Goal: Task Accomplishment & Management: Manage account settings

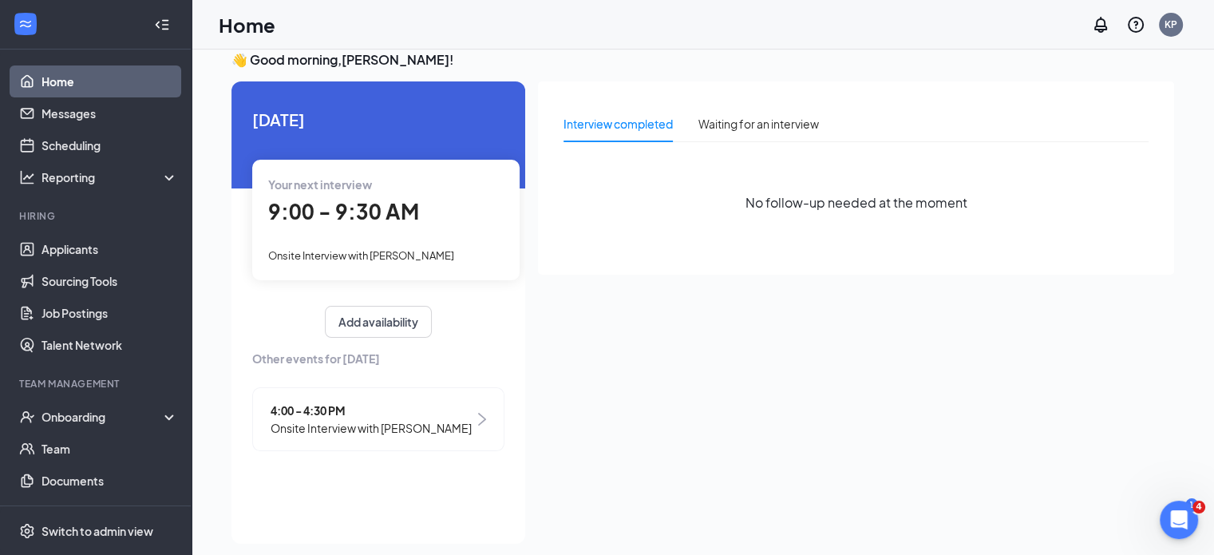
scroll to position [34, 0]
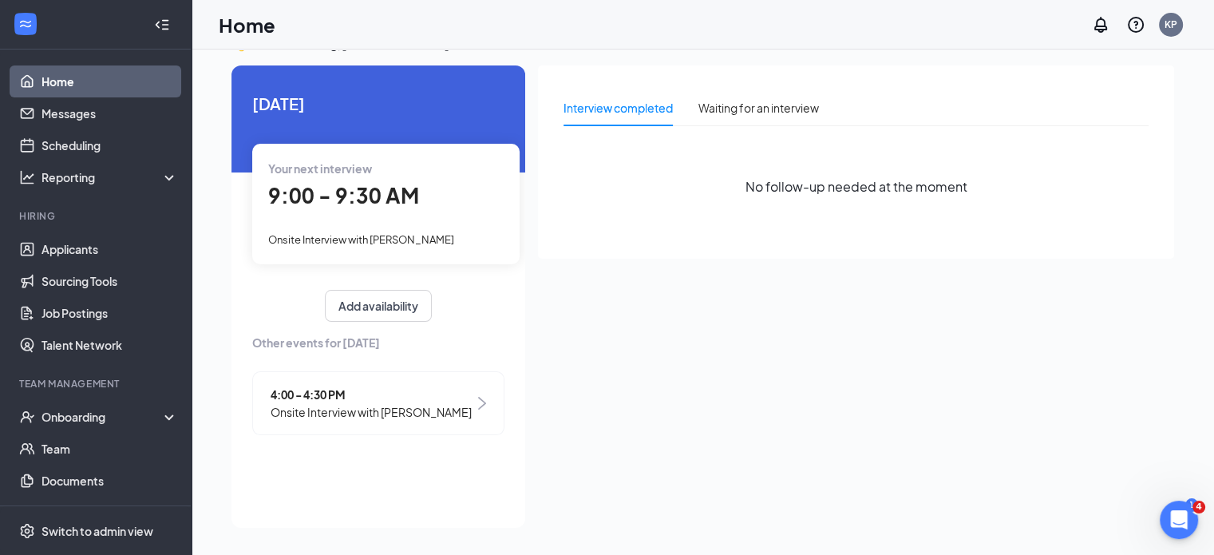
click at [89, 75] on link "Home" at bounding box center [109, 81] width 136 height 32
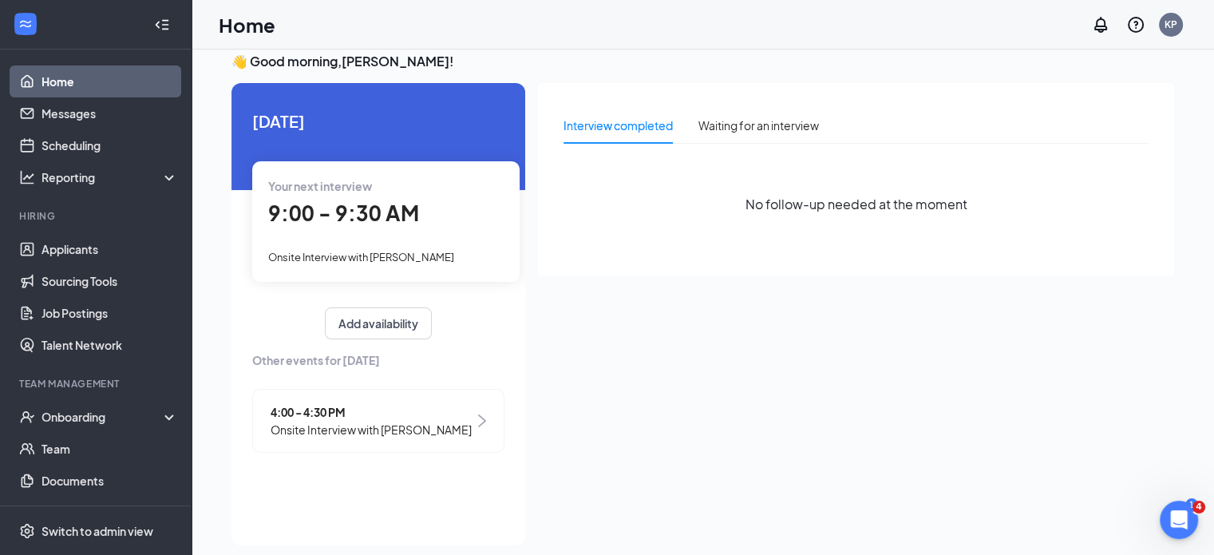
scroll to position [0, 0]
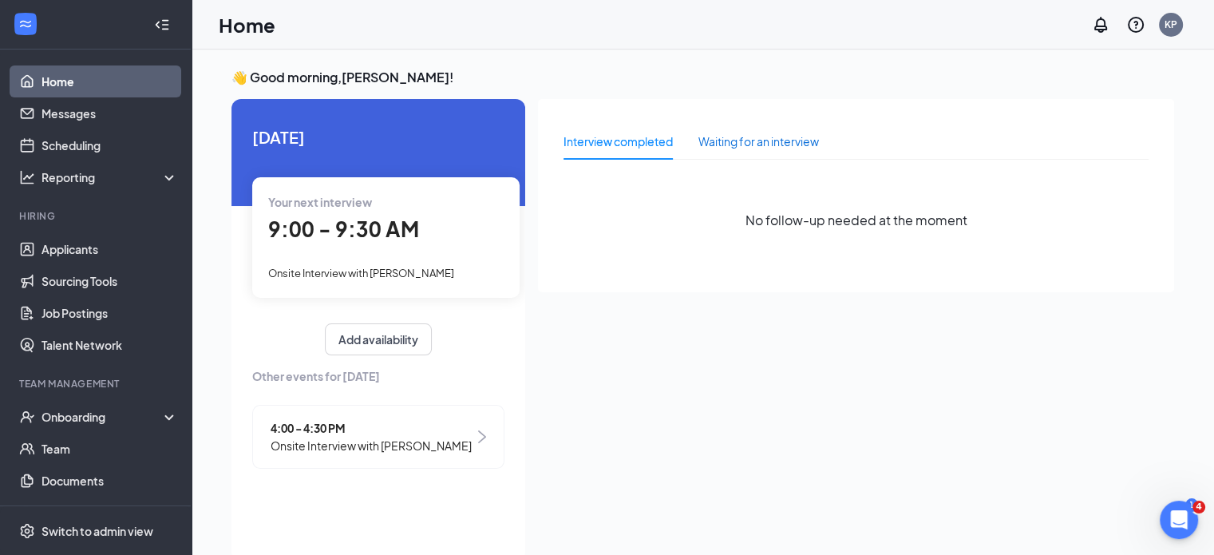
click at [752, 137] on div "Waiting for an interview" at bounding box center [758, 141] width 120 height 18
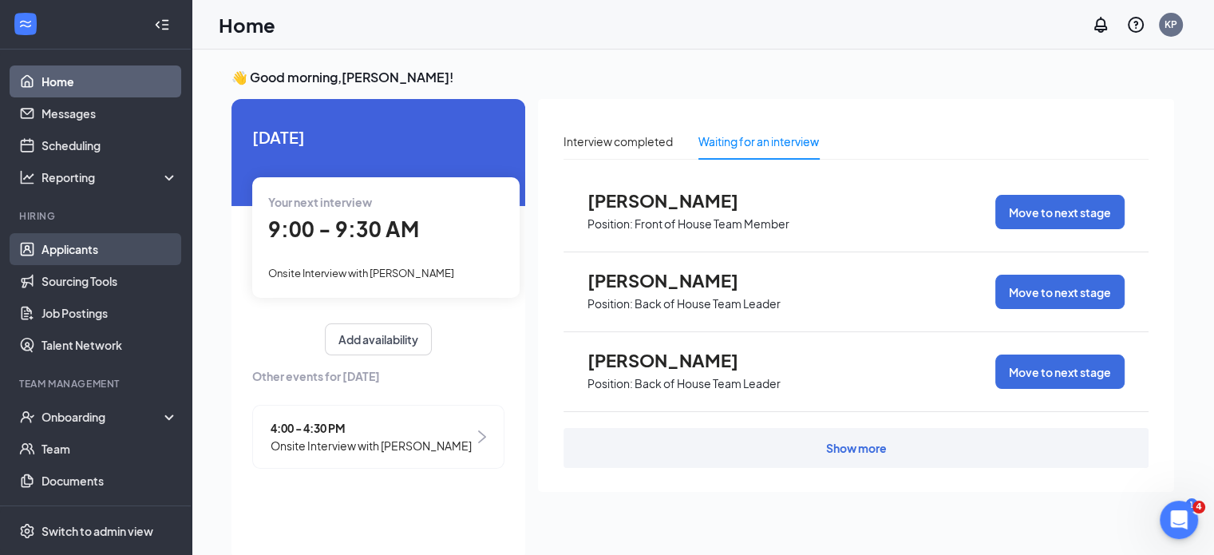
click at [73, 251] on link "Applicants" at bounding box center [109, 249] width 136 height 32
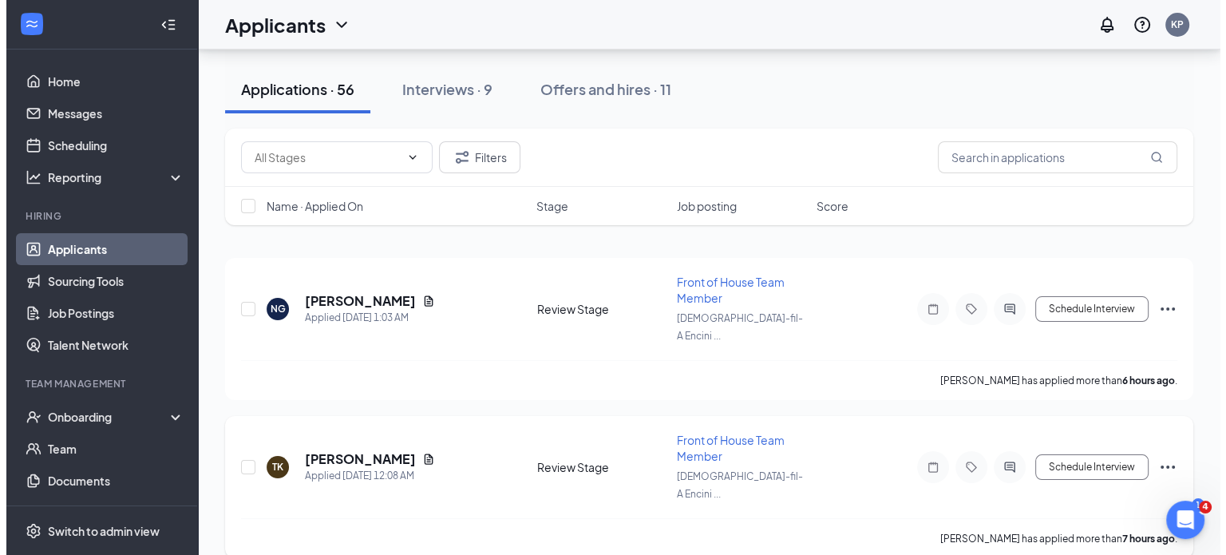
scroll to position [80, 0]
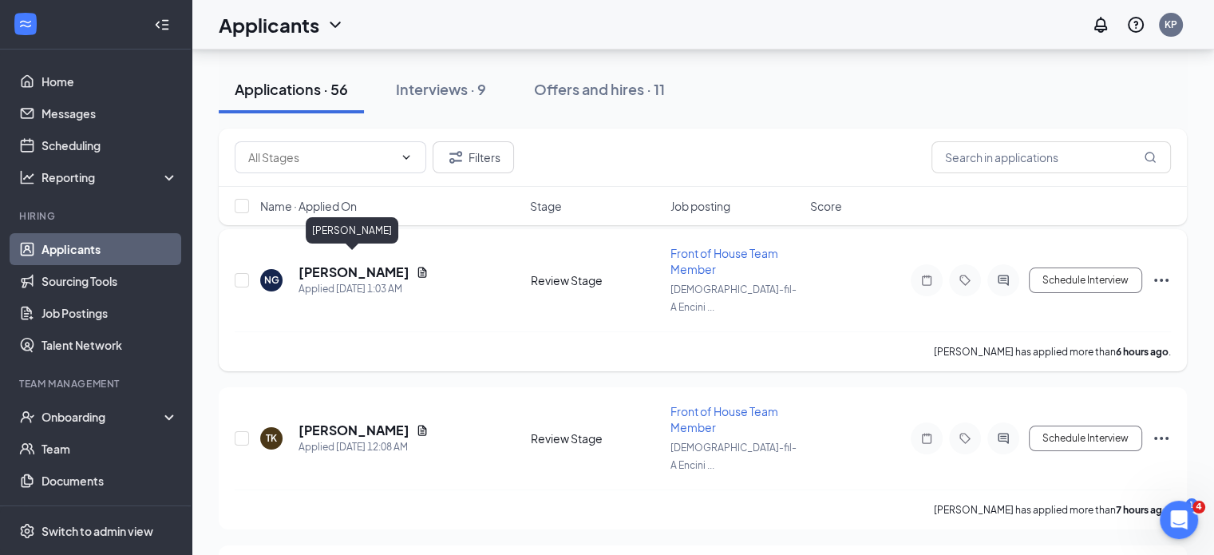
click at [359, 263] on h5 "[PERSON_NAME]" at bounding box center [353, 272] width 111 height 18
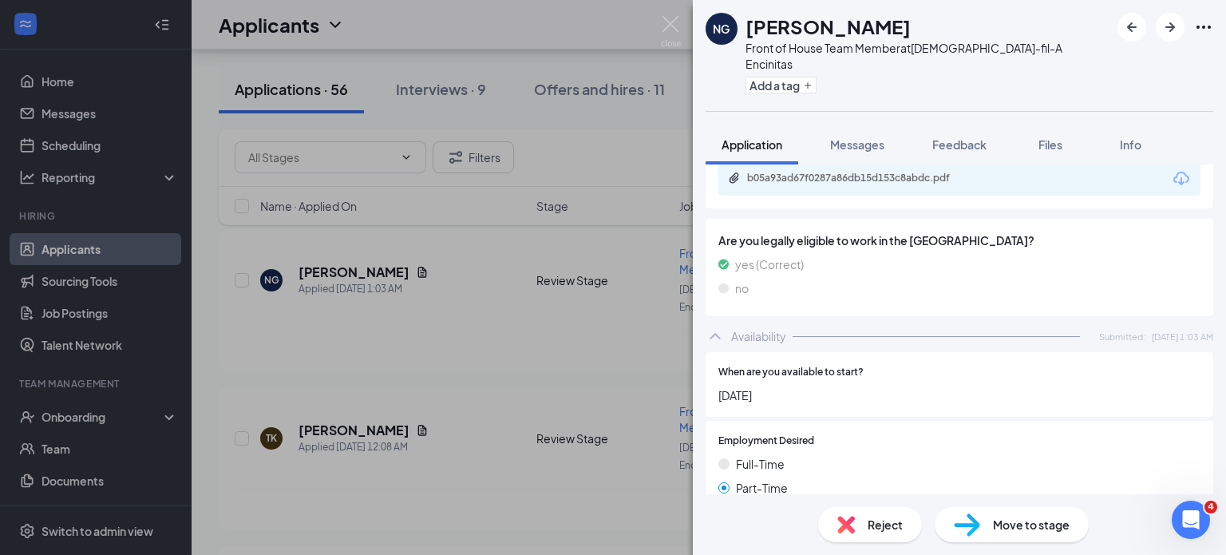
scroll to position [399, 0]
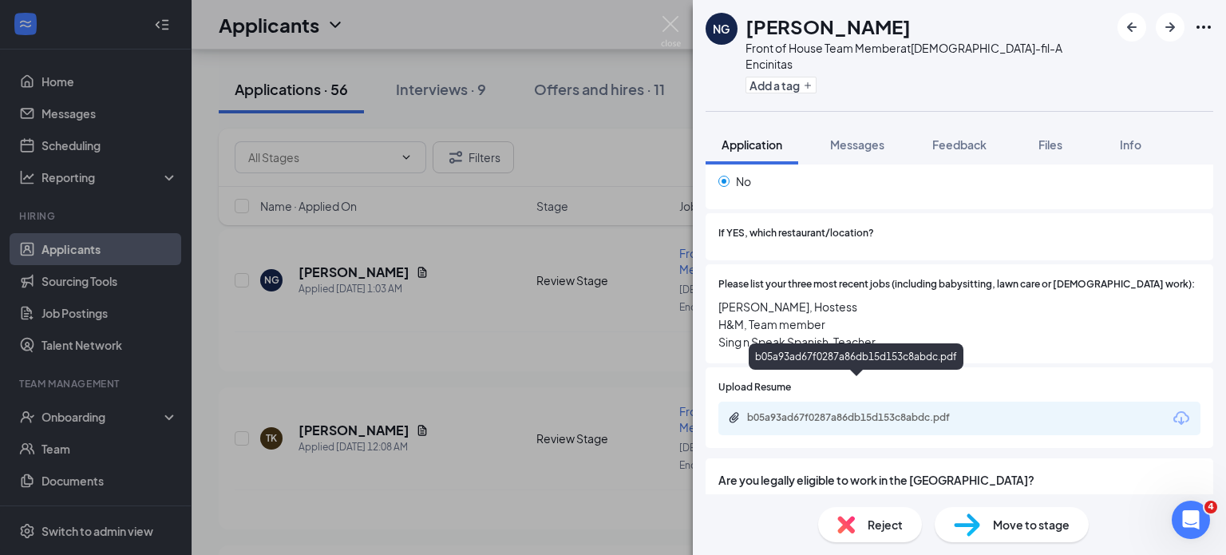
click at [806, 411] on div "b05a93ad67f0287a86db15d153c8abdc.pdf" at bounding box center [858, 417] width 223 height 13
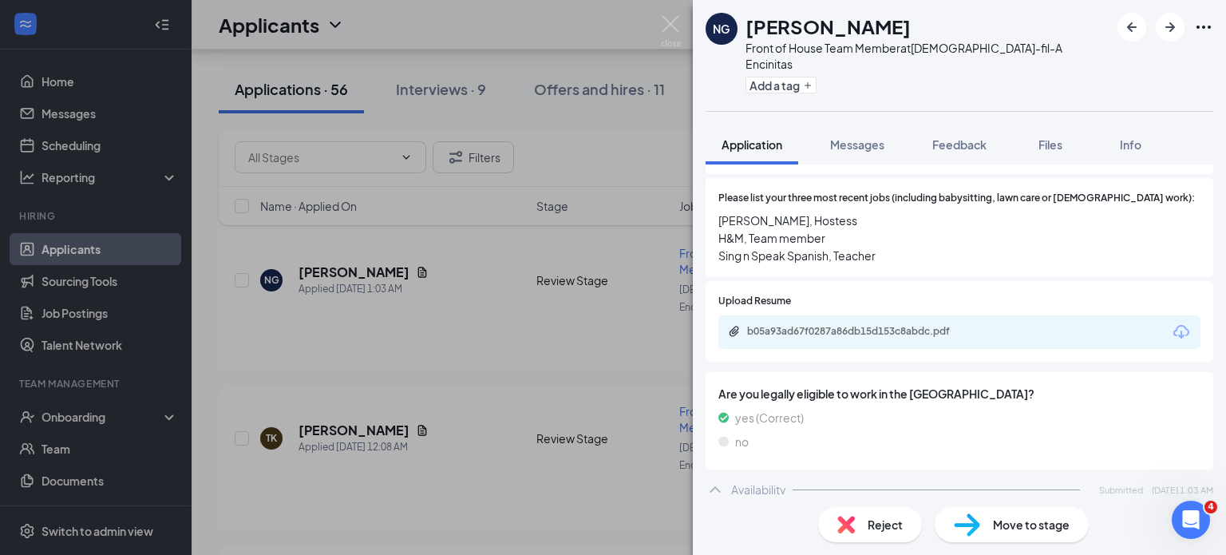
scroll to position [638, 0]
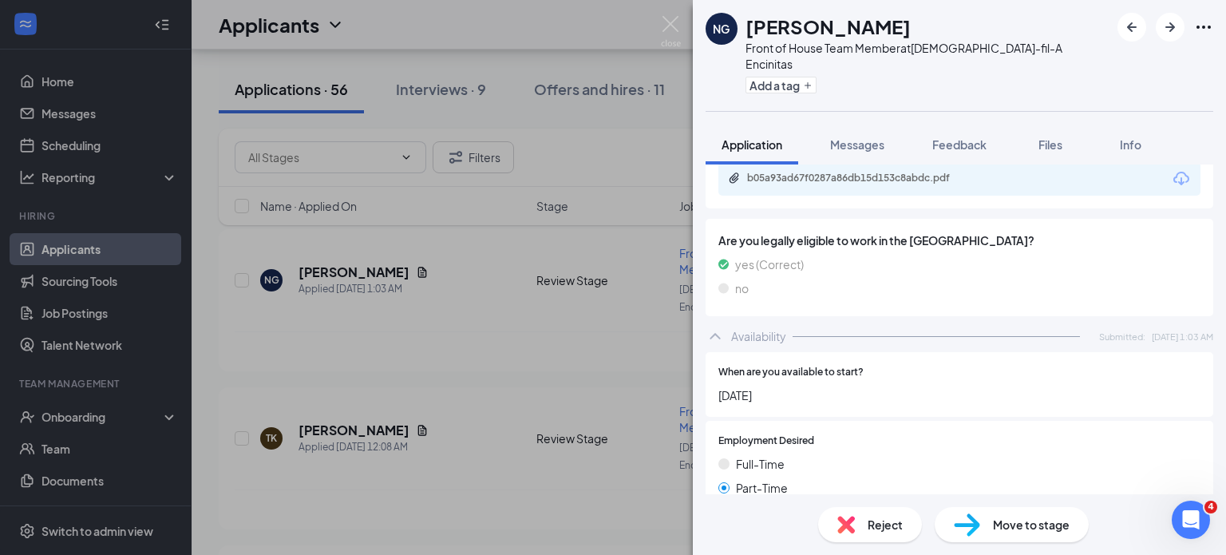
click at [1035, 527] on span "Move to stage" at bounding box center [1031, 524] width 77 height 18
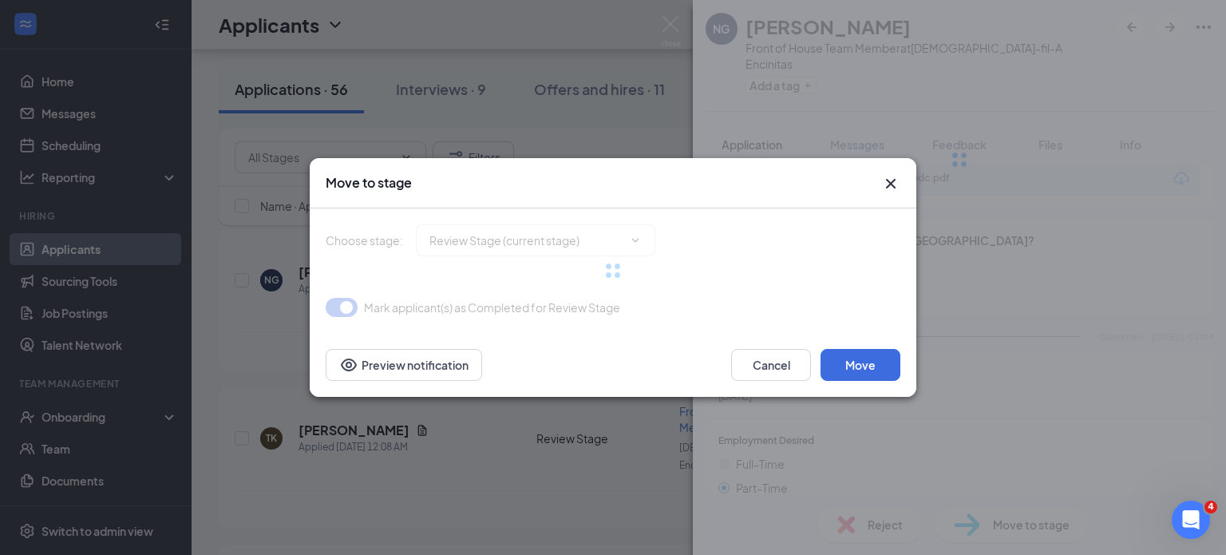
type input "Onsite Interview (next stage)"
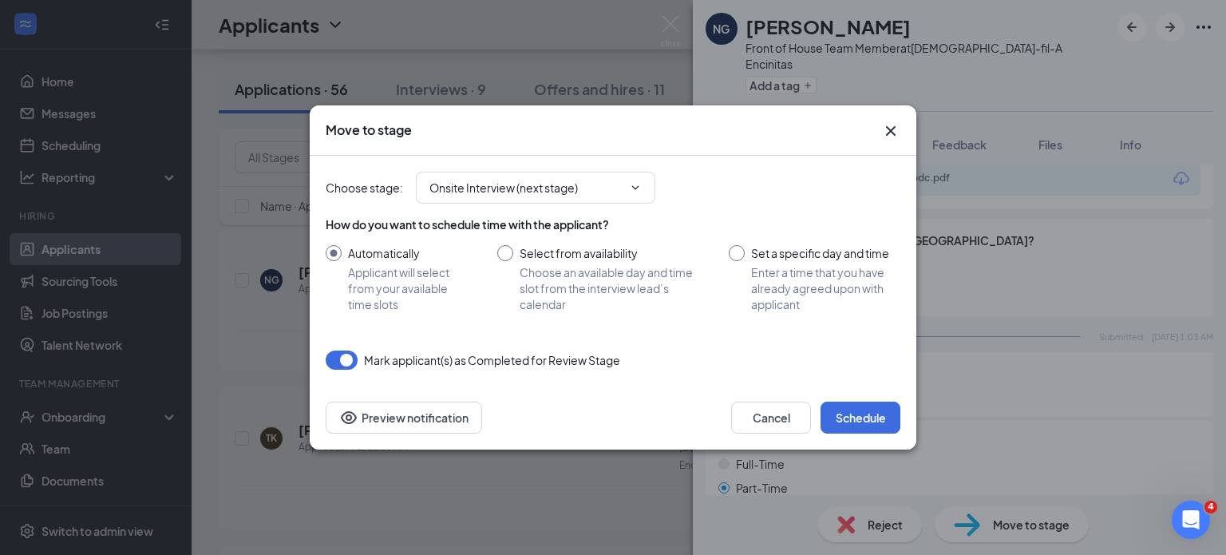
click at [890, 131] on icon "Cross" at bounding box center [891, 131] width 10 height 10
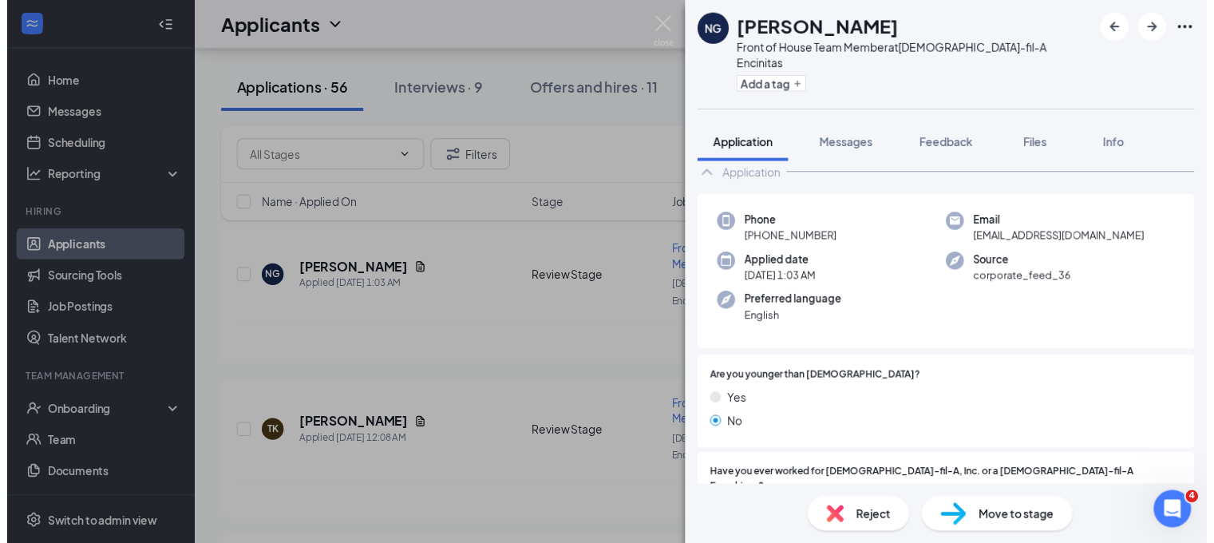
scroll to position [0, 0]
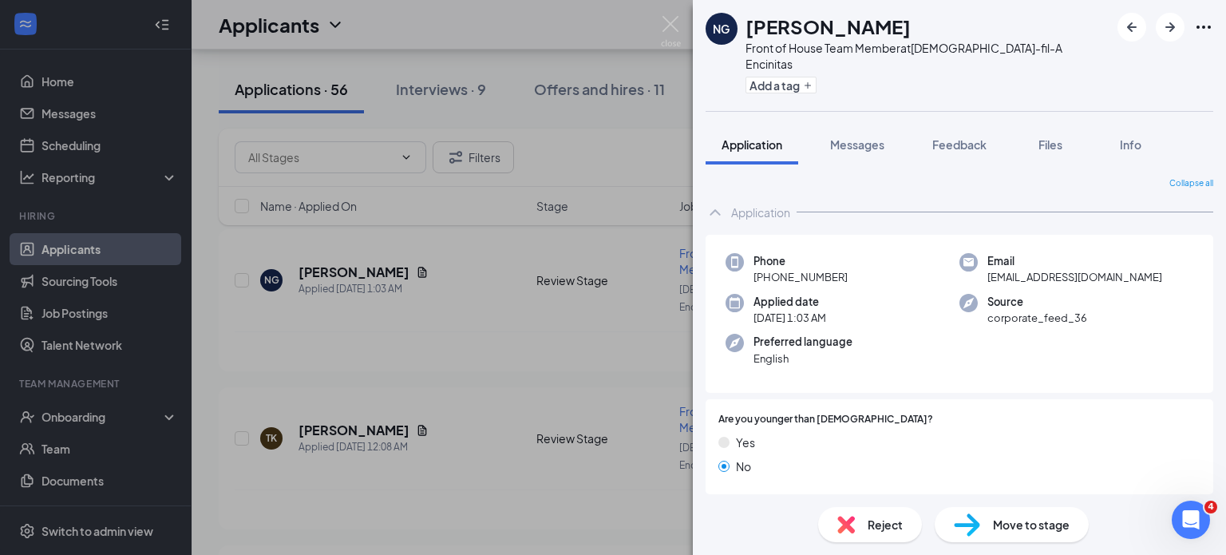
click at [583, 149] on div "NG [PERSON_NAME] Front of House Team Member at [DEMOGRAPHIC_DATA]-fil-A Encinit…" at bounding box center [613, 277] width 1226 height 555
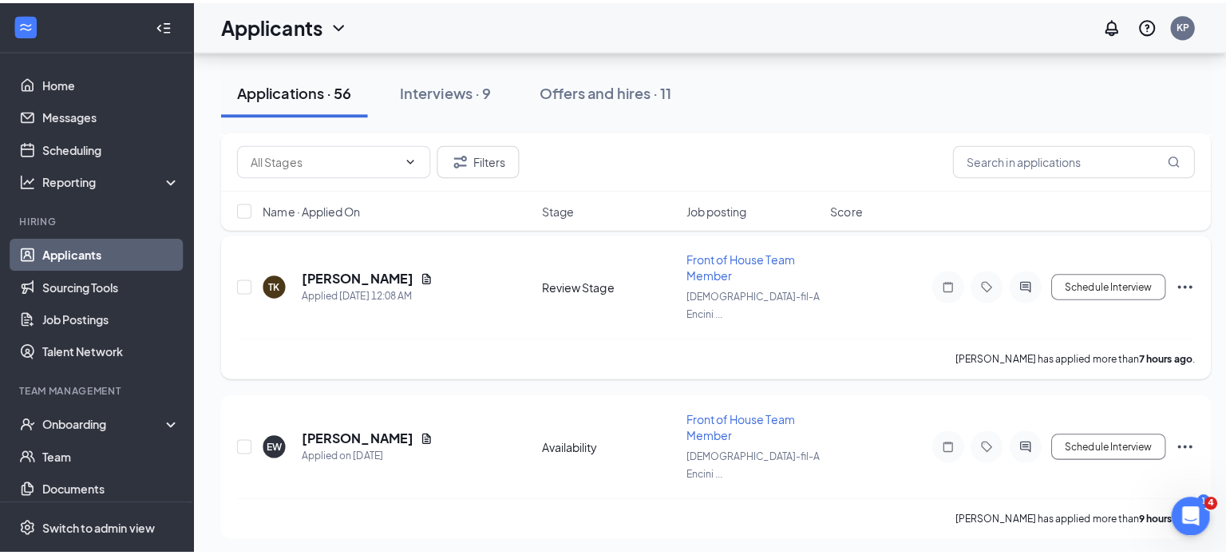
scroll to position [239, 0]
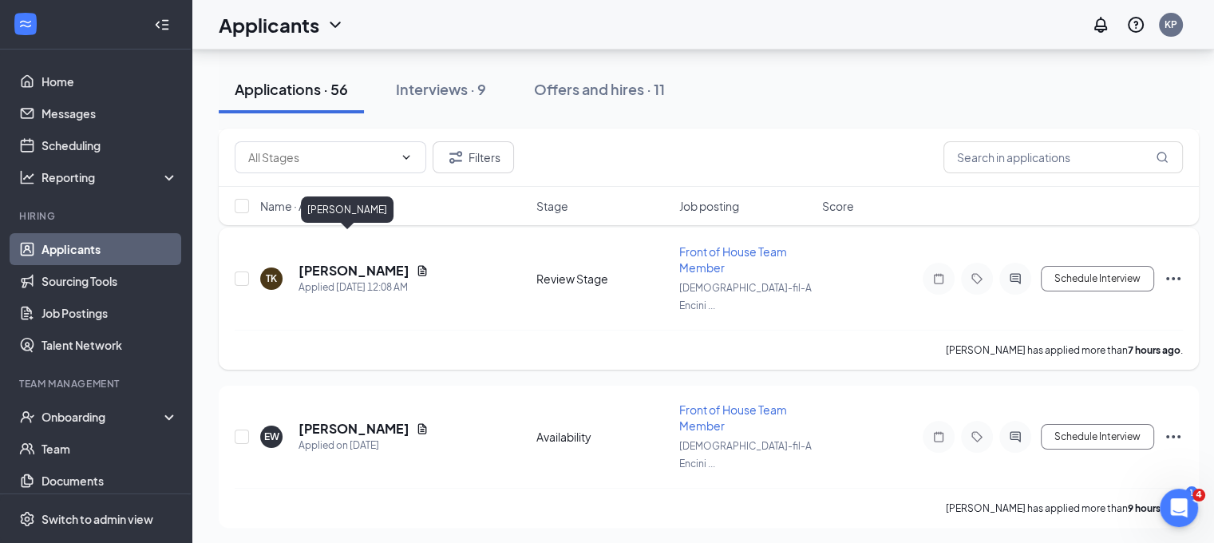
click at [330, 262] on h5 "[PERSON_NAME]" at bounding box center [353, 271] width 111 height 18
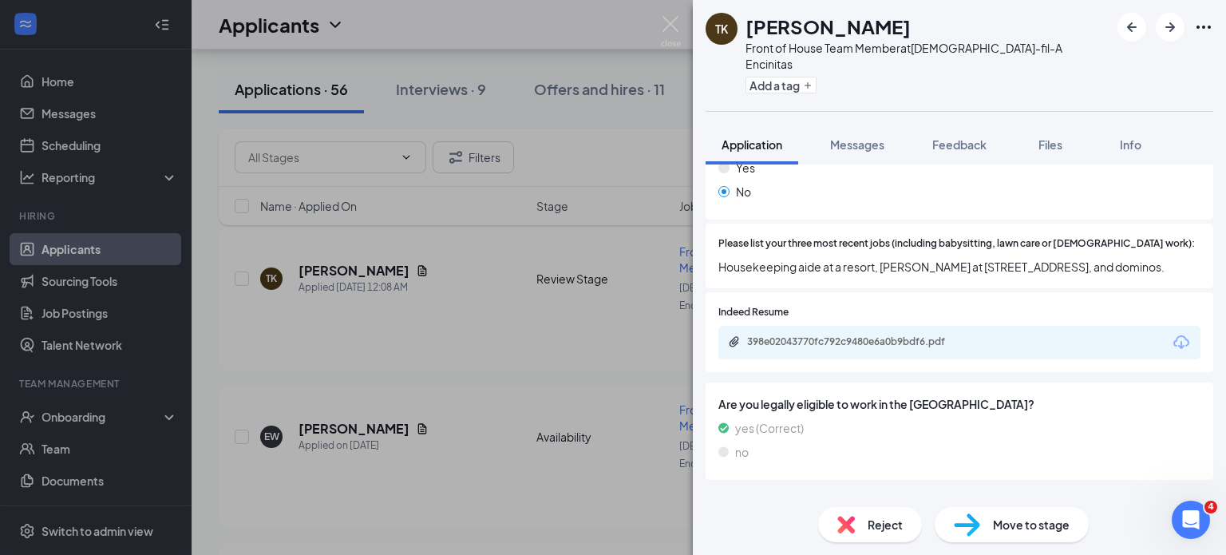
scroll to position [399, 0]
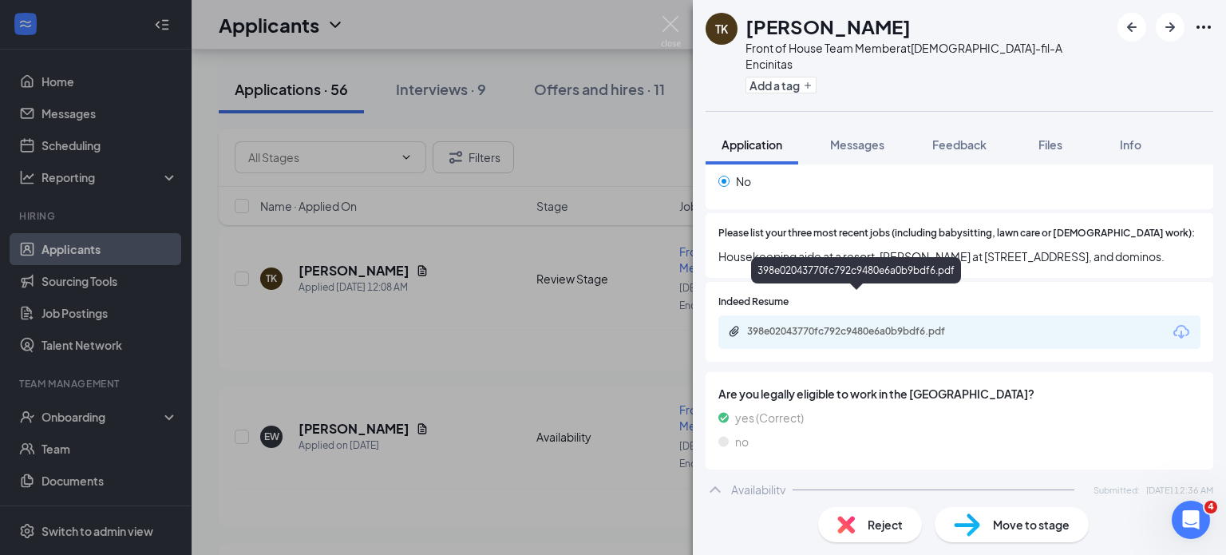
click at [804, 325] on div "398e02043770fc792c9480e6a0b9bdf6.pdf" at bounding box center [858, 331] width 223 height 13
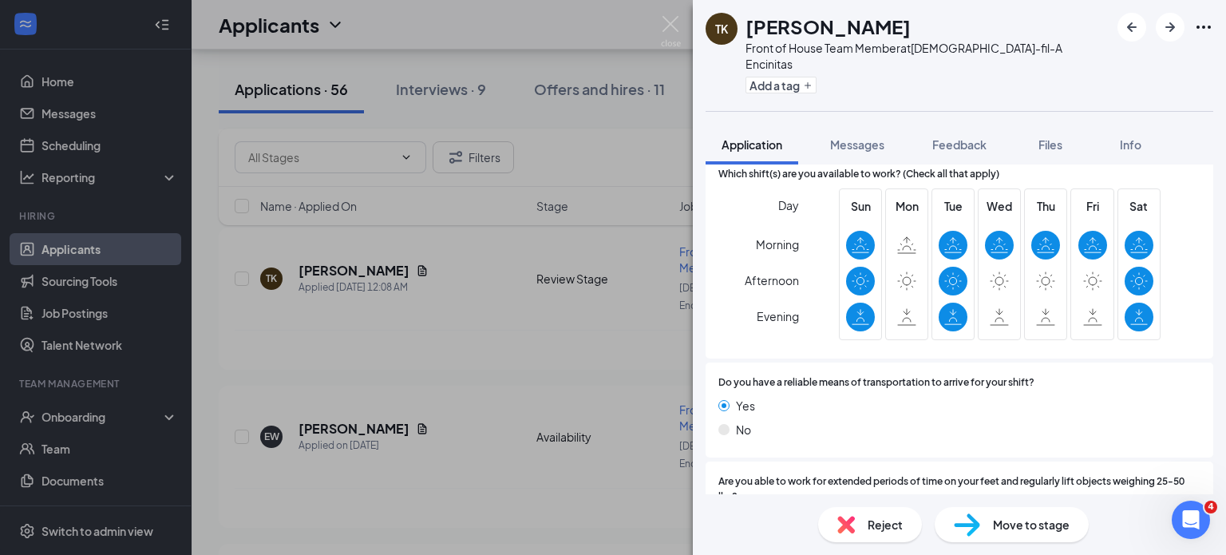
scroll to position [991, 0]
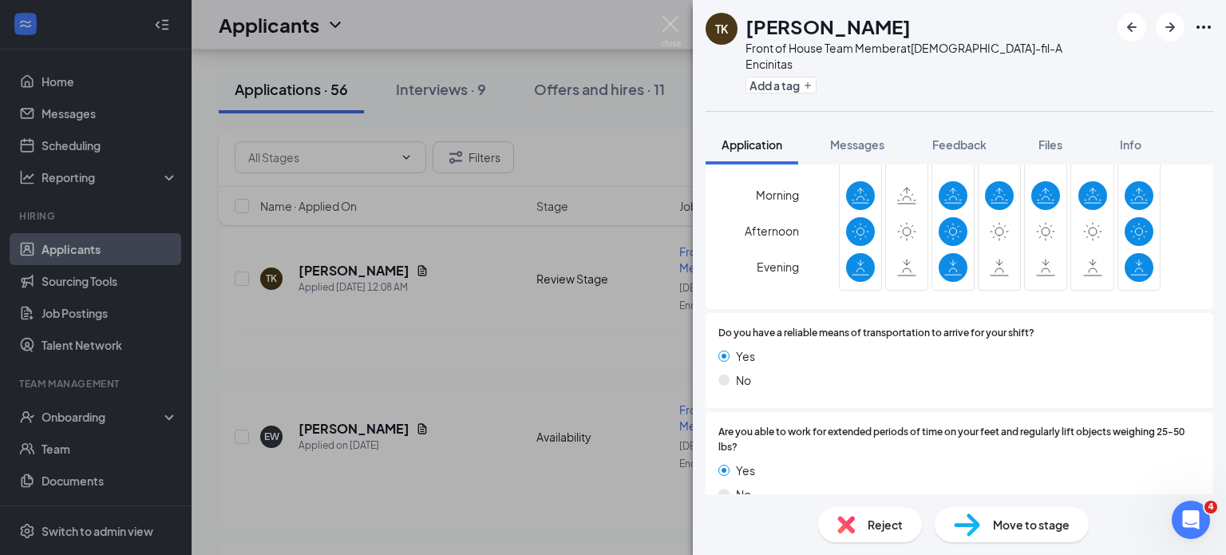
click at [882, 531] on span "Reject" at bounding box center [884, 524] width 35 height 18
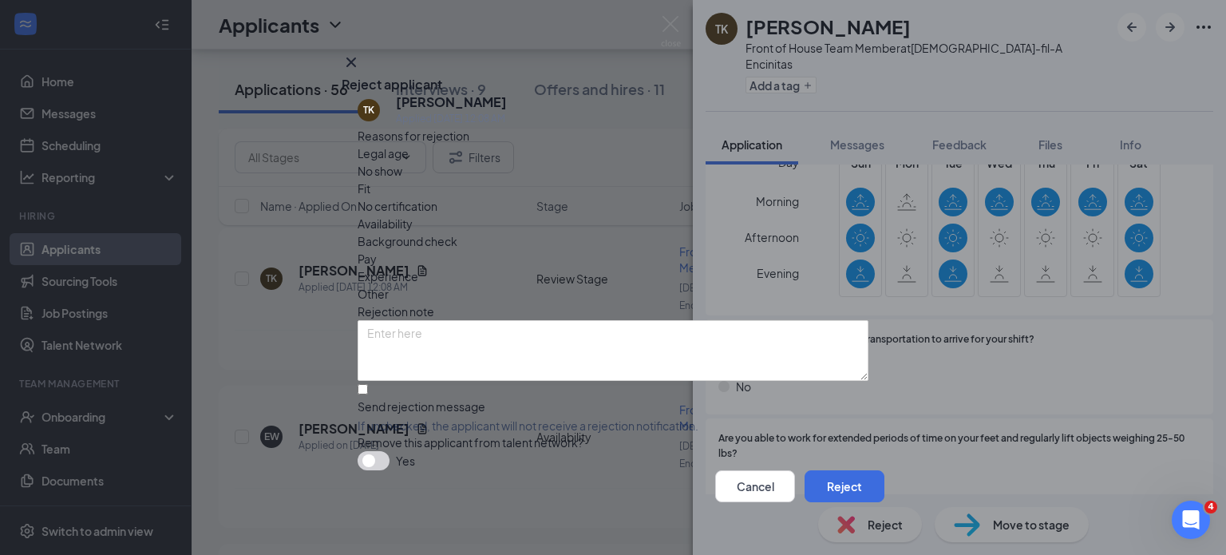
click at [413, 215] on span "Availability" at bounding box center [384, 224] width 55 height 18
click at [827, 471] on button "Reject" at bounding box center [844, 486] width 80 height 32
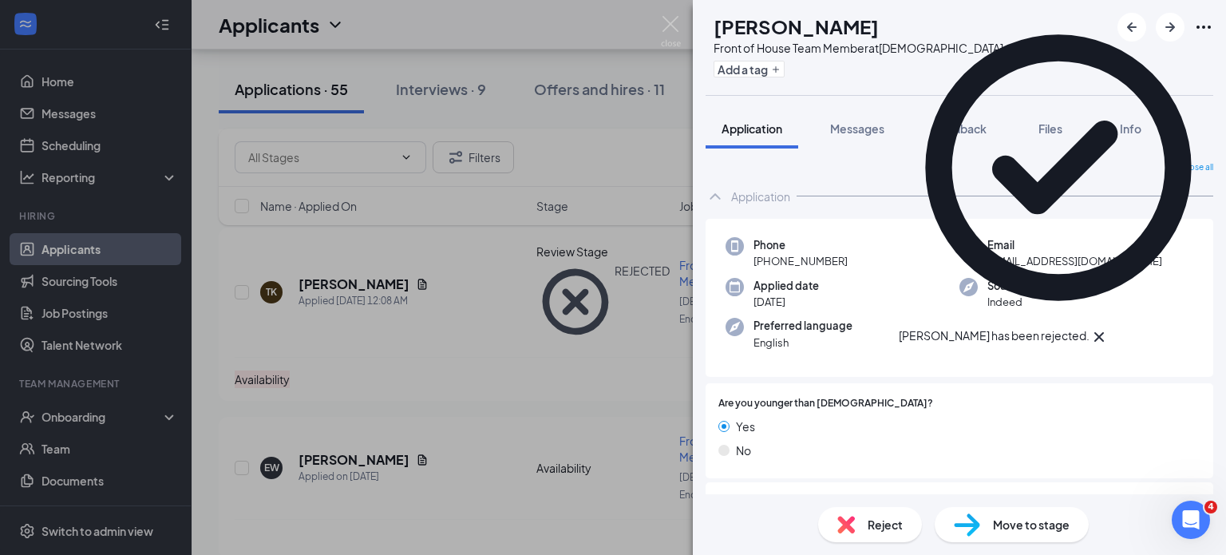
click at [610, 294] on div "[PERSON_NAME] Front of House Team Member at [DEMOGRAPHIC_DATA]-fil-A Encinitas …" at bounding box center [613, 277] width 1226 height 555
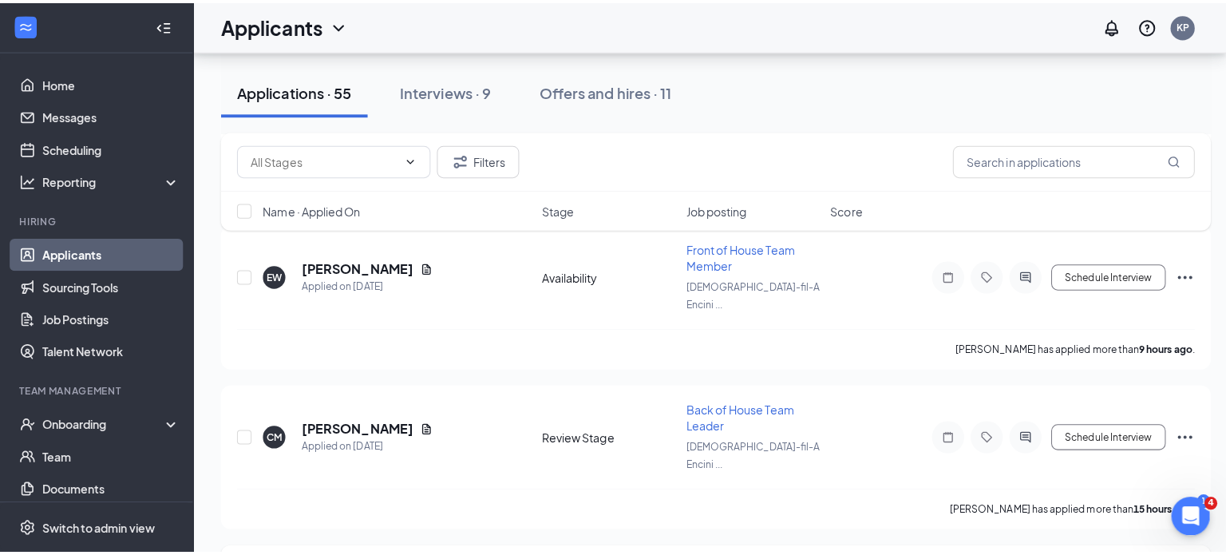
scroll to position [239, 0]
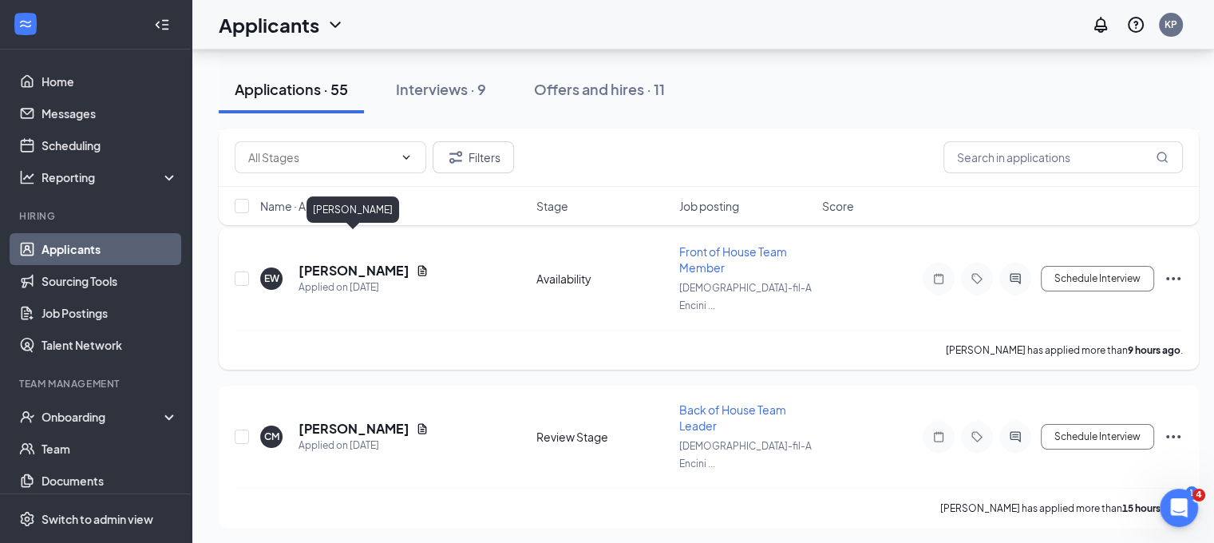
click at [373, 262] on h5 "[PERSON_NAME]" at bounding box center [353, 271] width 111 height 18
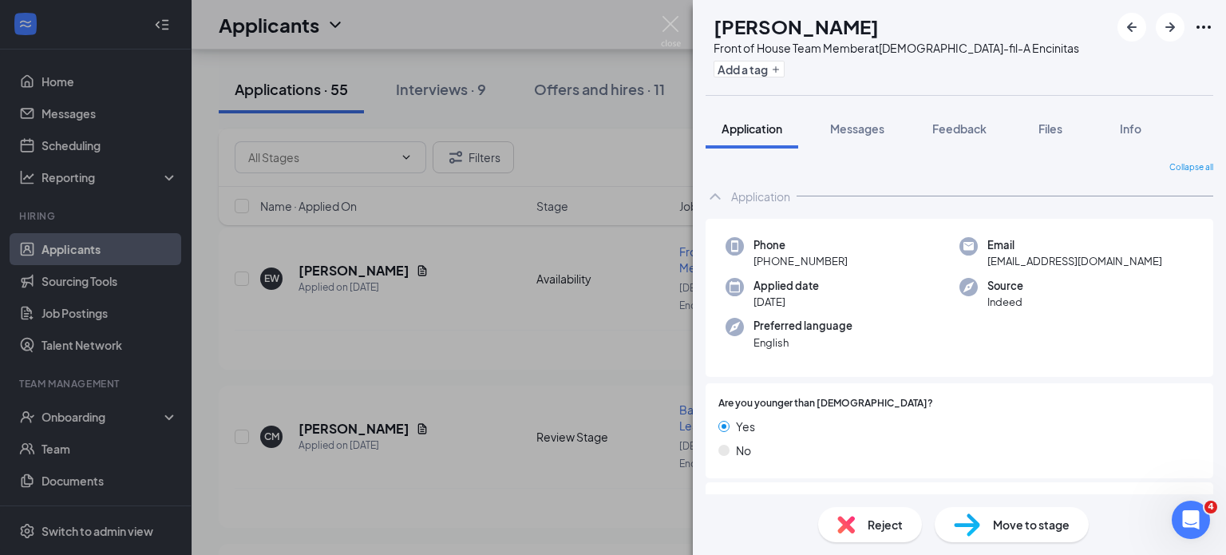
click at [535, 299] on div "[PERSON_NAME] Front of House Team Member at [DEMOGRAPHIC_DATA]-fil-A Encinitas …" at bounding box center [613, 277] width 1226 height 555
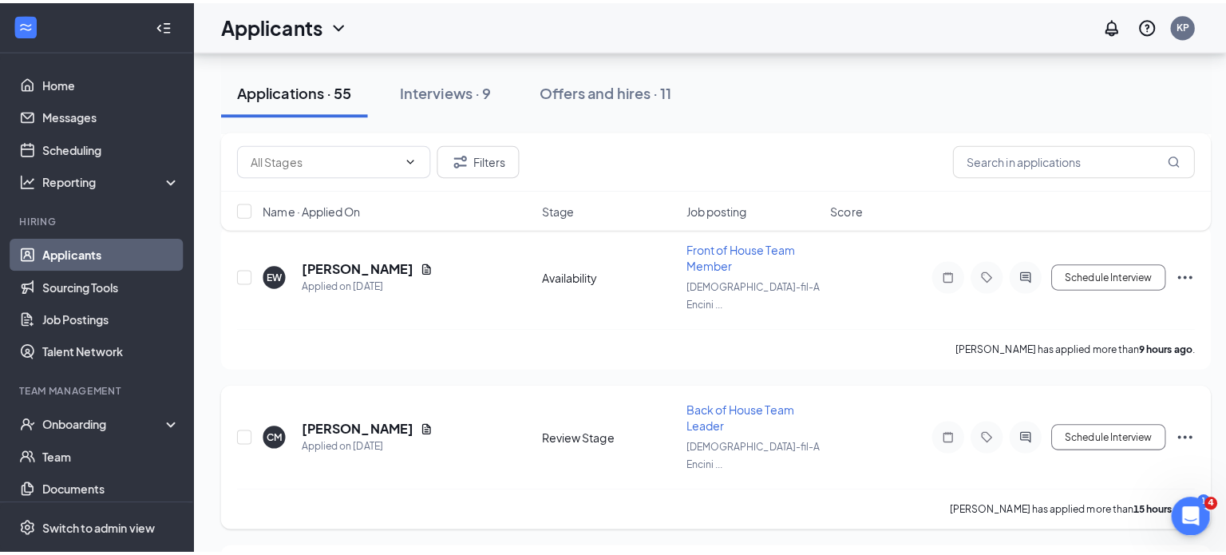
scroll to position [239, 0]
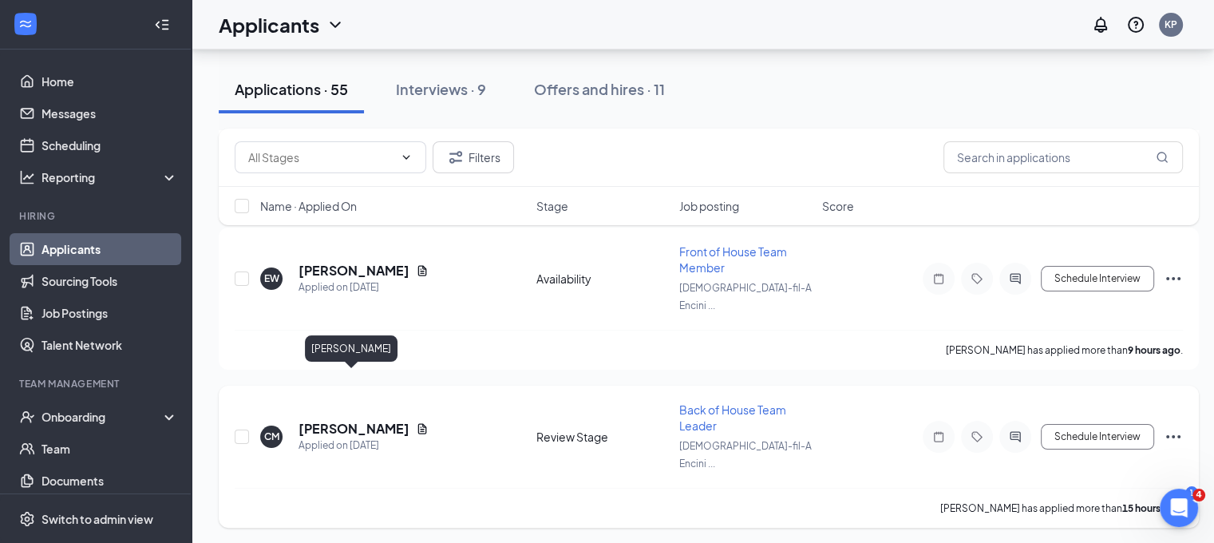
click at [365, 420] on h5 "[PERSON_NAME]" at bounding box center [353, 429] width 111 height 18
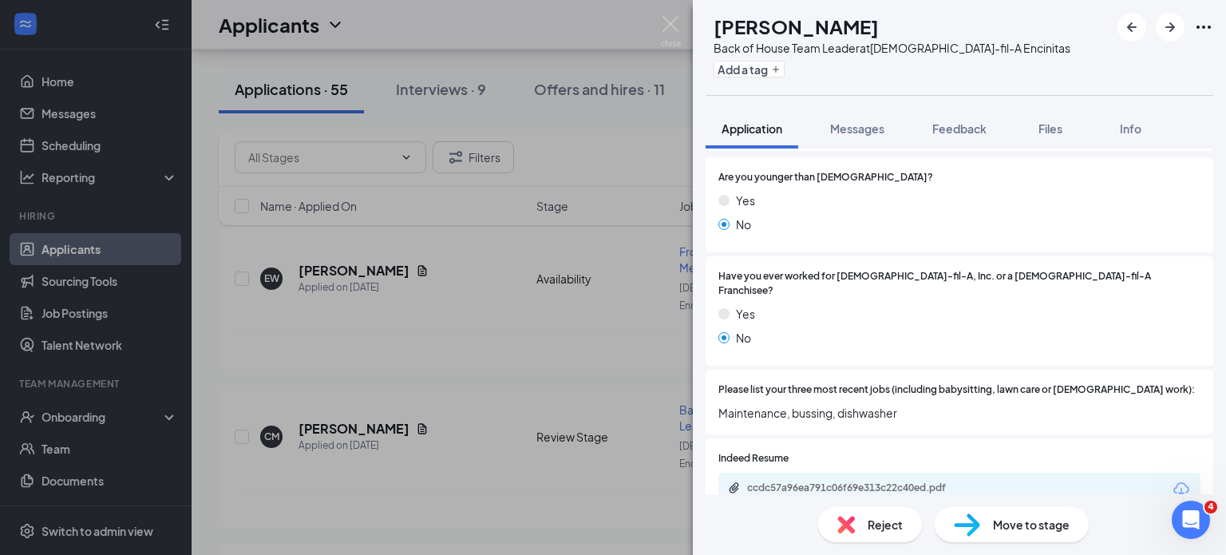
scroll to position [239, 0]
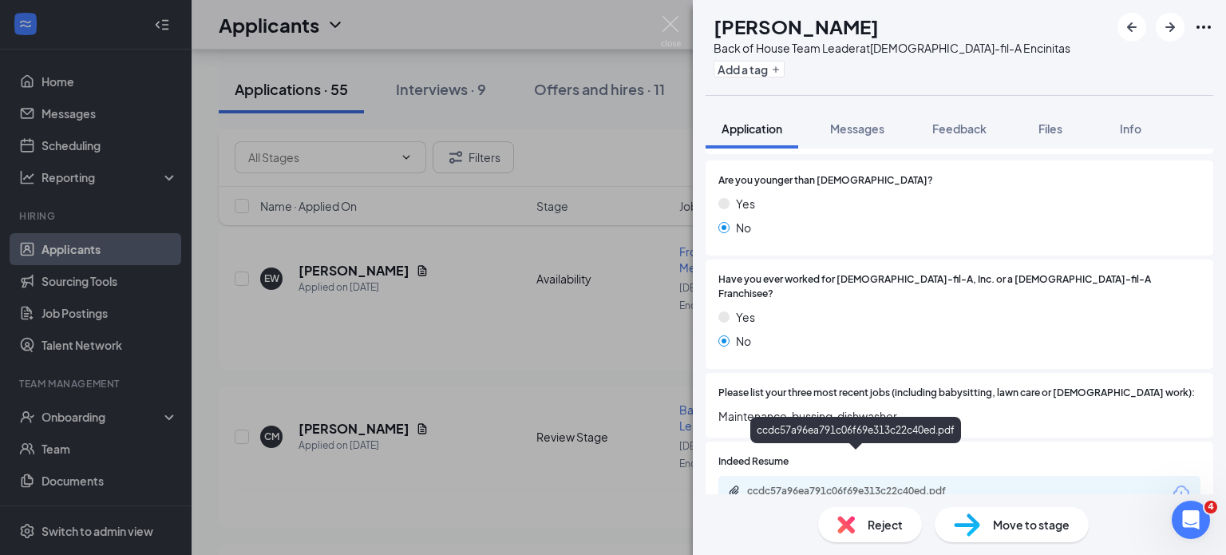
click at [811, 484] on div "ccdc57a96ea791c06f69e313c22c40ed.pdf" at bounding box center [858, 490] width 223 height 13
click at [871, 517] on span "Reject" at bounding box center [884, 524] width 35 height 18
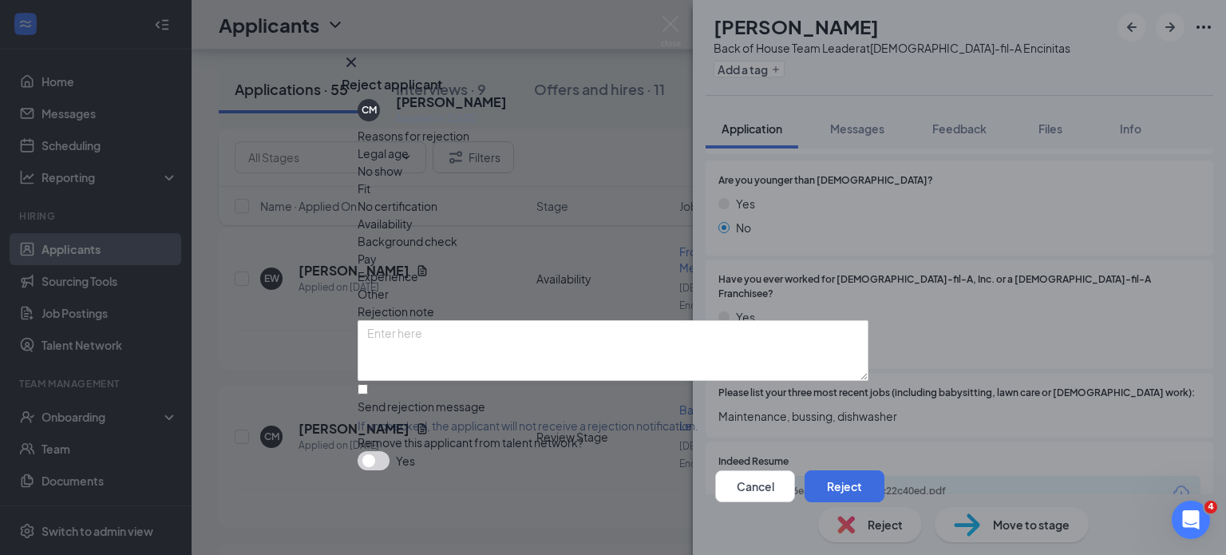
click at [418, 267] on span "Experience" at bounding box center [387, 276] width 61 height 18
click at [832, 476] on button "Reject" at bounding box center [844, 486] width 80 height 32
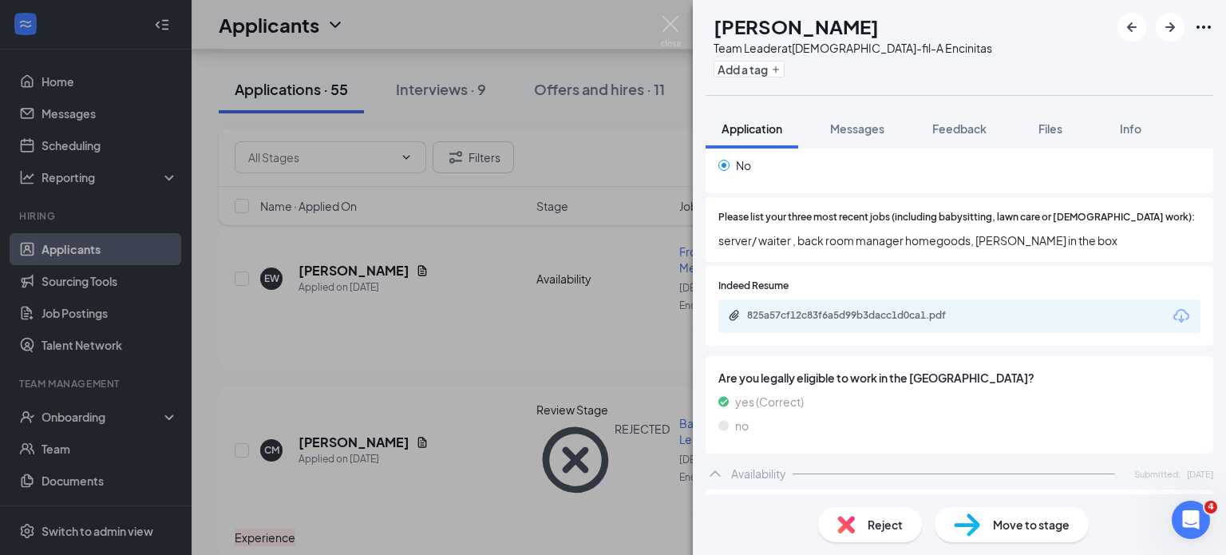
scroll to position [319, 0]
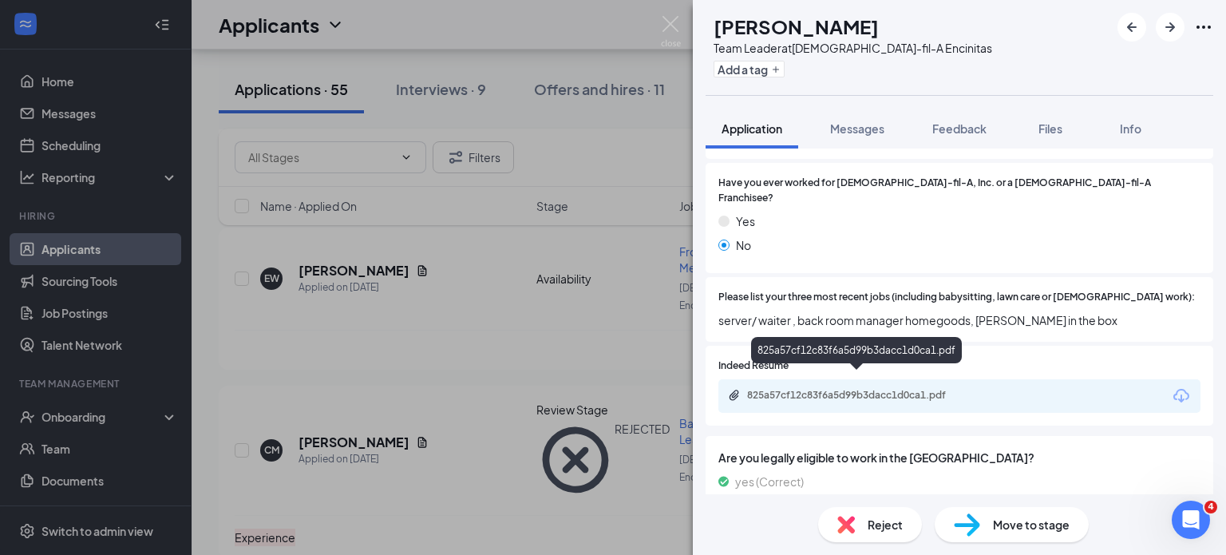
click at [851, 389] on div "825a57cf12c83f6a5d99b3dacc1d0ca1.pdf" at bounding box center [858, 395] width 223 height 13
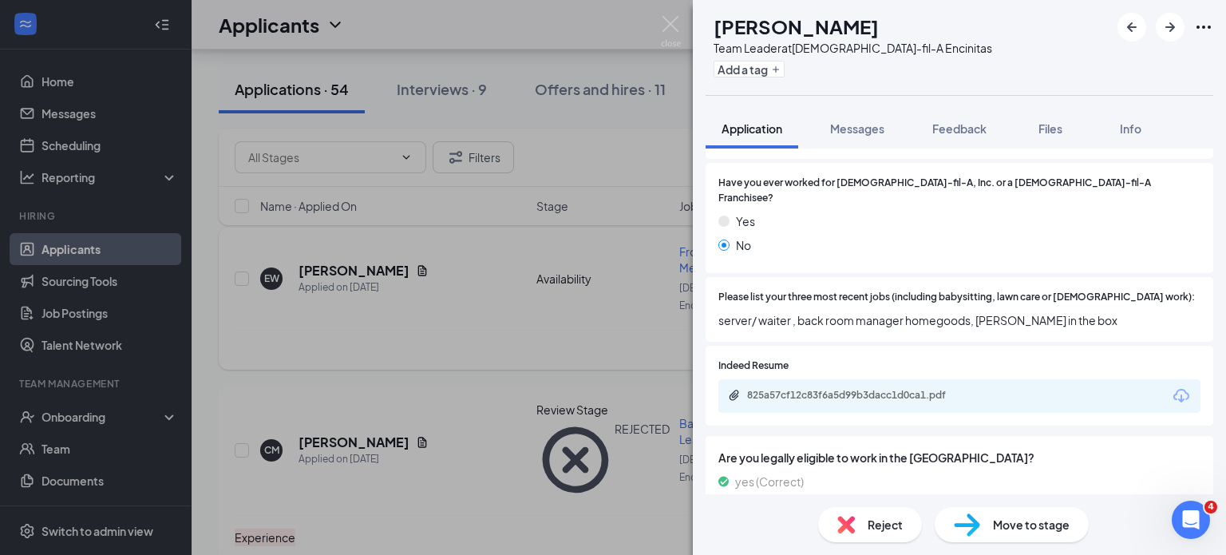
click at [480, 294] on div "[PERSON_NAME] [PERSON_NAME] Team Leader at [DEMOGRAPHIC_DATA]-fil-A Encinitas A…" at bounding box center [613, 277] width 1226 height 555
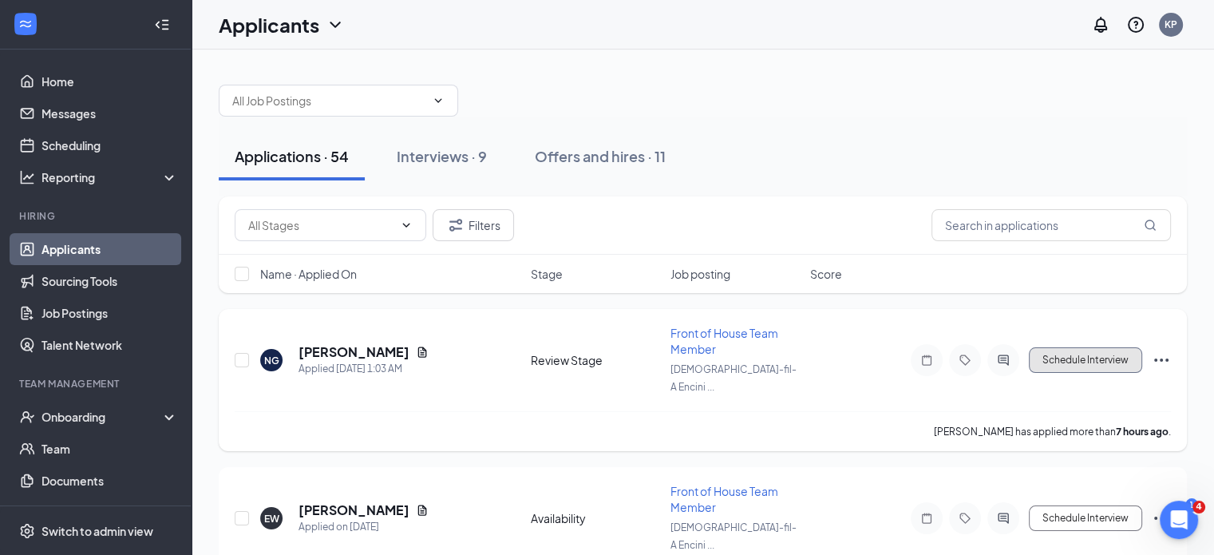
click at [1083, 347] on button "Schedule Interview" at bounding box center [1085, 360] width 113 height 26
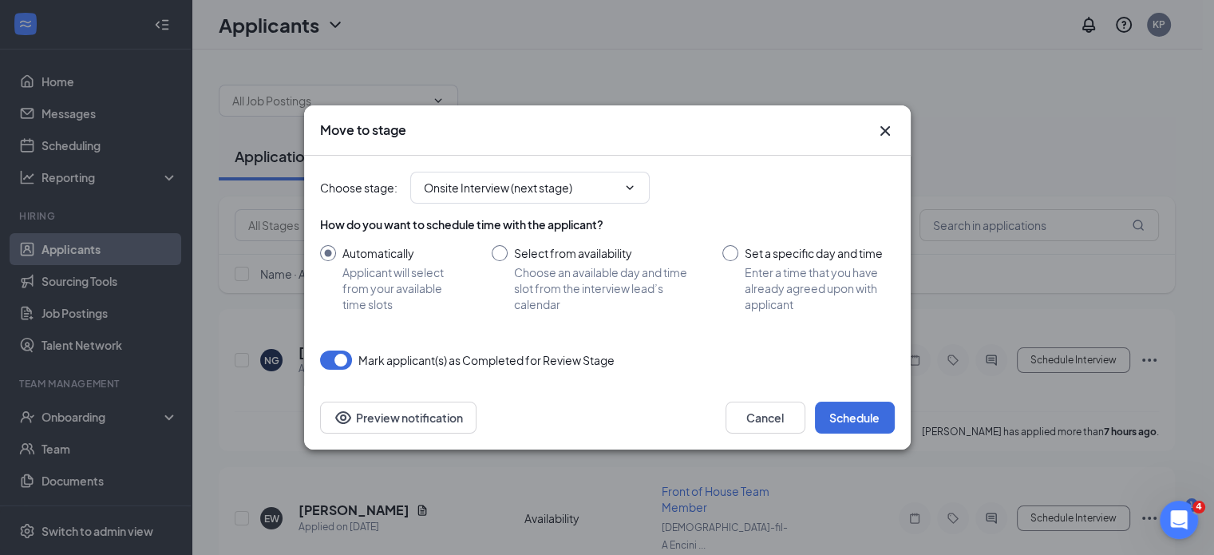
click at [732, 255] on input "Set a specific day and time Enter a time that you have already agreed upon with…" at bounding box center [808, 278] width 172 height 67
radio input "true"
radio input "false"
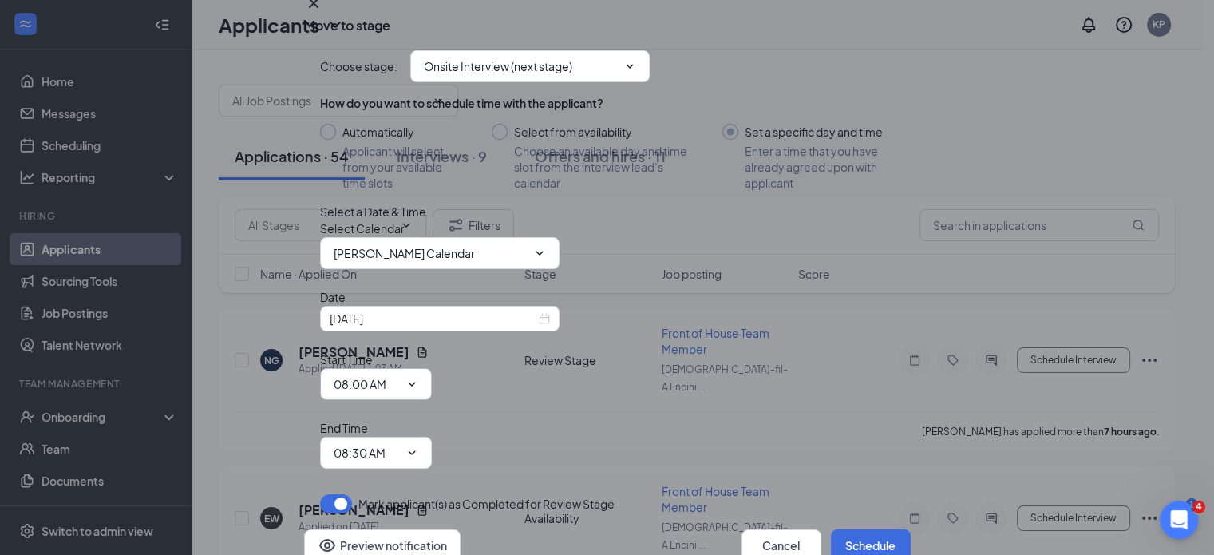
click at [418, 390] on icon "ChevronDown" at bounding box center [411, 383] width 13 height 13
click at [399, 393] on input "08:00 AM" at bounding box center [366, 384] width 65 height 18
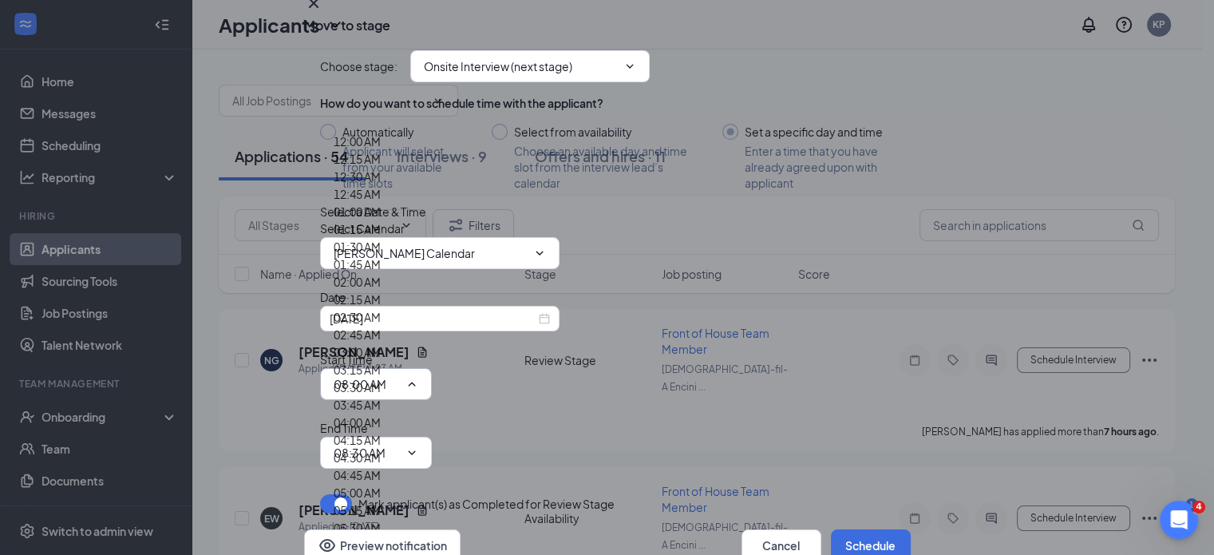
scroll to position [1516, 0]
type input "11:00 AM"
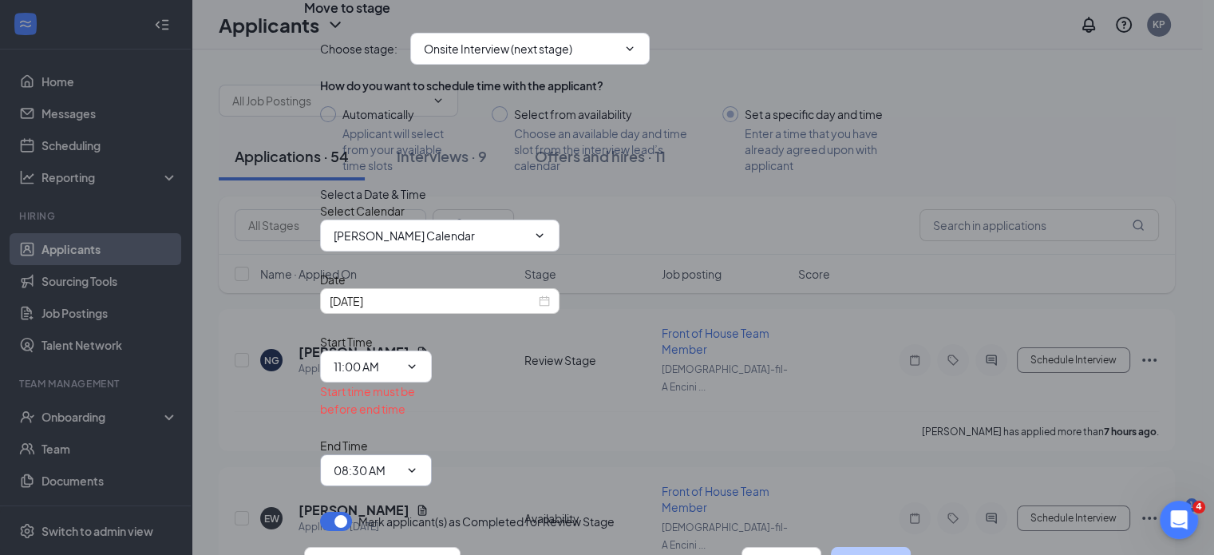
click at [418, 464] on icon "ChevronDown" at bounding box center [411, 470] width 13 height 13
click at [399, 461] on input "08:30 AM" at bounding box center [366, 470] width 65 height 18
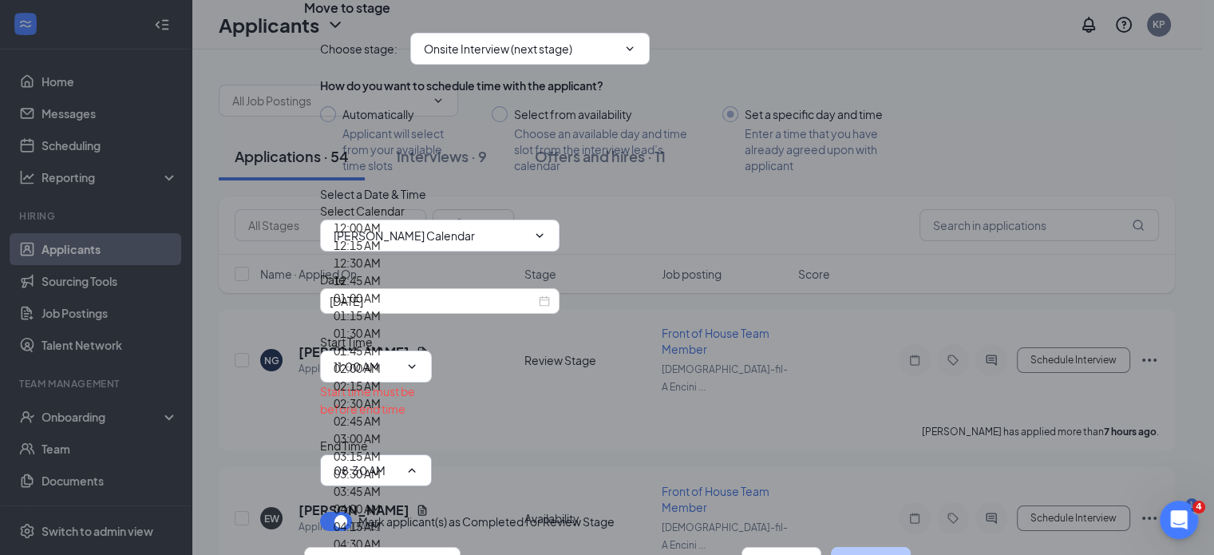
scroll to position [1596, 0]
type input "11:30 AM"
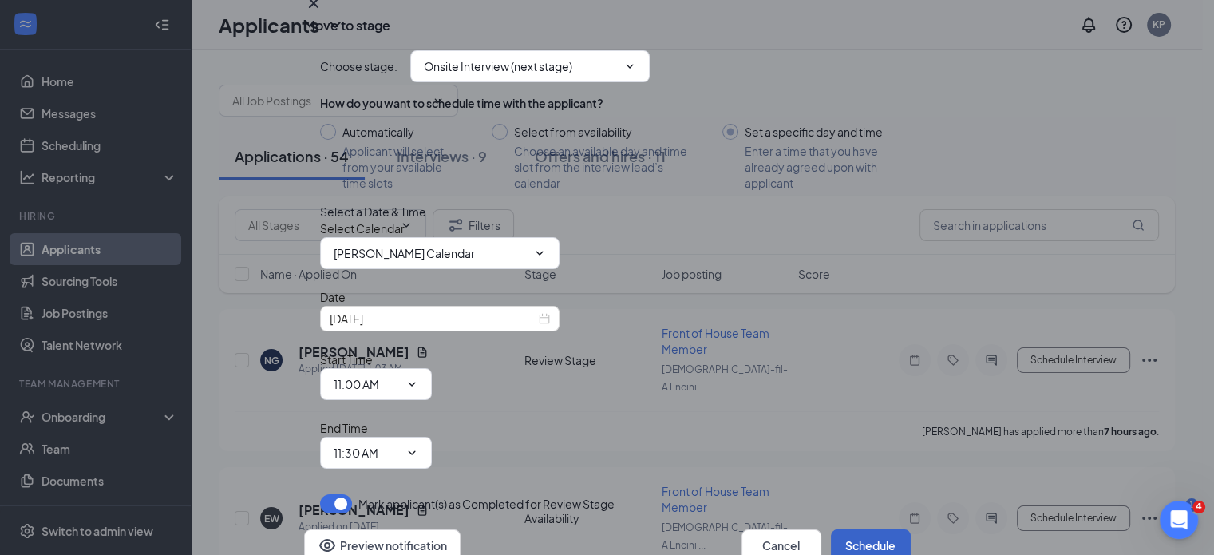
click at [843, 529] on button "Schedule" at bounding box center [871, 545] width 80 height 32
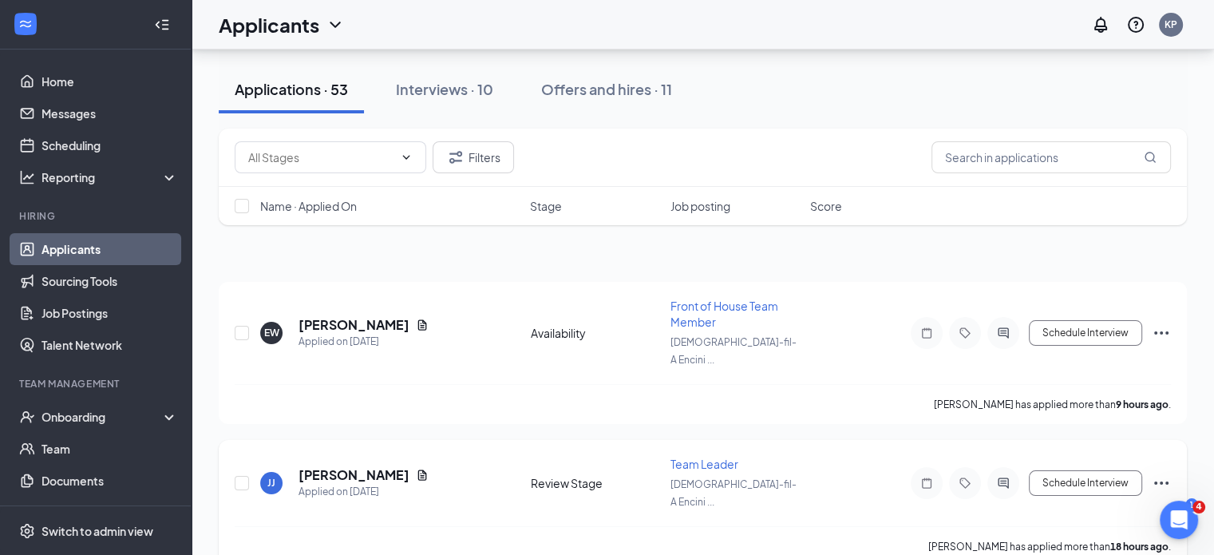
scroll to position [0, 0]
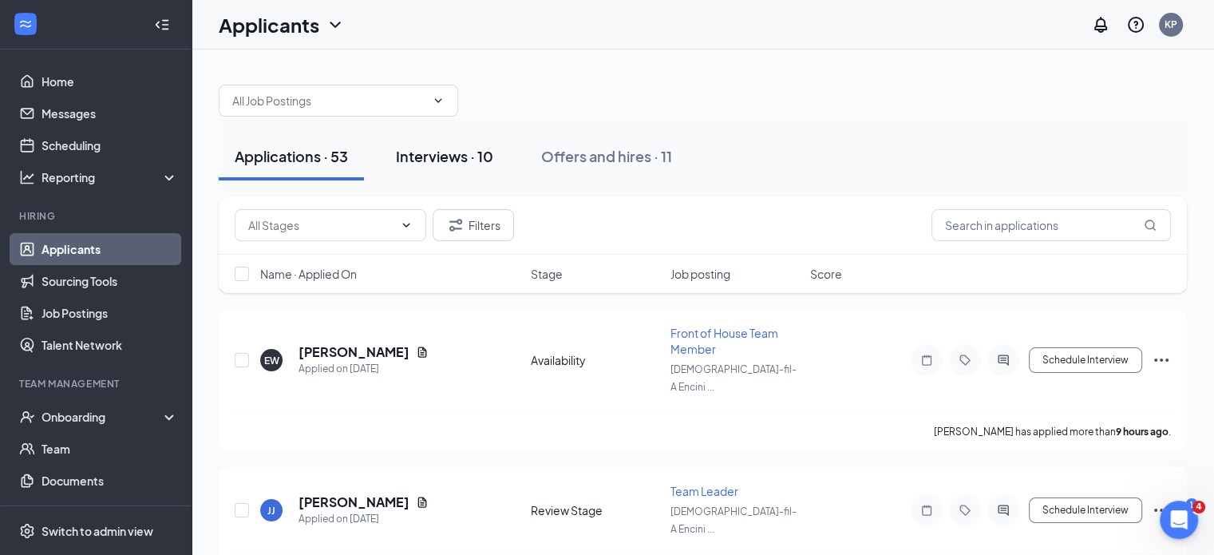
click at [469, 154] on div "Interviews · 10" at bounding box center [444, 156] width 97 height 20
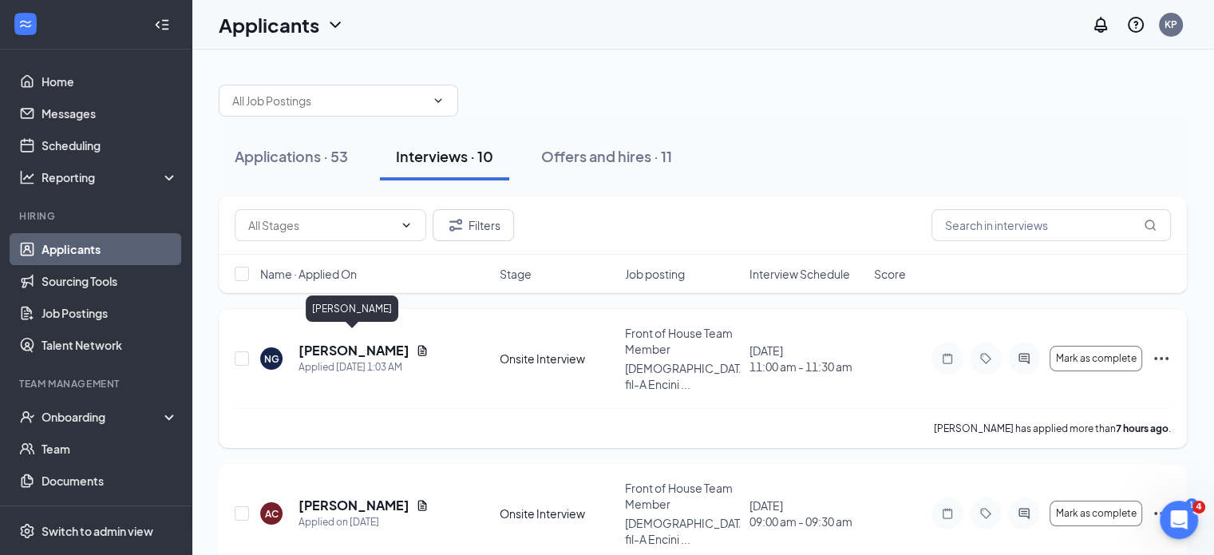
click at [358, 342] on h5 "[PERSON_NAME]" at bounding box center [353, 351] width 111 height 18
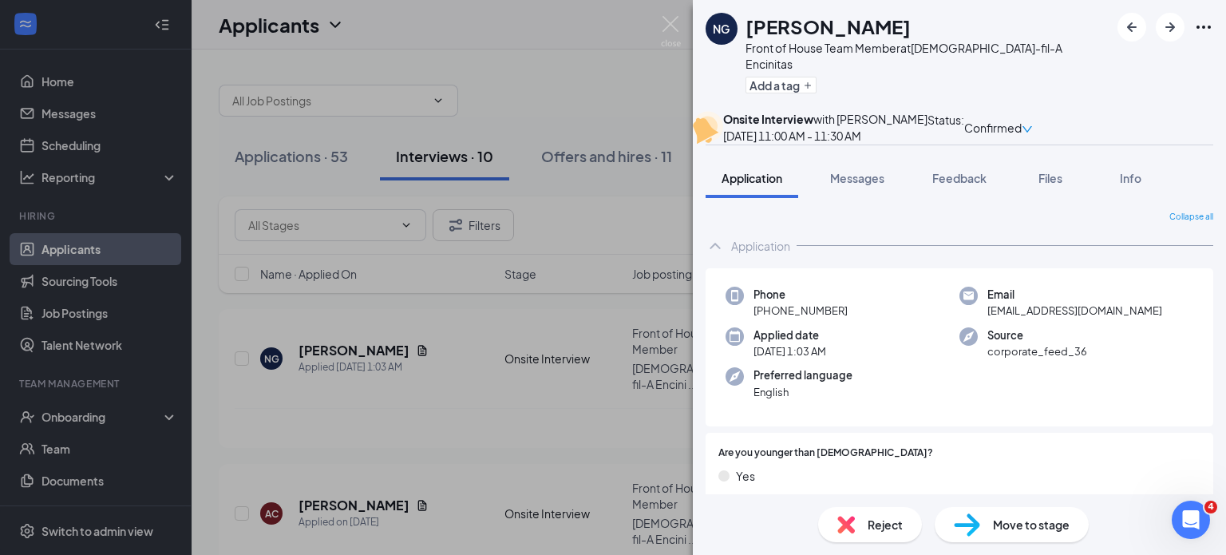
click at [606, 55] on div "NG [PERSON_NAME] Front of House Team Member at [DEMOGRAPHIC_DATA]-fil-A Encinit…" at bounding box center [613, 277] width 1226 height 555
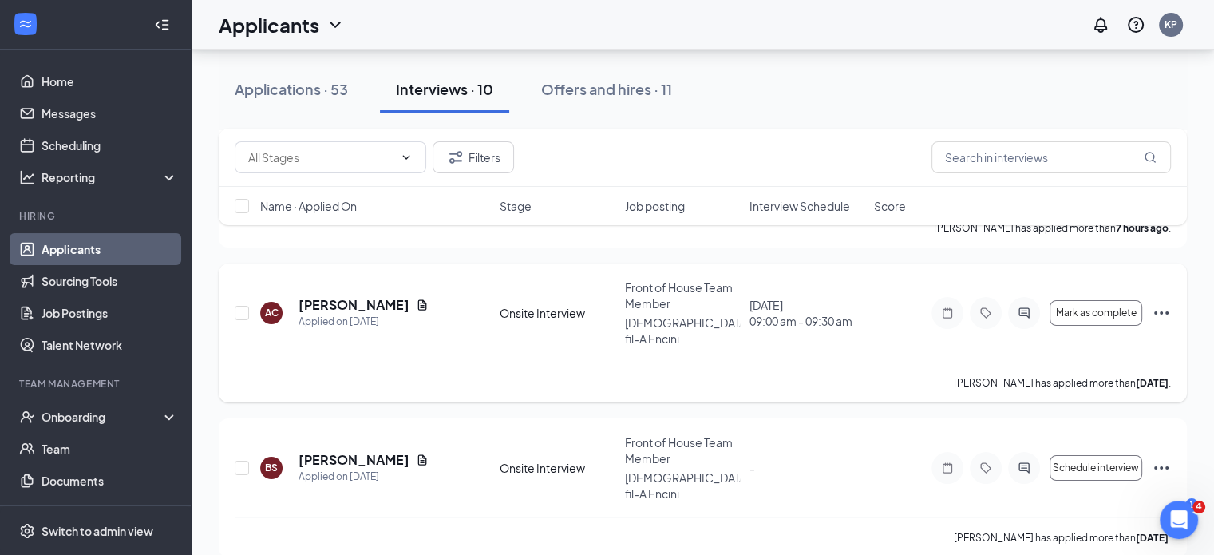
scroll to position [239, 0]
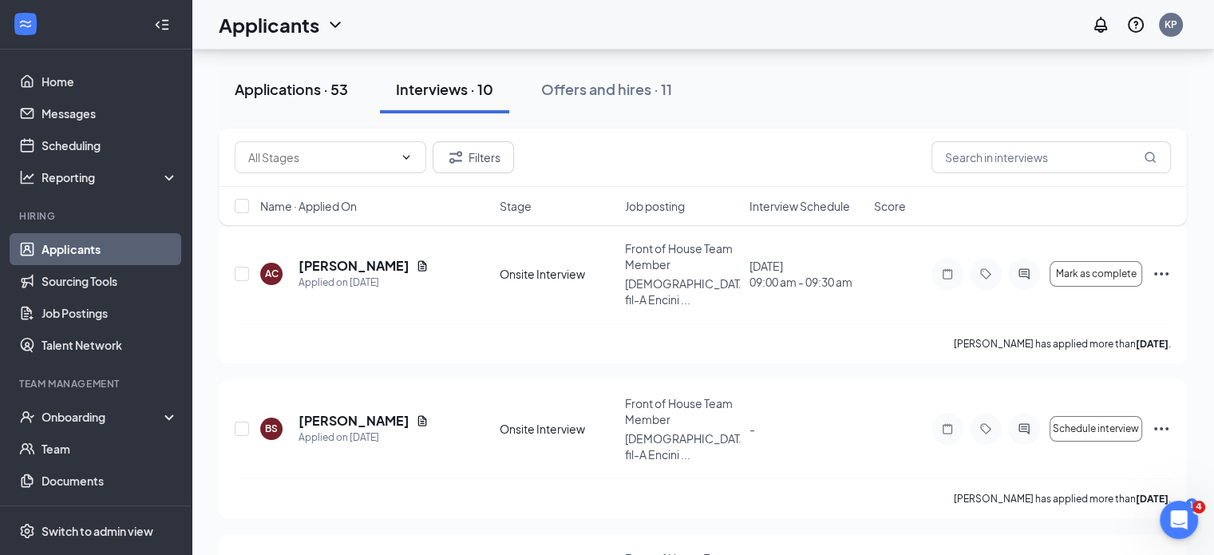
drag, startPoint x: 287, startPoint y: 90, endPoint x: 364, endPoint y: 176, distance: 115.3
click at [287, 90] on div "Applications · 53" at bounding box center [291, 89] width 113 height 20
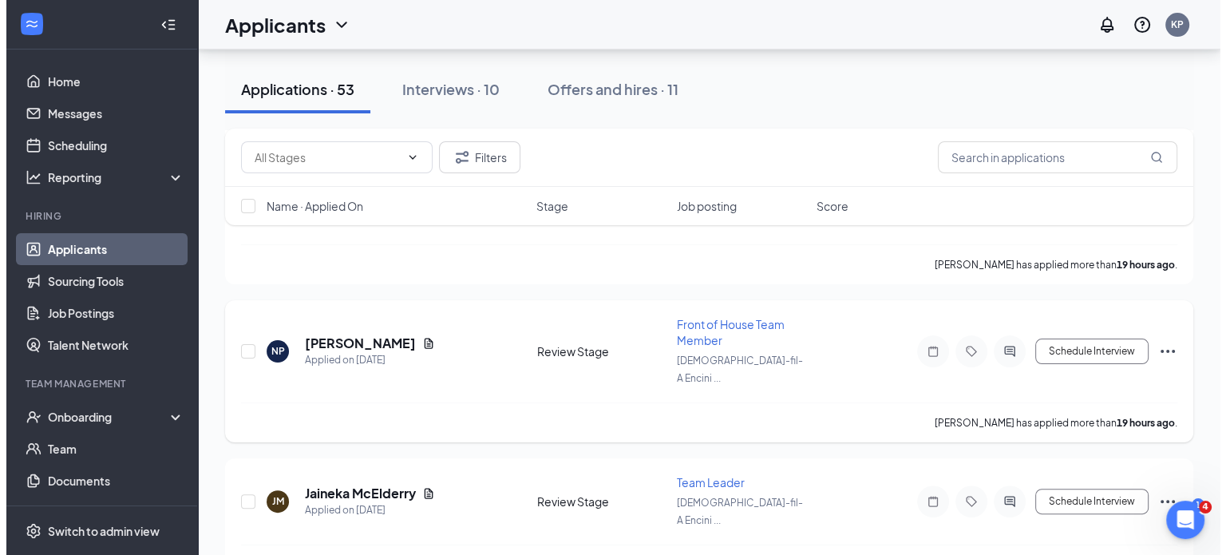
scroll to position [319, 0]
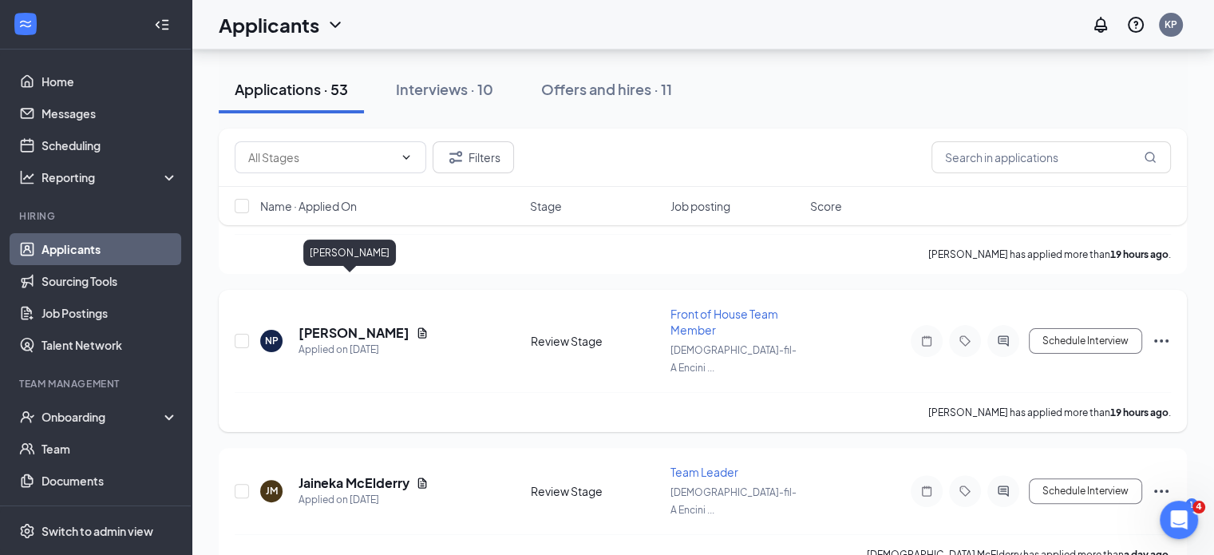
click at [345, 324] on h5 "[PERSON_NAME]" at bounding box center [353, 333] width 111 height 18
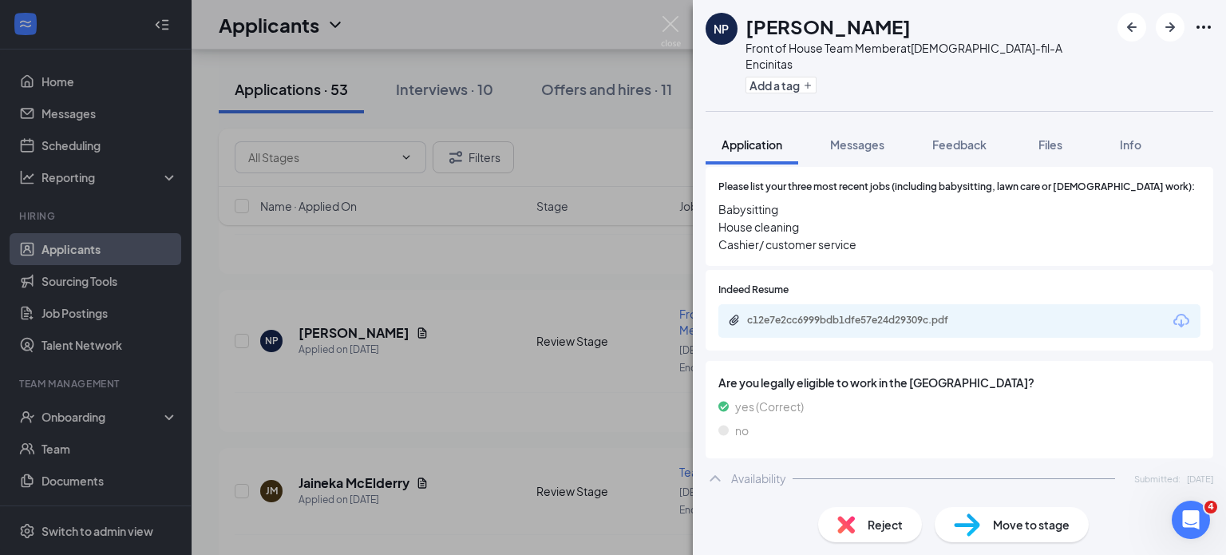
scroll to position [399, 0]
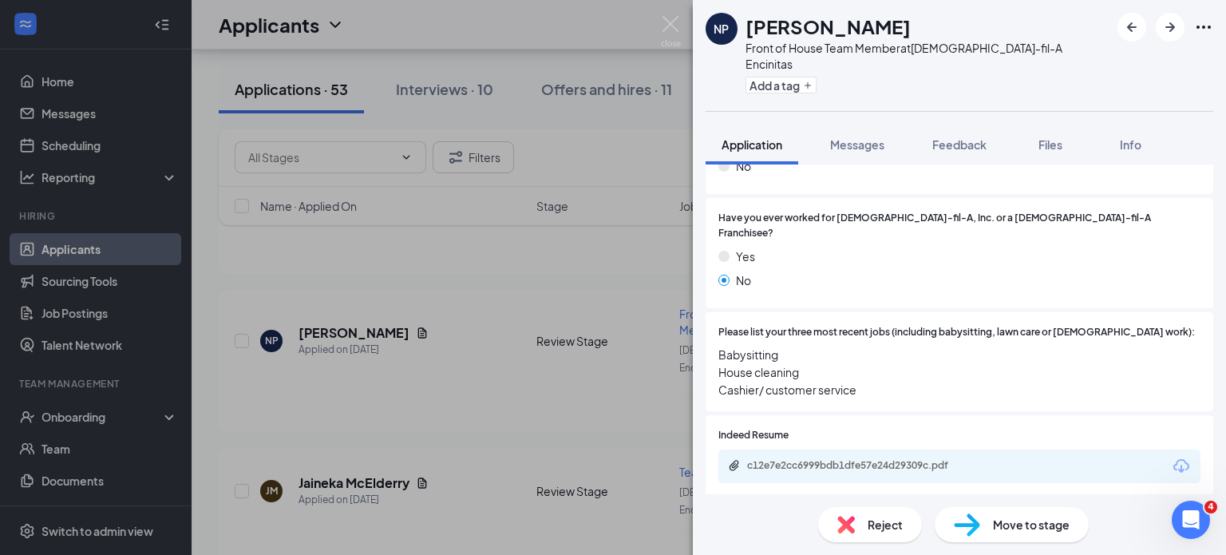
click at [851, 527] on img at bounding box center [846, 524] width 18 height 18
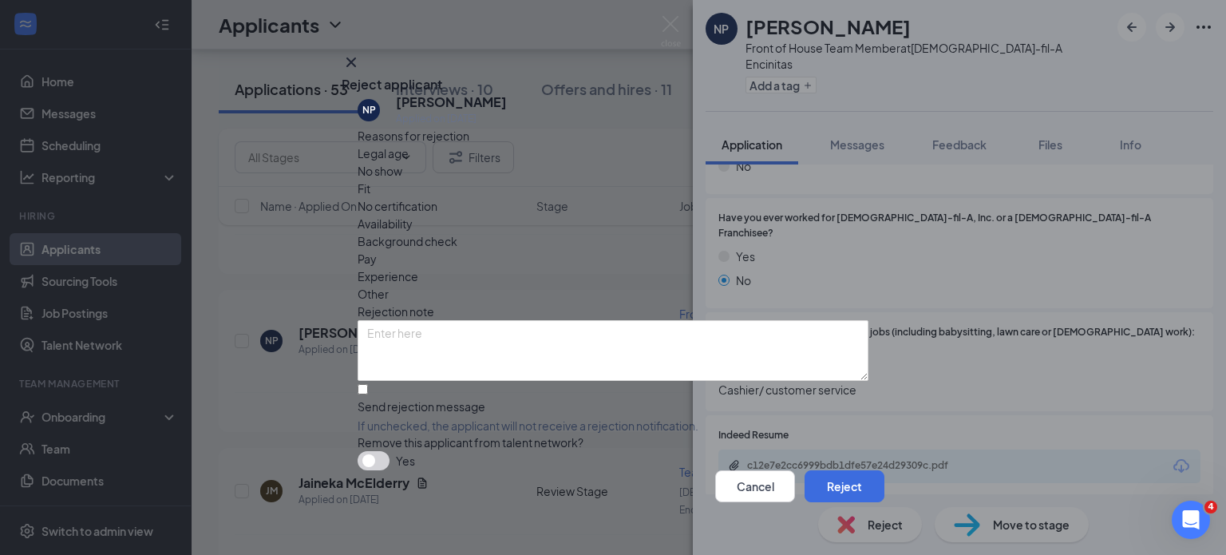
click at [717, 215] on div "Availability" at bounding box center [612, 224] width 511 height 18
click at [814, 479] on button "Reject" at bounding box center [844, 486] width 80 height 32
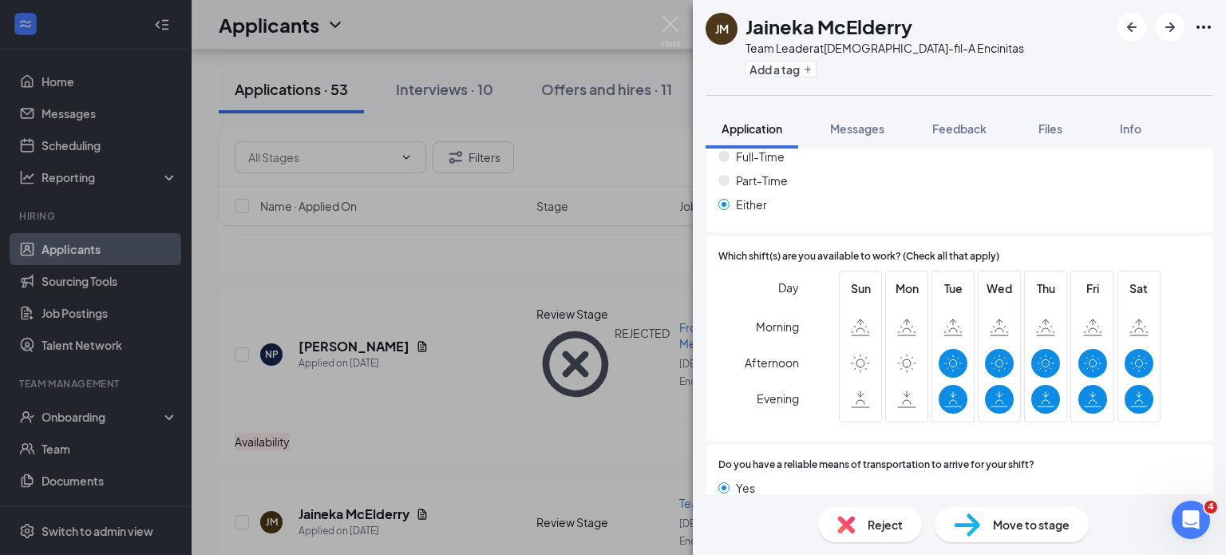
scroll to position [1037, 0]
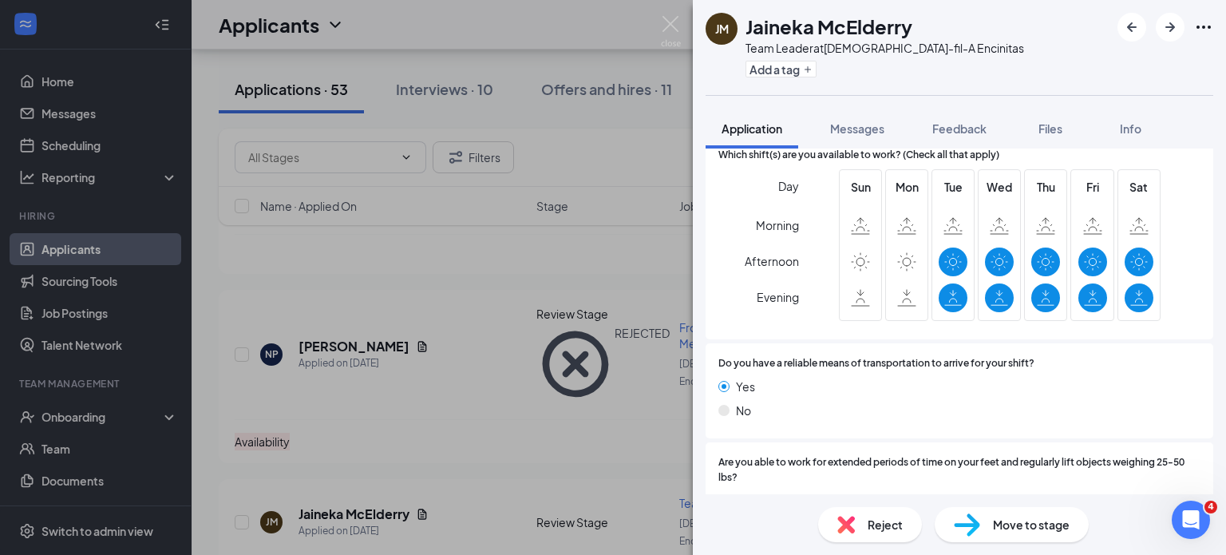
click at [888, 527] on span "Reject" at bounding box center [884, 524] width 35 height 18
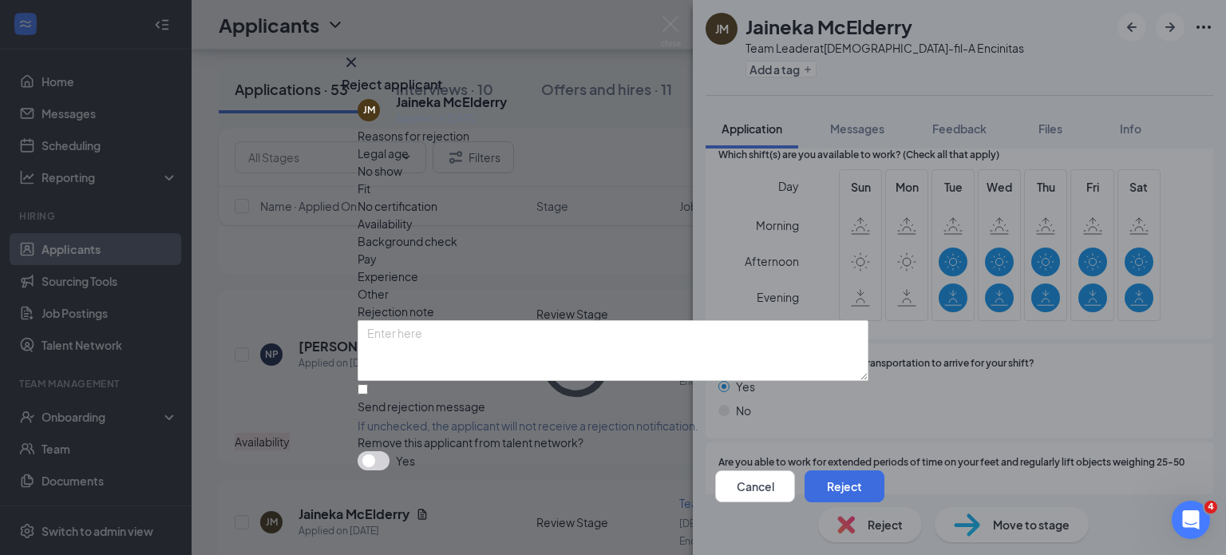
click at [413, 215] on span "Availability" at bounding box center [384, 224] width 55 height 18
click at [822, 481] on button "Reject" at bounding box center [844, 486] width 80 height 32
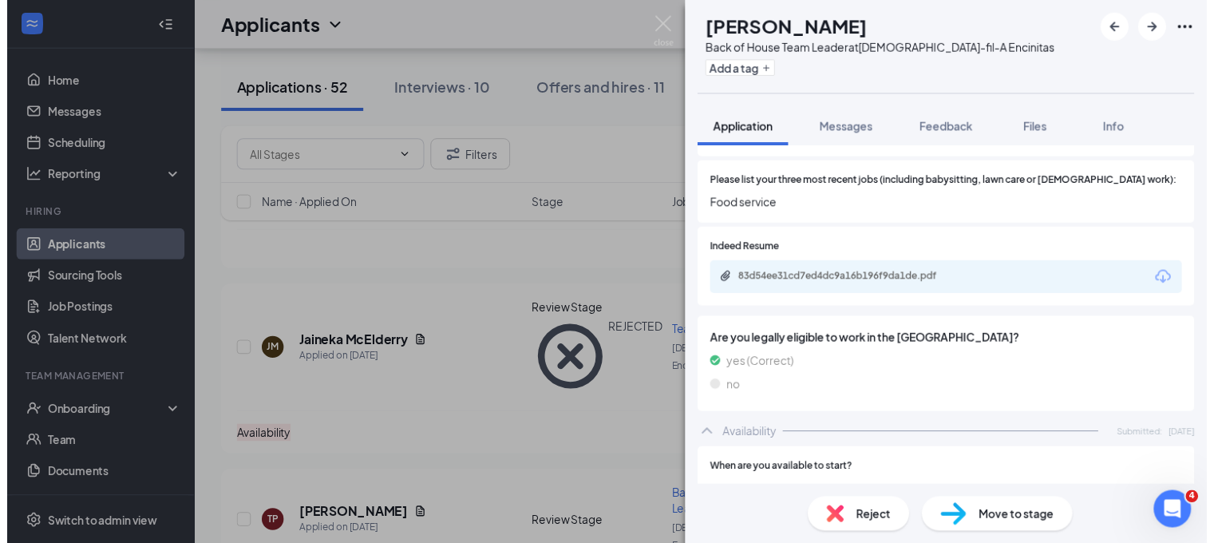
scroll to position [691, 0]
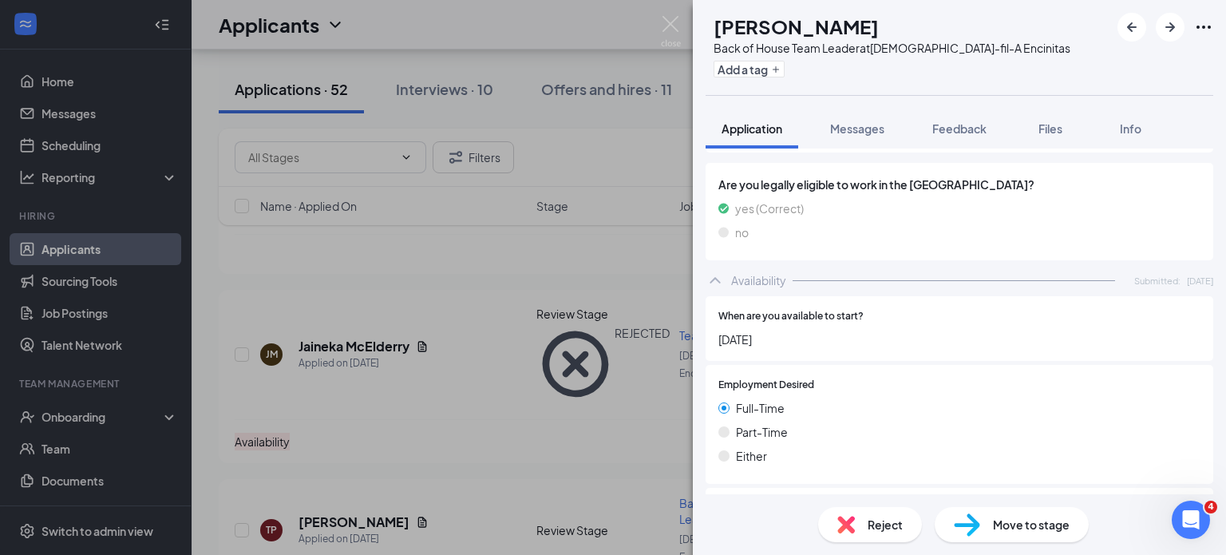
click at [460, 503] on div "TP [PERSON_NAME] Back of House Team Leader at [DEMOGRAPHIC_DATA]-fil-A Encinita…" at bounding box center [613, 277] width 1226 height 555
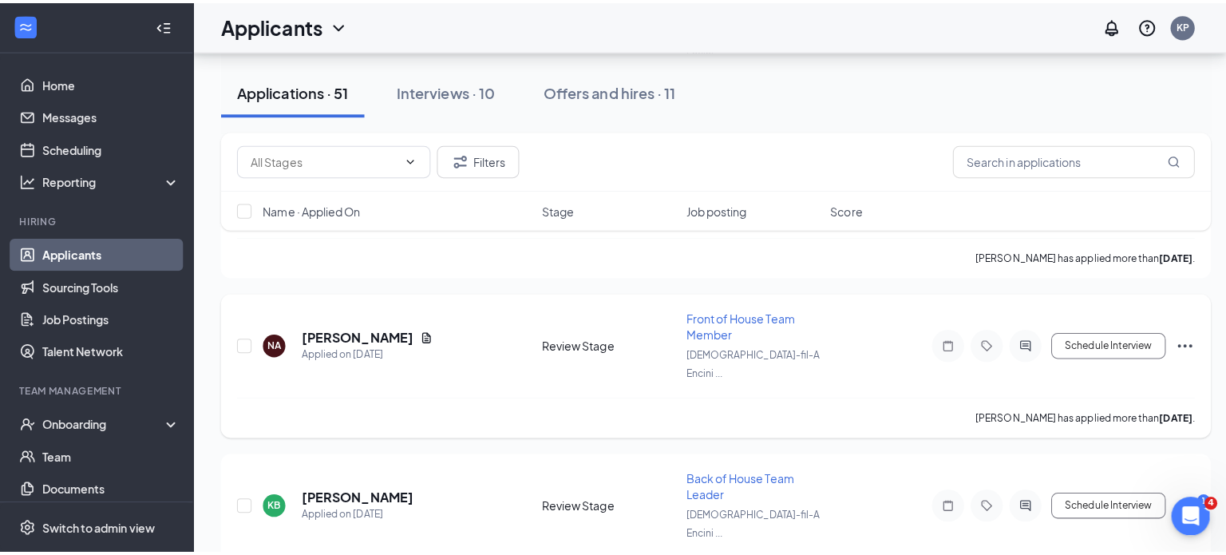
scroll to position [559, 0]
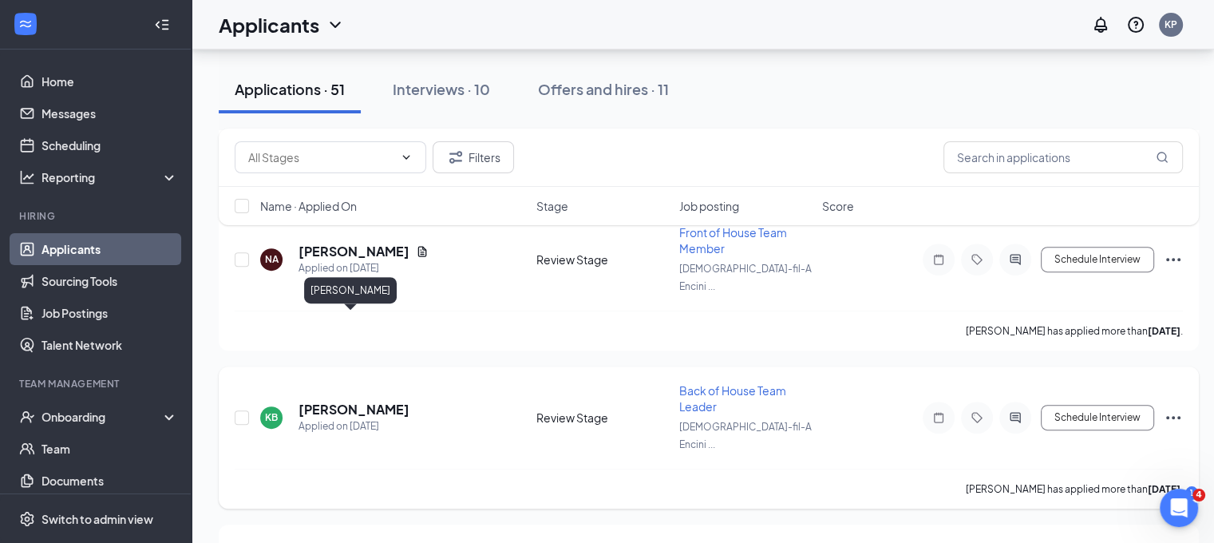
click at [356, 401] on h5 "[PERSON_NAME]" at bounding box center [353, 410] width 111 height 18
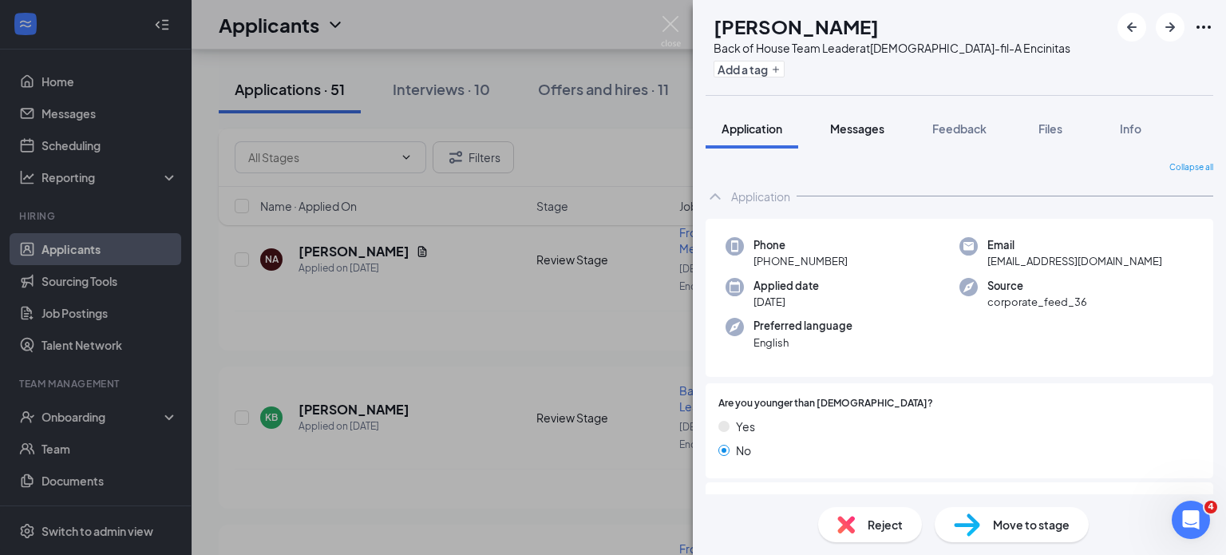
click at [858, 132] on span "Messages" at bounding box center [857, 128] width 54 height 14
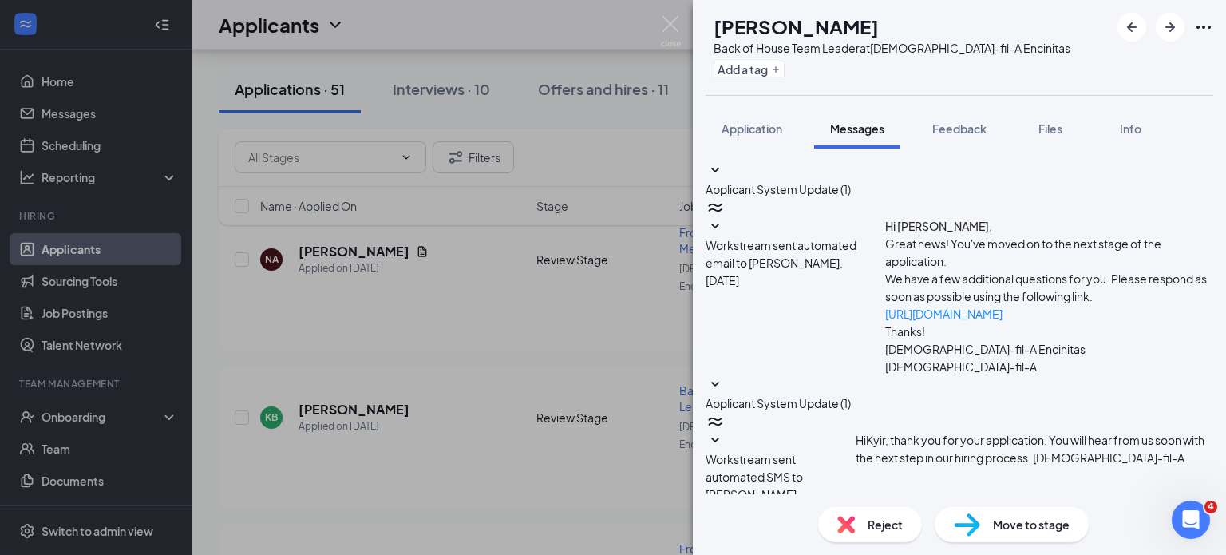
scroll to position [389, 0]
click at [581, 278] on div "KB [PERSON_NAME] Back of House Team Leader at [DEMOGRAPHIC_DATA]-fil-A Encinita…" at bounding box center [613, 277] width 1226 height 555
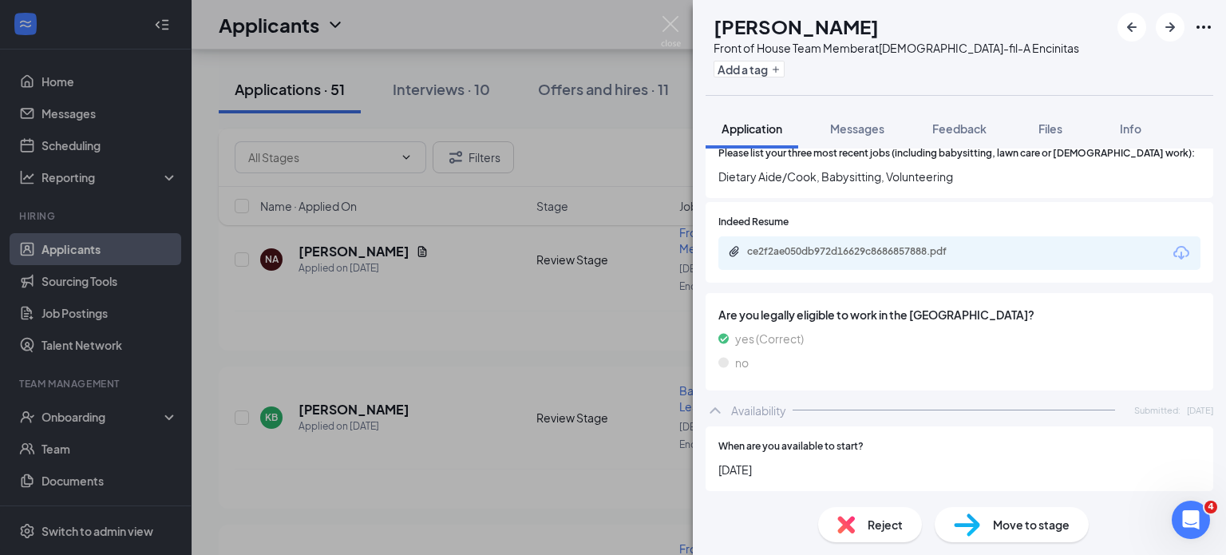
scroll to position [432, 0]
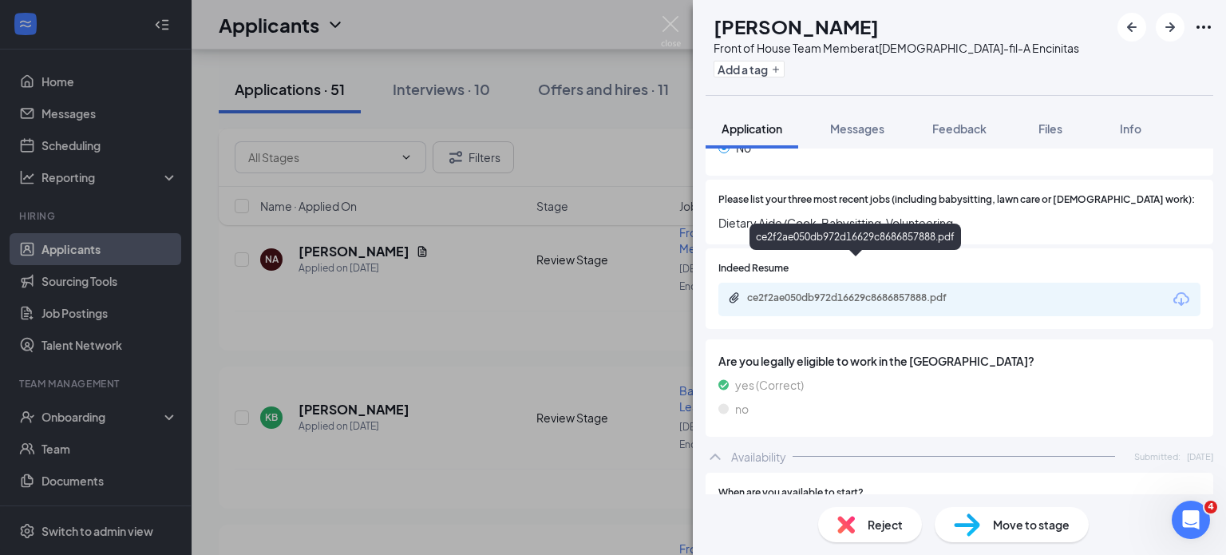
click at [843, 291] on div "ce2f2ae050db972d16629c8686857888.pdf" at bounding box center [858, 297] width 223 height 13
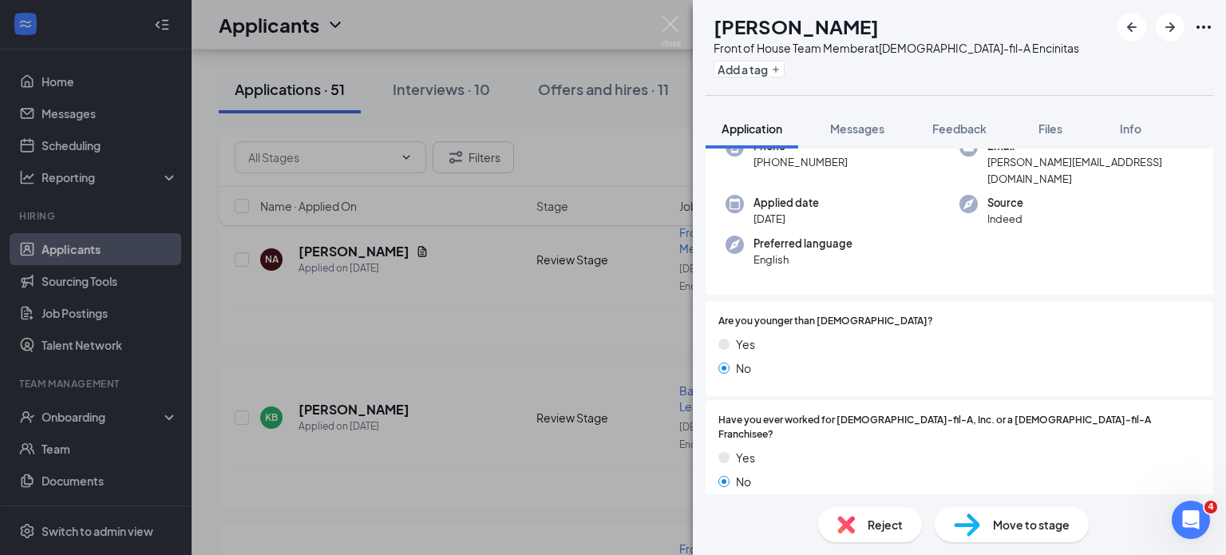
scroll to position [0, 0]
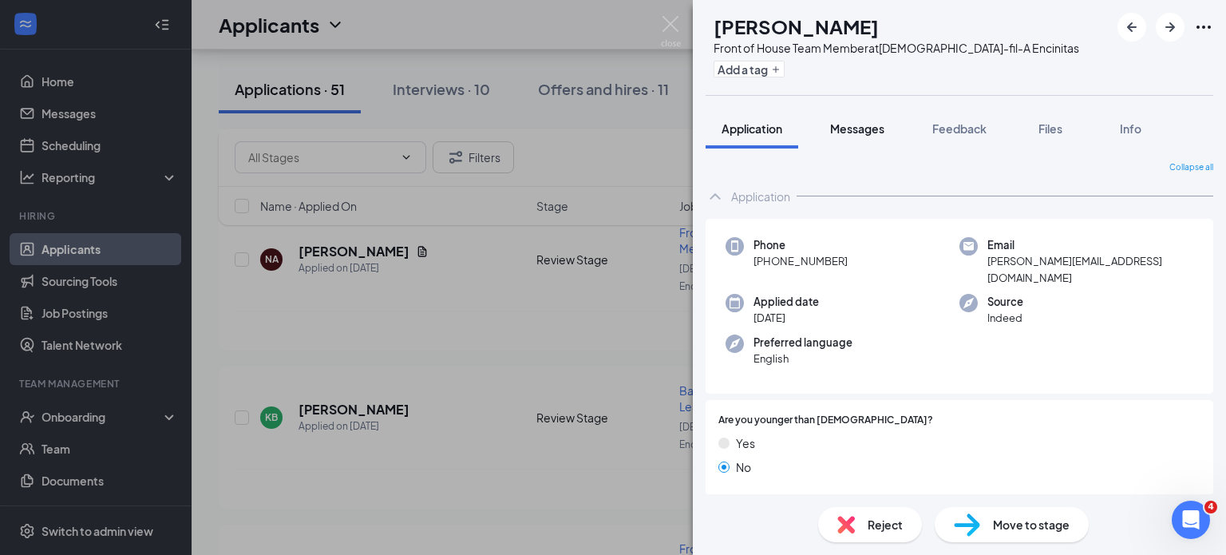
drag, startPoint x: 867, startPoint y: 123, endPoint x: 872, endPoint y: 144, distance: 21.5
click at [867, 123] on span "Messages" at bounding box center [857, 128] width 54 height 14
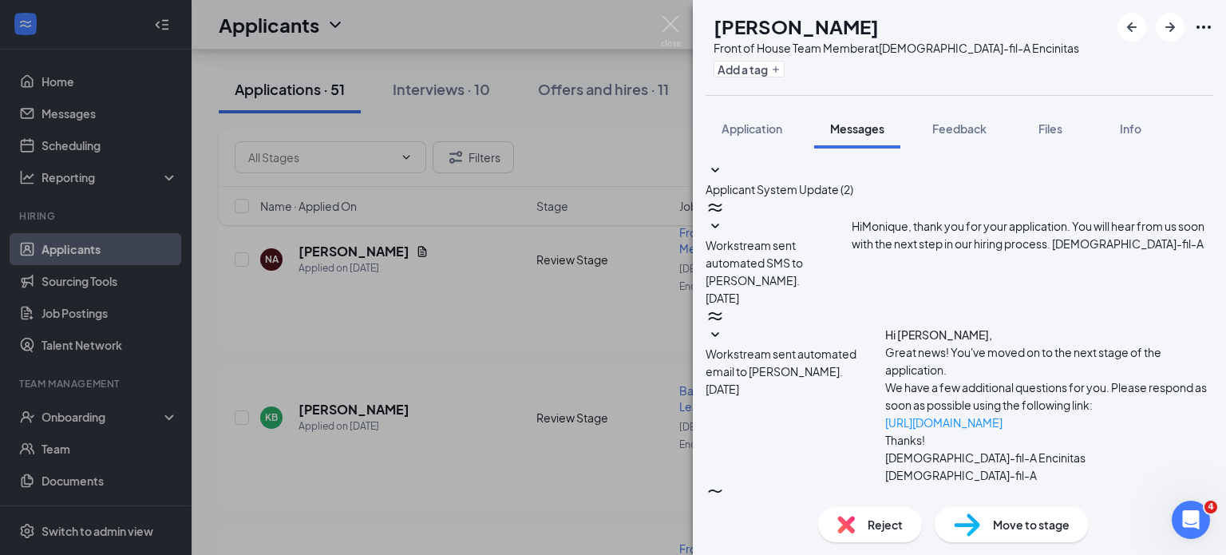
scroll to position [298, 0]
type textarea "Hi [PERSON_NAME], may I ask where you are located?"
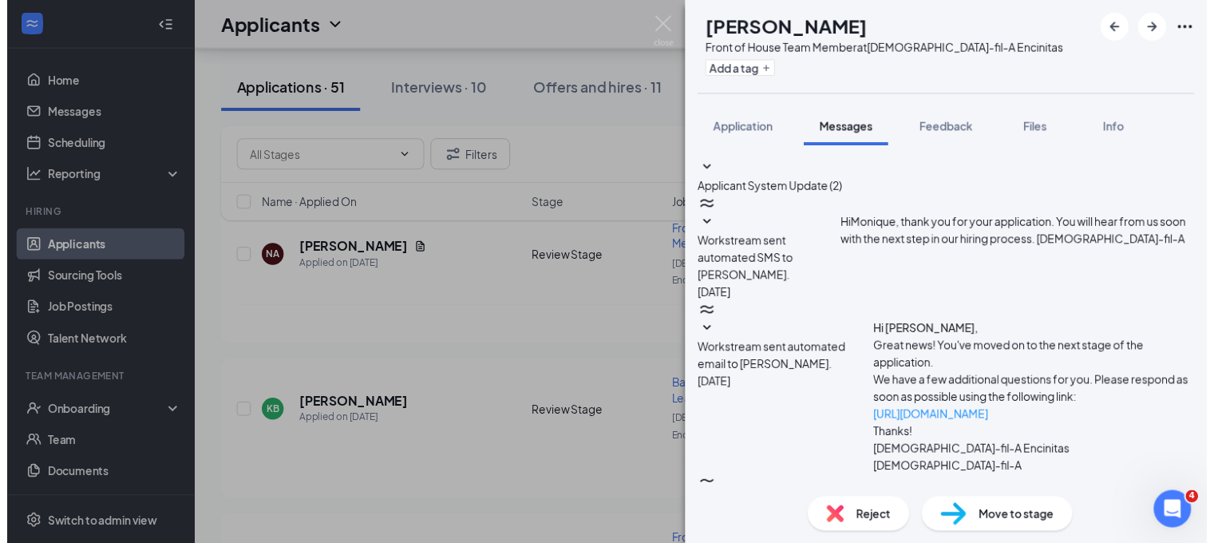
scroll to position [400, 0]
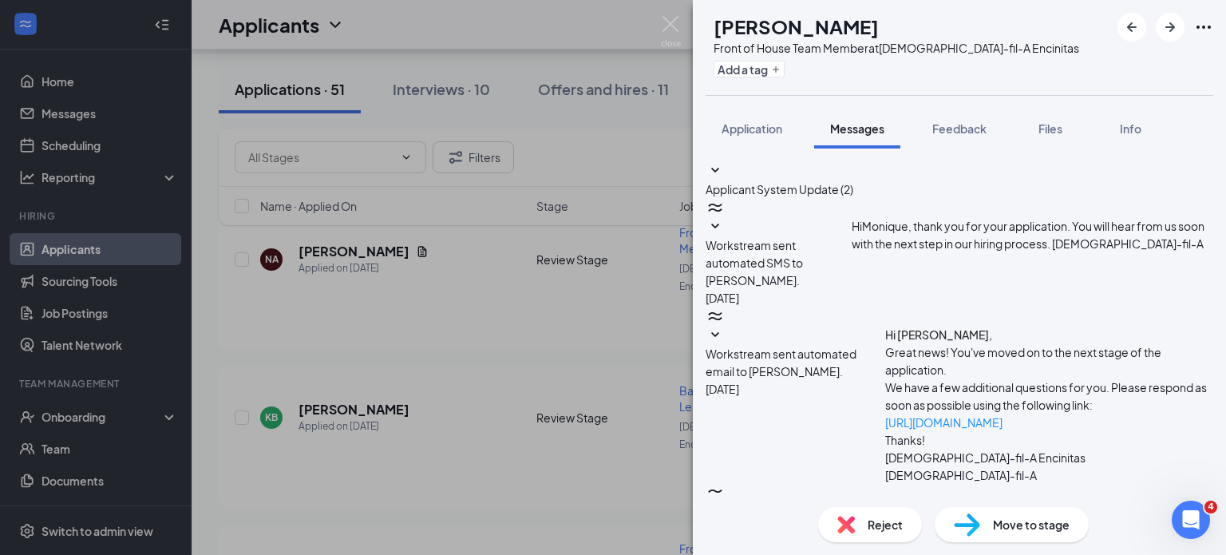
click at [674, 369] on div "[PERSON_NAME] Front of House Team Member at [DEMOGRAPHIC_DATA]-fil-A Encinitas …" at bounding box center [613, 277] width 1226 height 555
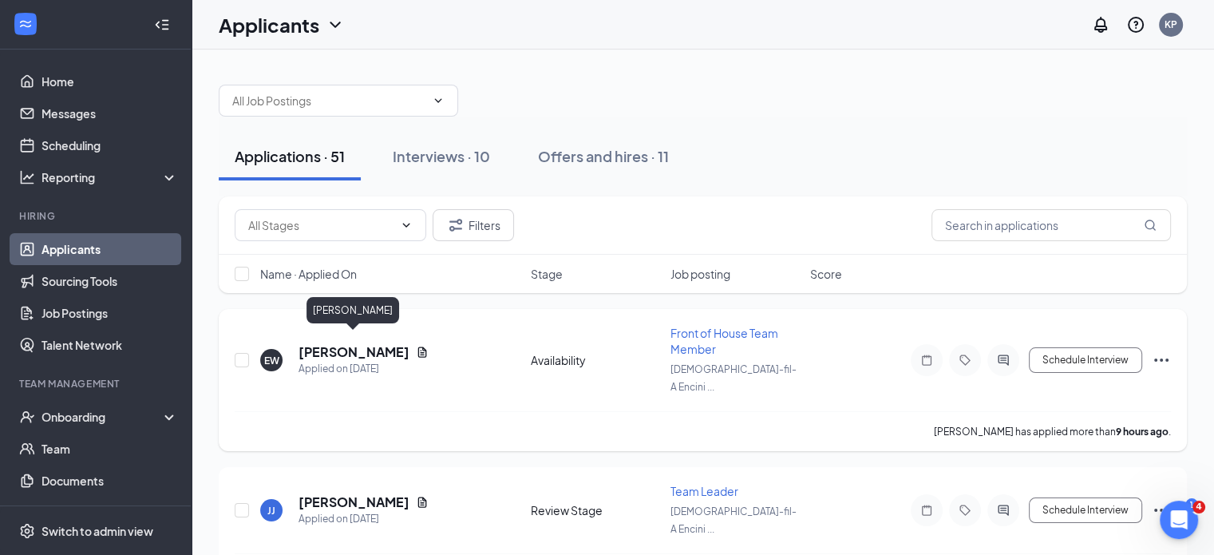
click at [350, 343] on h5 "[PERSON_NAME]" at bounding box center [353, 352] width 111 height 18
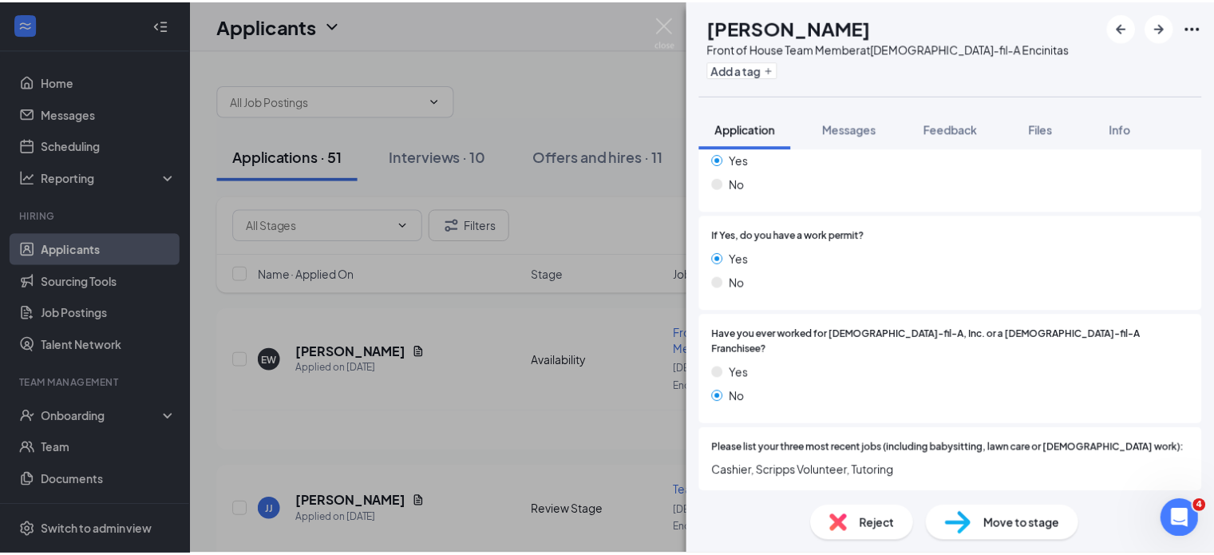
scroll to position [239, 0]
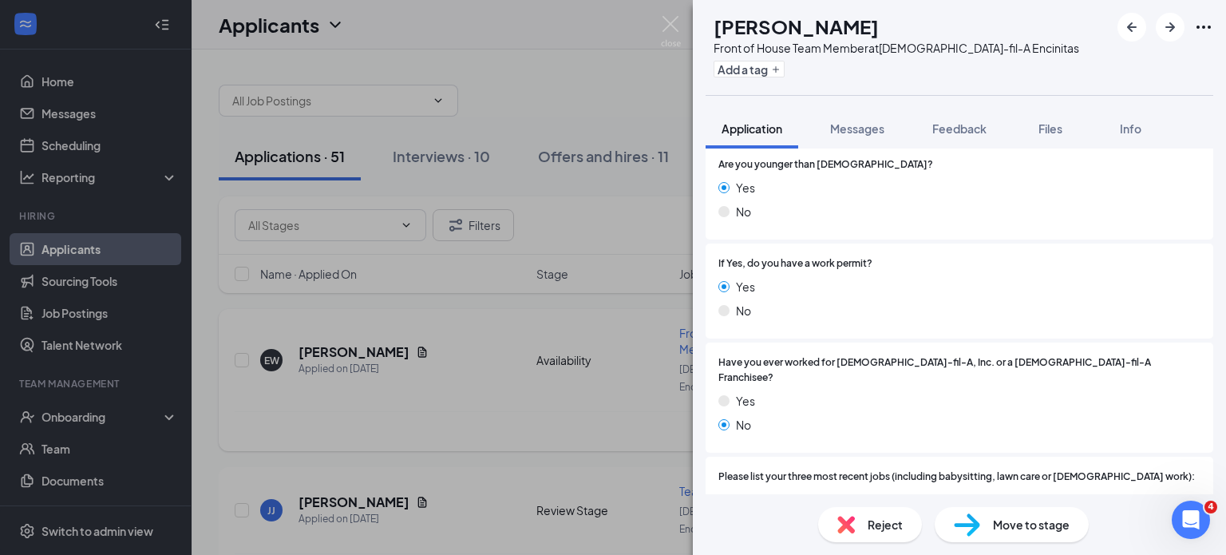
click at [578, 408] on div "[PERSON_NAME] Front of House Team Member at [DEMOGRAPHIC_DATA]-fil-A Encinitas …" at bounding box center [613, 277] width 1226 height 555
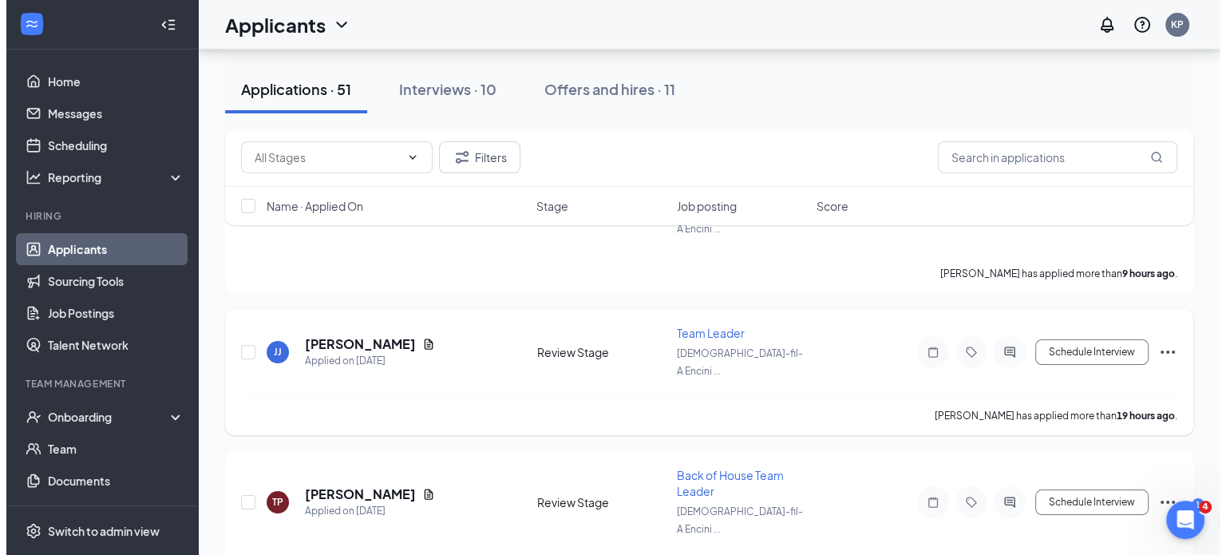
scroll to position [160, 0]
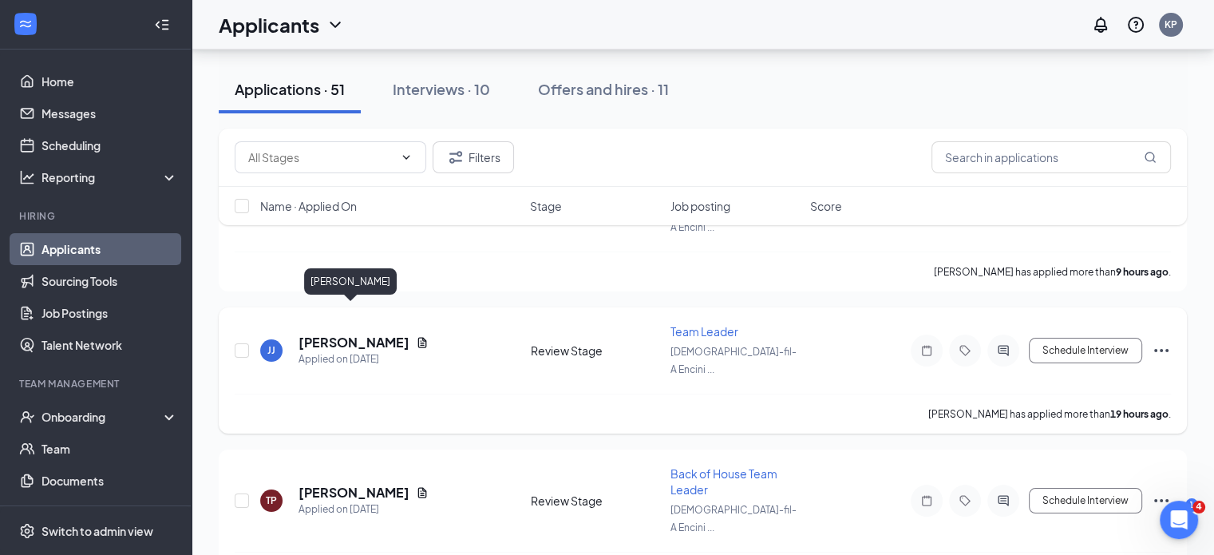
click at [342, 334] on h5 "[PERSON_NAME]" at bounding box center [353, 343] width 111 height 18
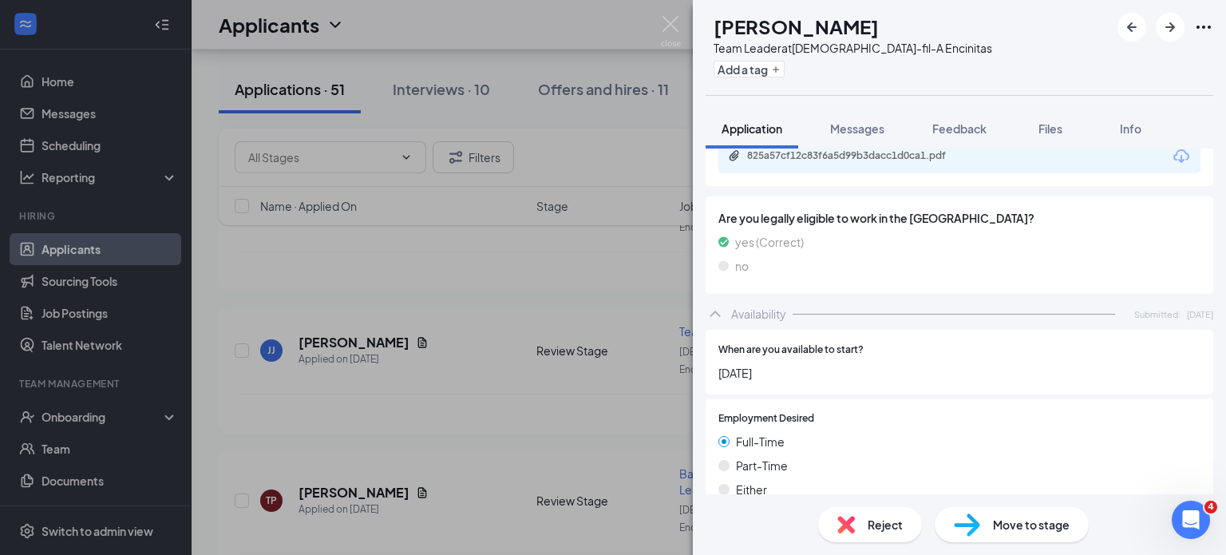
scroll to position [319, 0]
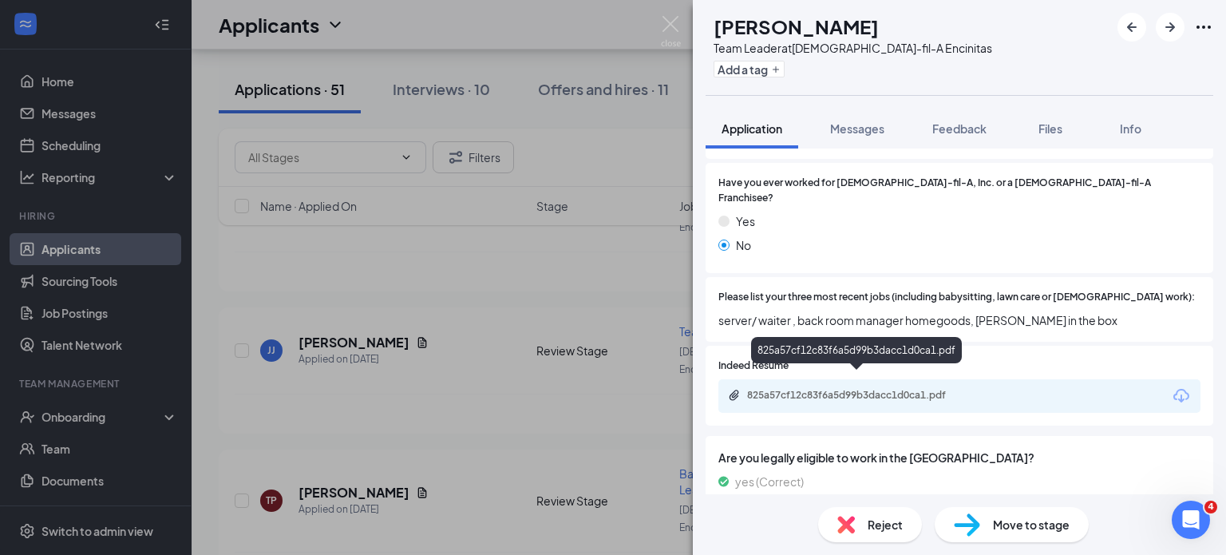
click at [886, 389] on div "825a57cf12c83f6a5d99b3dacc1d0ca1.pdf" at bounding box center [858, 395] width 223 height 13
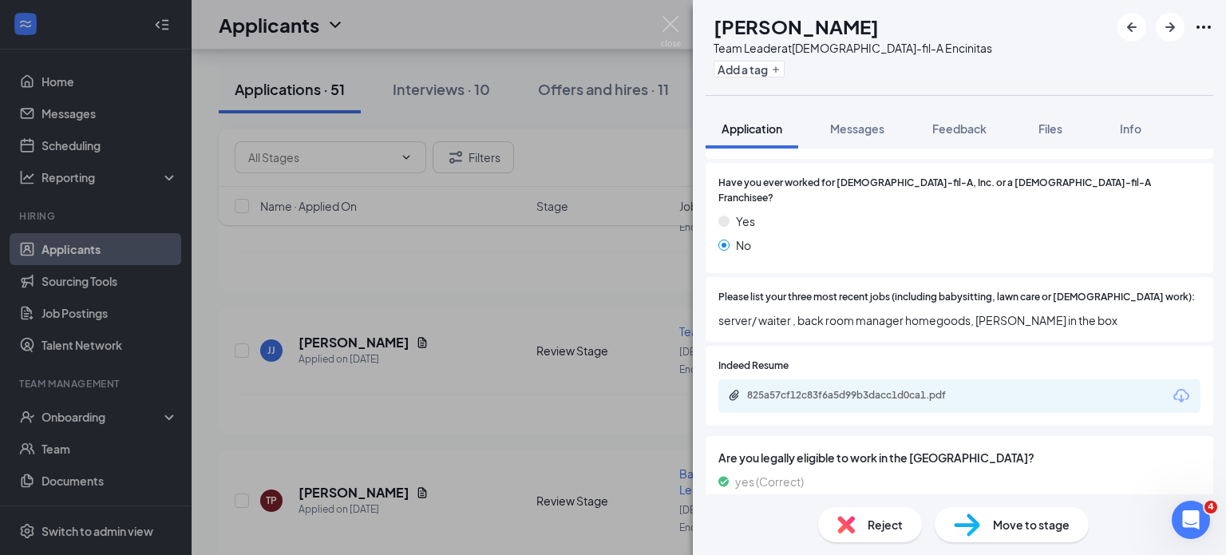
click at [853, 522] on img at bounding box center [846, 524] width 18 height 18
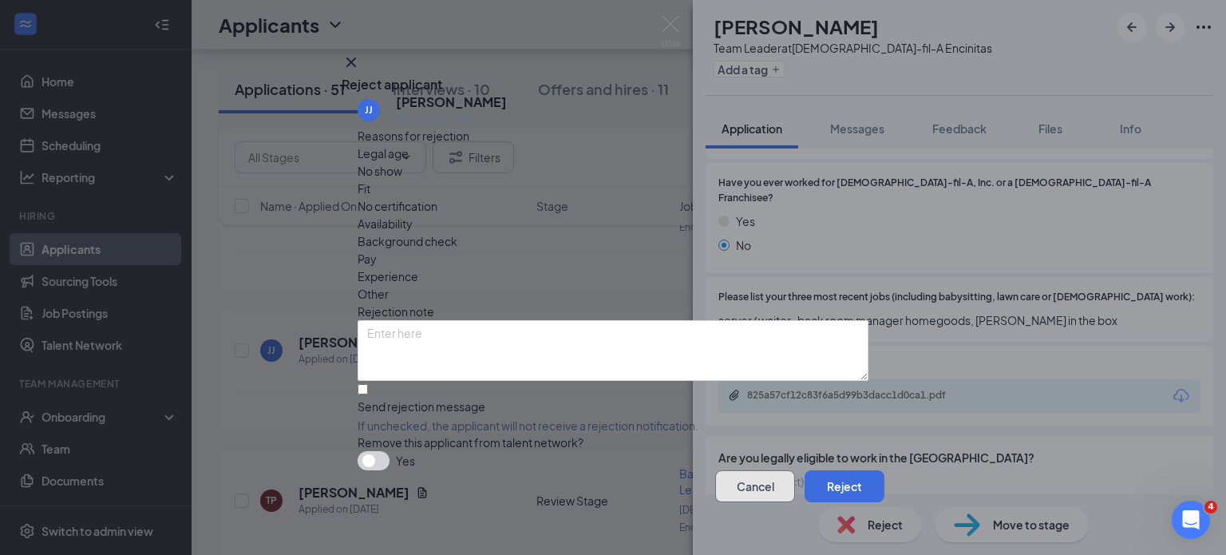
click at [727, 479] on button "Cancel" at bounding box center [755, 486] width 80 height 32
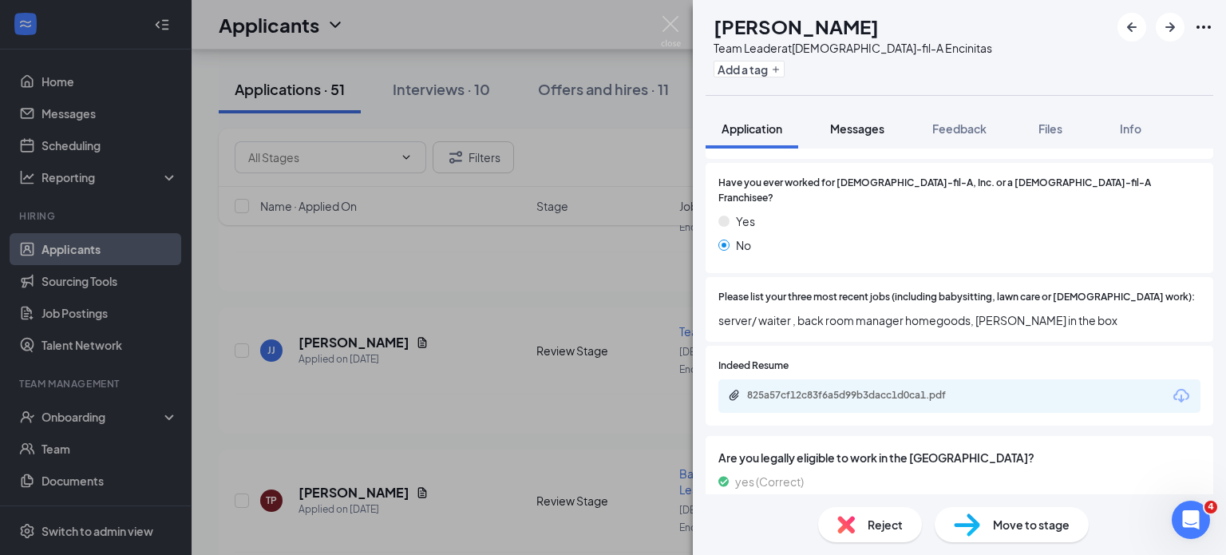
click at [866, 127] on span "Messages" at bounding box center [857, 128] width 54 height 14
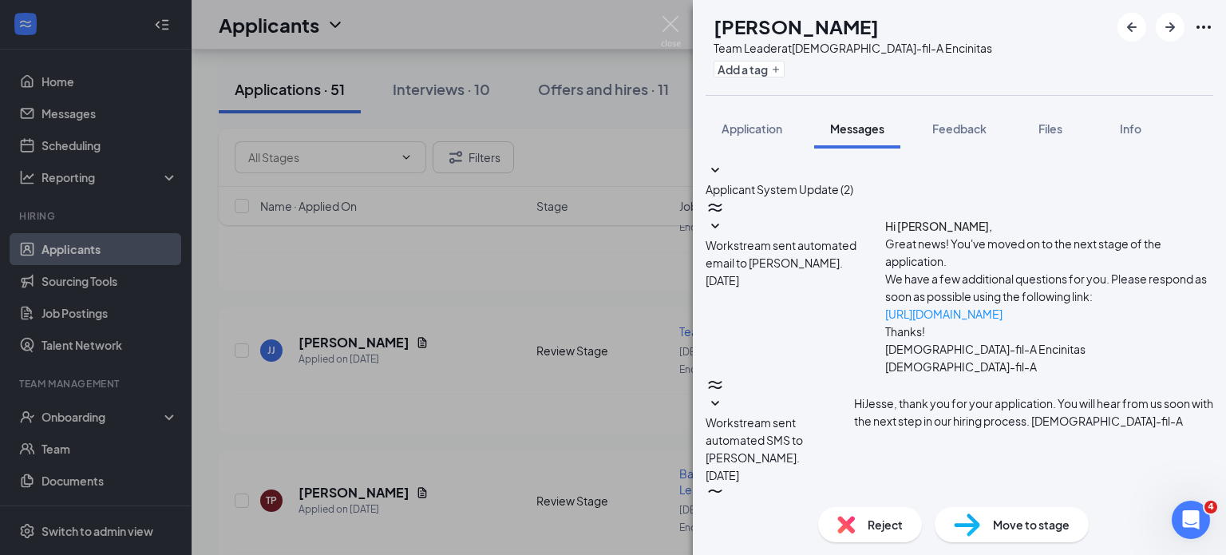
scroll to position [298, 0]
type textarea "Hi [PERSON_NAME], are you living in [GEOGRAPHIC_DATA]?"
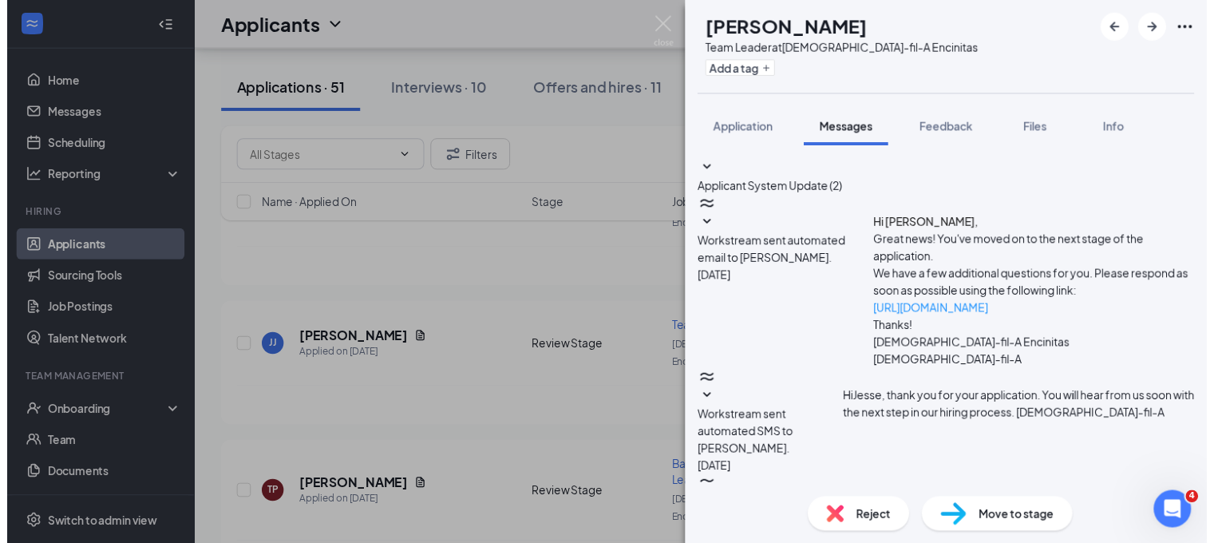
scroll to position [400, 0]
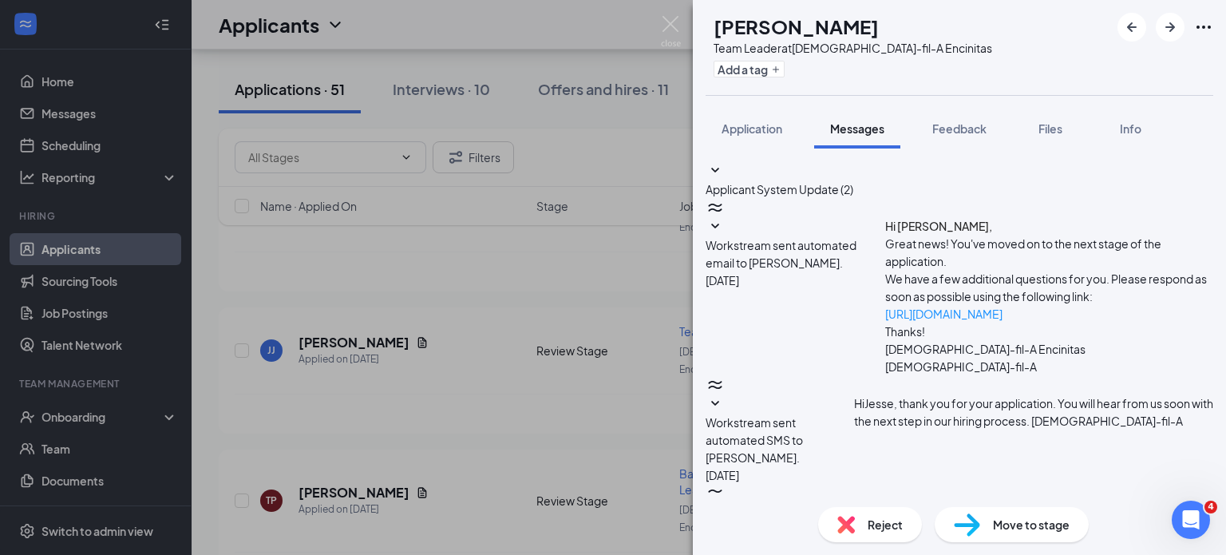
click at [205, 118] on div "[PERSON_NAME] [PERSON_NAME] Team Leader at [DEMOGRAPHIC_DATA]-fil-A Encinitas A…" at bounding box center [613, 277] width 1226 height 555
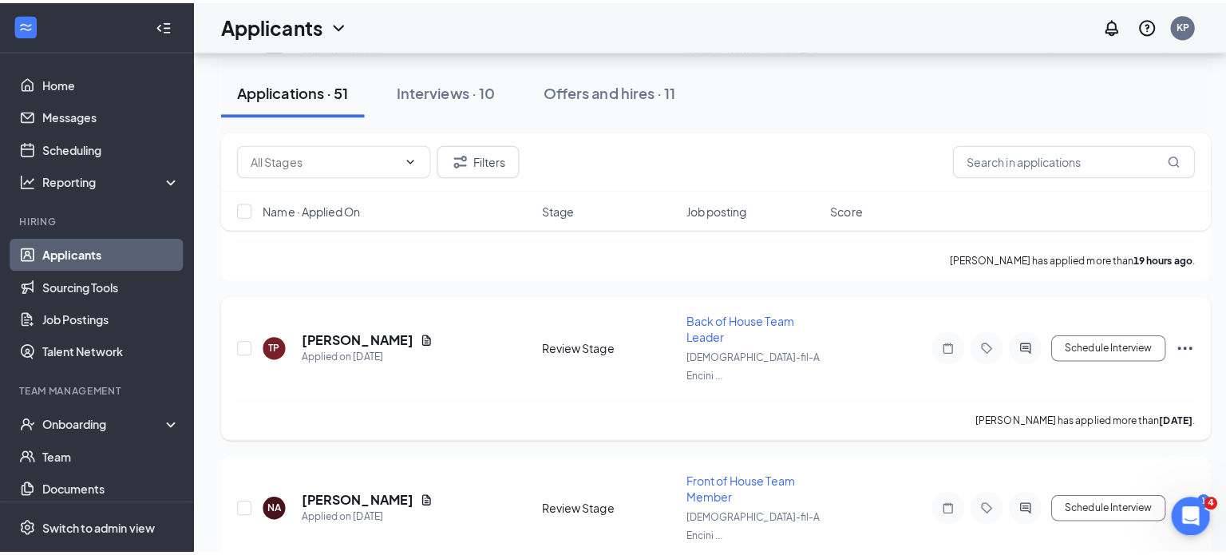
scroll to position [319, 0]
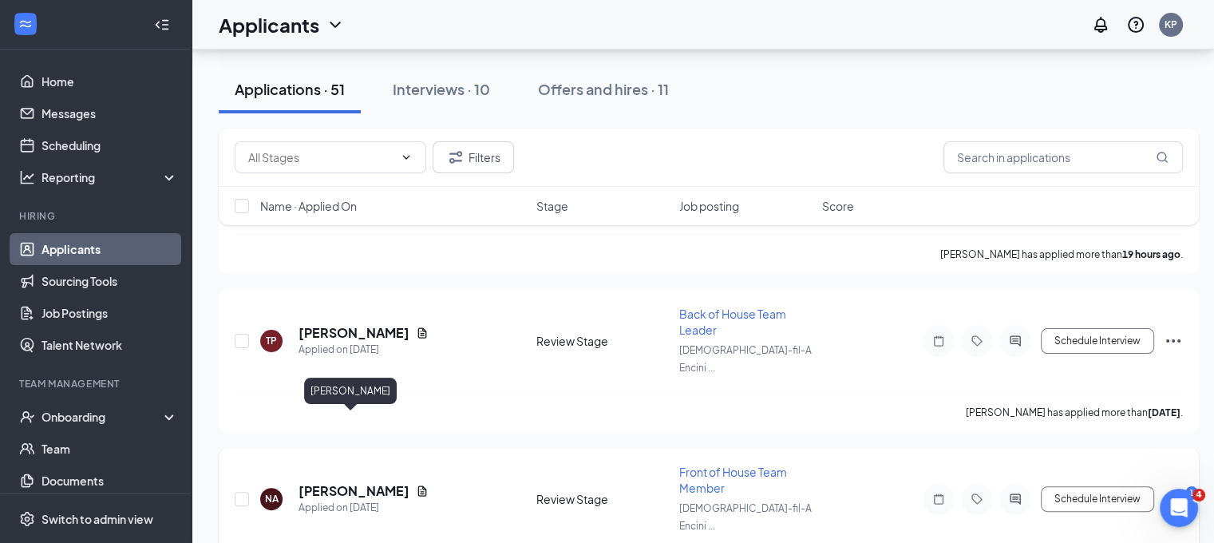
click at [361, 482] on h5 "[PERSON_NAME]" at bounding box center [353, 491] width 111 height 18
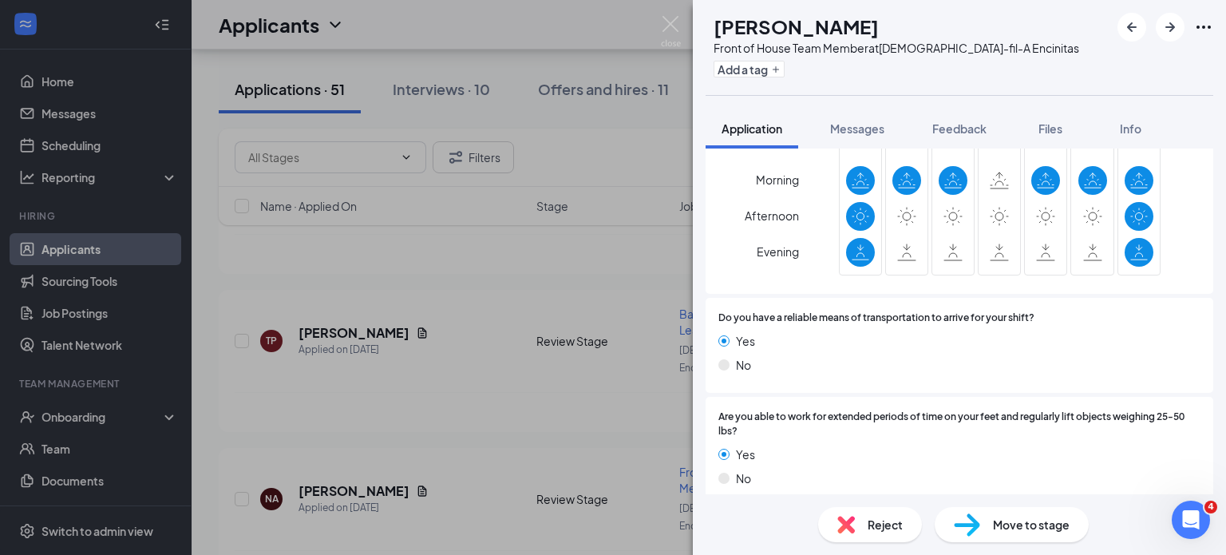
scroll to position [981, 0]
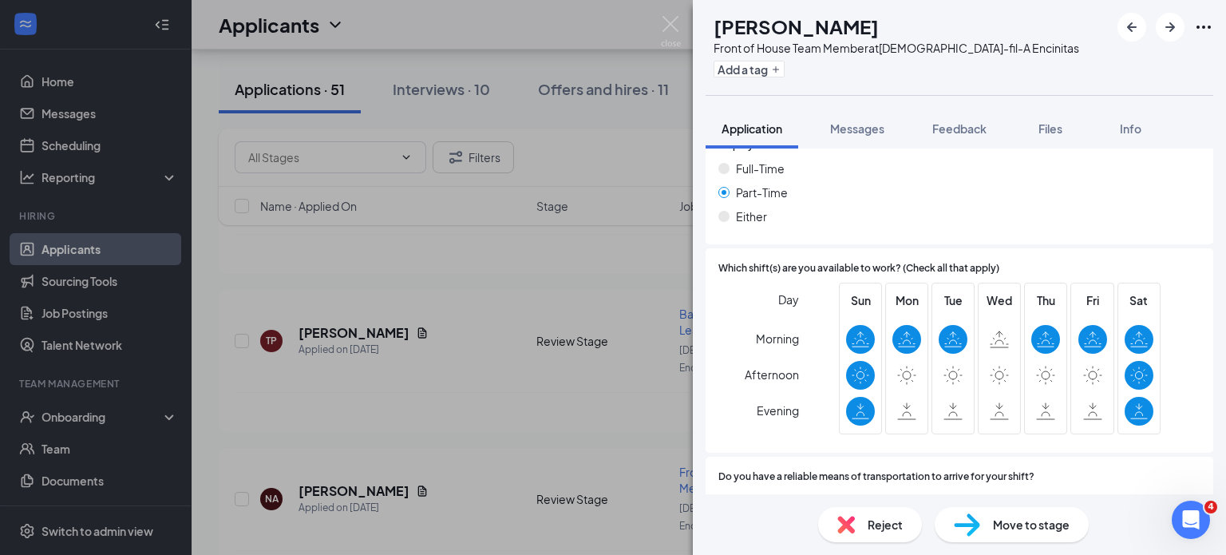
click at [861, 524] on div "Reject" at bounding box center [870, 524] width 104 height 35
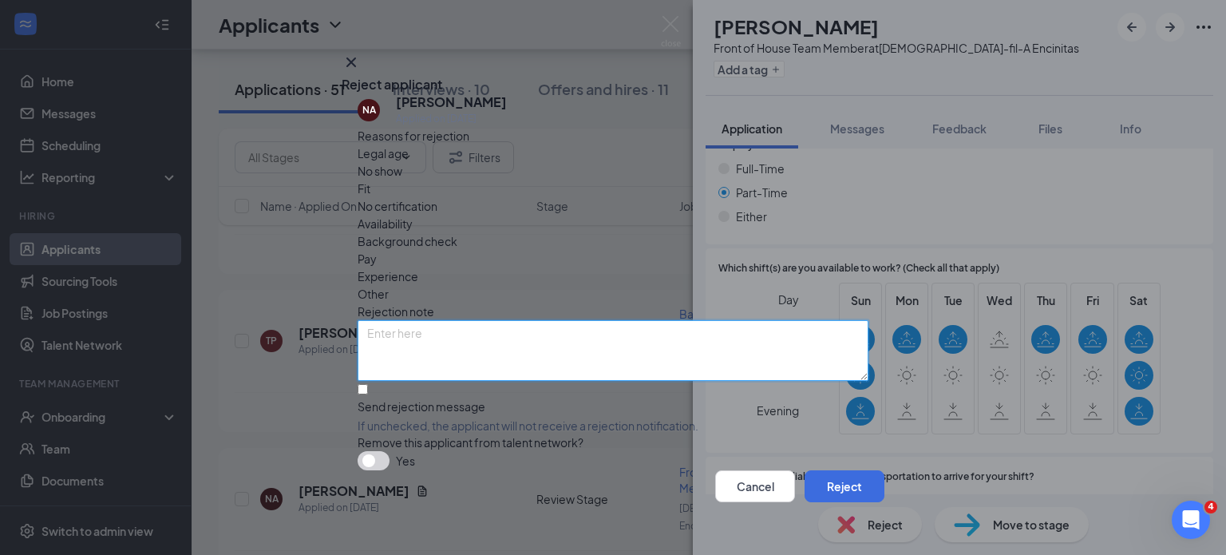
drag, startPoint x: 520, startPoint y: 318, endPoint x: 543, endPoint y: 306, distance: 25.7
click at [522, 320] on textarea at bounding box center [612, 350] width 511 height 61
type textarea "availability"
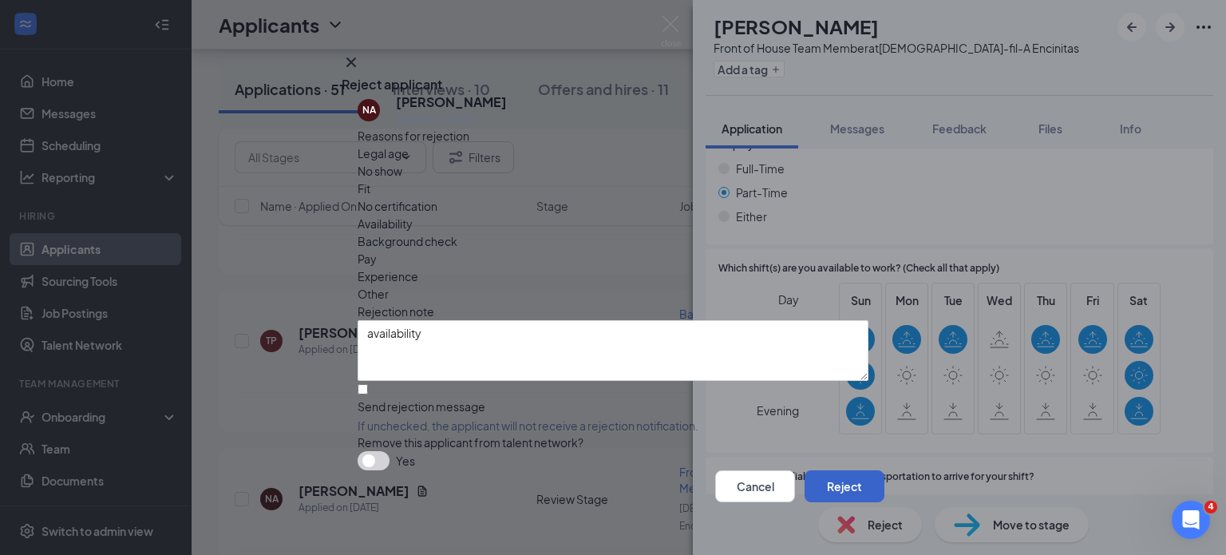
click at [804, 470] on button "Reject" at bounding box center [844, 486] width 80 height 32
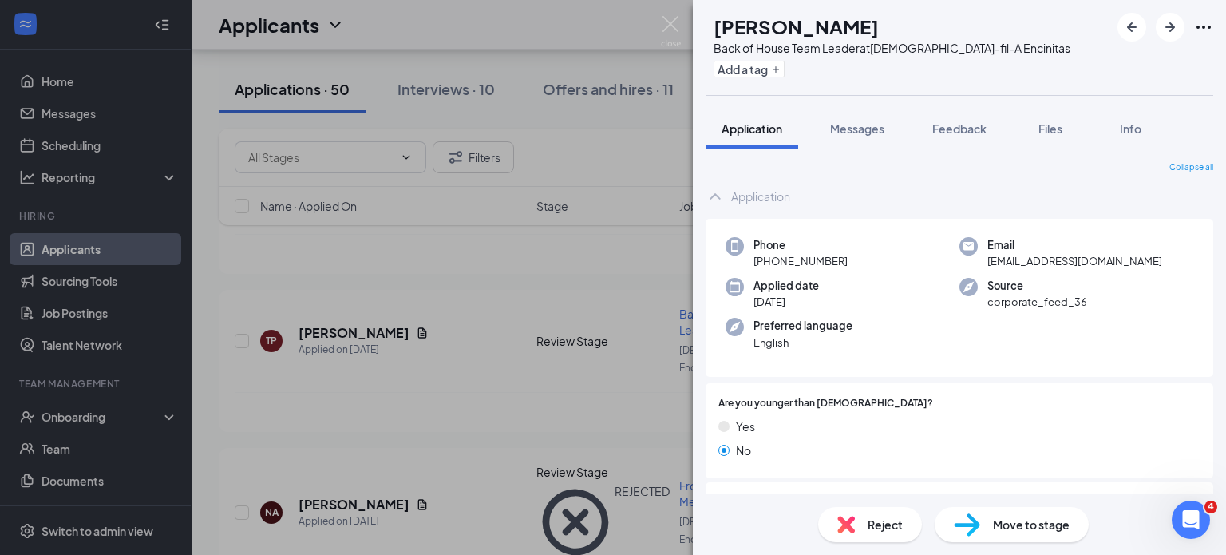
click at [522, 480] on div "KB [PERSON_NAME] Back of House Team Leader at [DEMOGRAPHIC_DATA]-fil-A Encinita…" at bounding box center [613, 277] width 1226 height 555
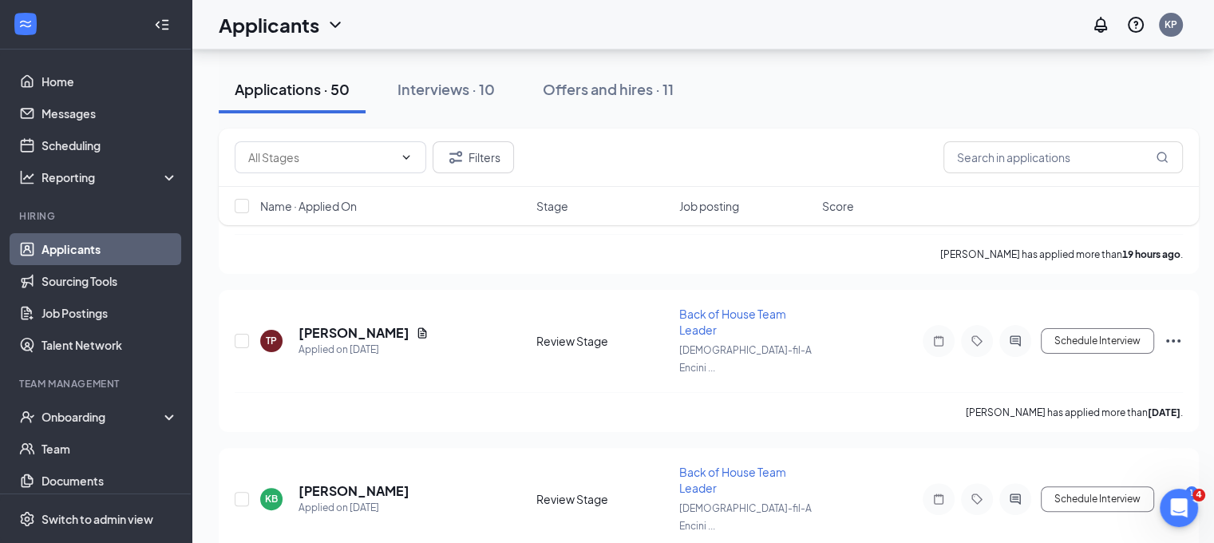
click at [101, 246] on link "Applicants" at bounding box center [109, 249] width 136 height 32
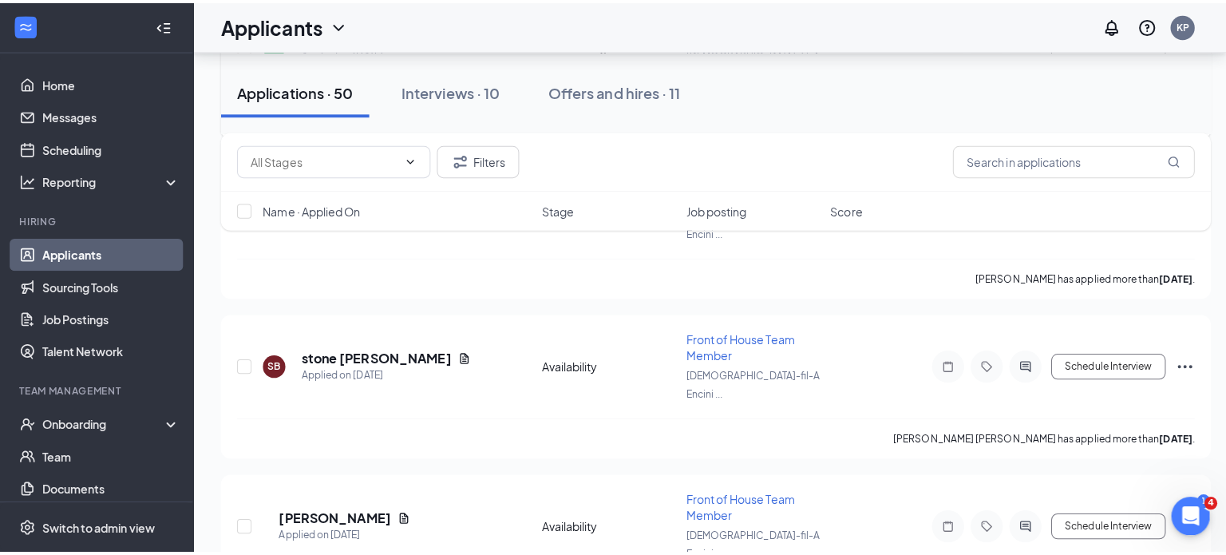
scroll to position [957, 0]
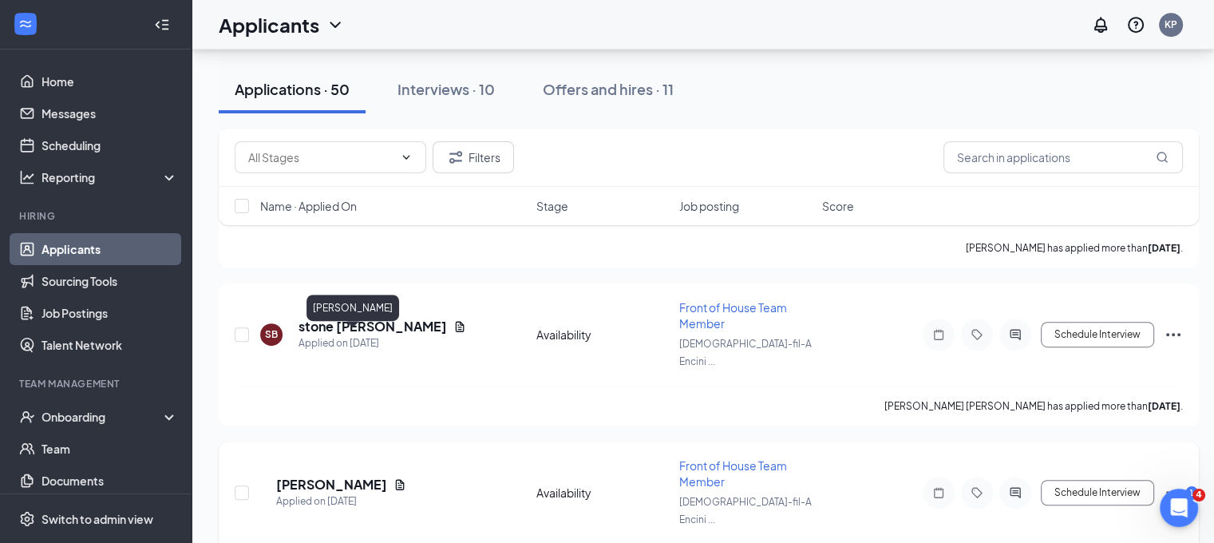
click at [345, 476] on h5 "[PERSON_NAME]" at bounding box center [331, 485] width 111 height 18
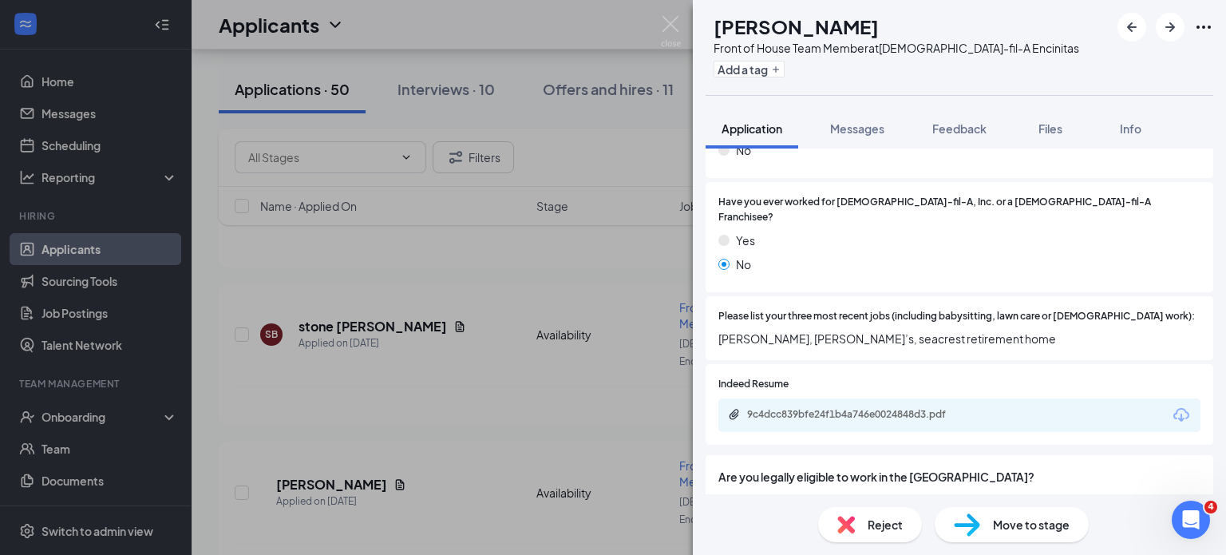
scroll to position [478, 0]
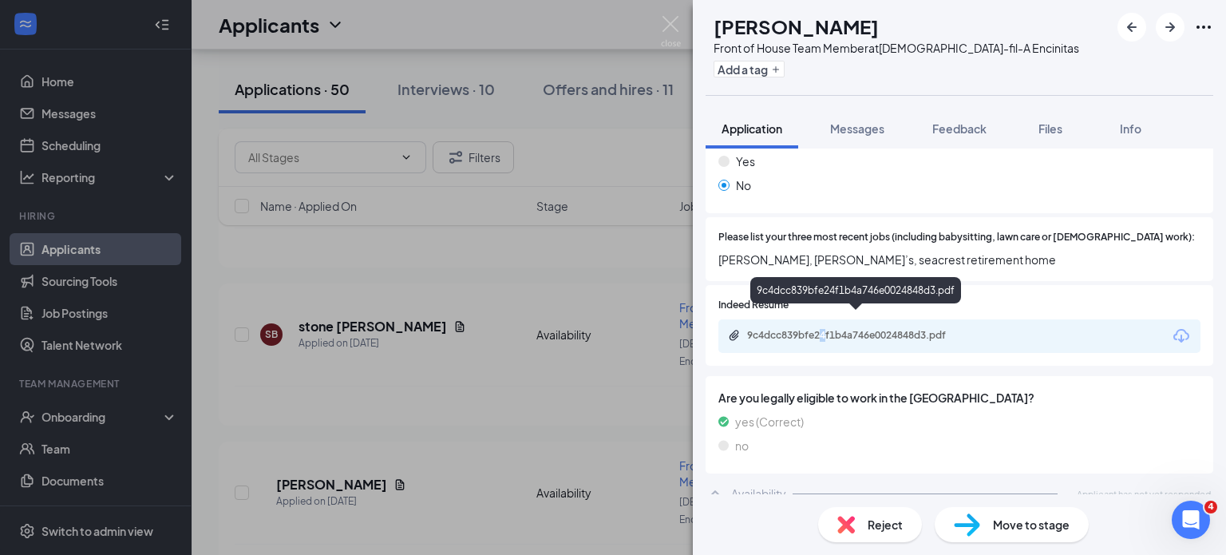
click at [823, 319] on div "9c4dcc839bfe24f1b4a746e0024848d3.pdf" at bounding box center [959, 336] width 482 height 34
click at [819, 329] on div "9c4dcc839bfe24f1b4a746e0024848d3.pdf" at bounding box center [858, 335] width 223 height 13
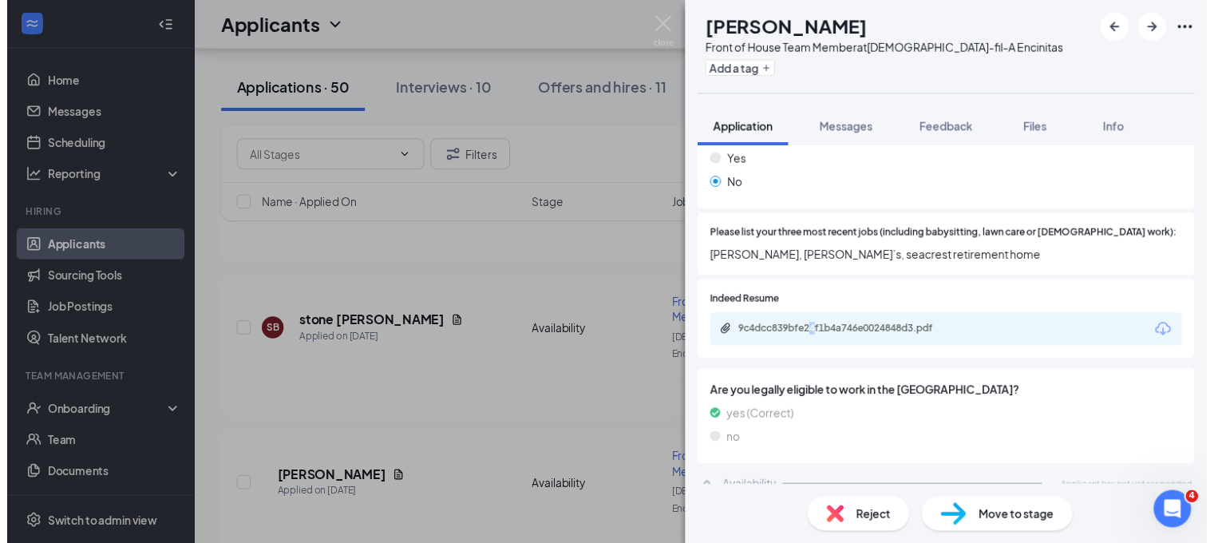
scroll to position [472, 0]
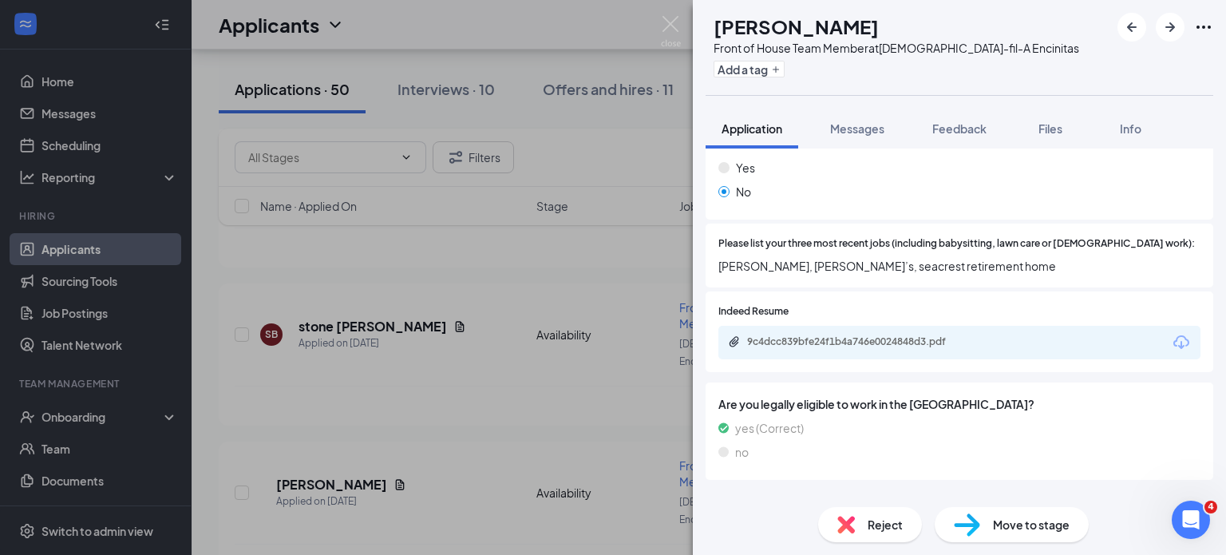
click at [532, 54] on div "CA [PERSON_NAME] Front of House Team Member at [DEMOGRAPHIC_DATA]-fil-A Encinit…" at bounding box center [613, 277] width 1226 height 555
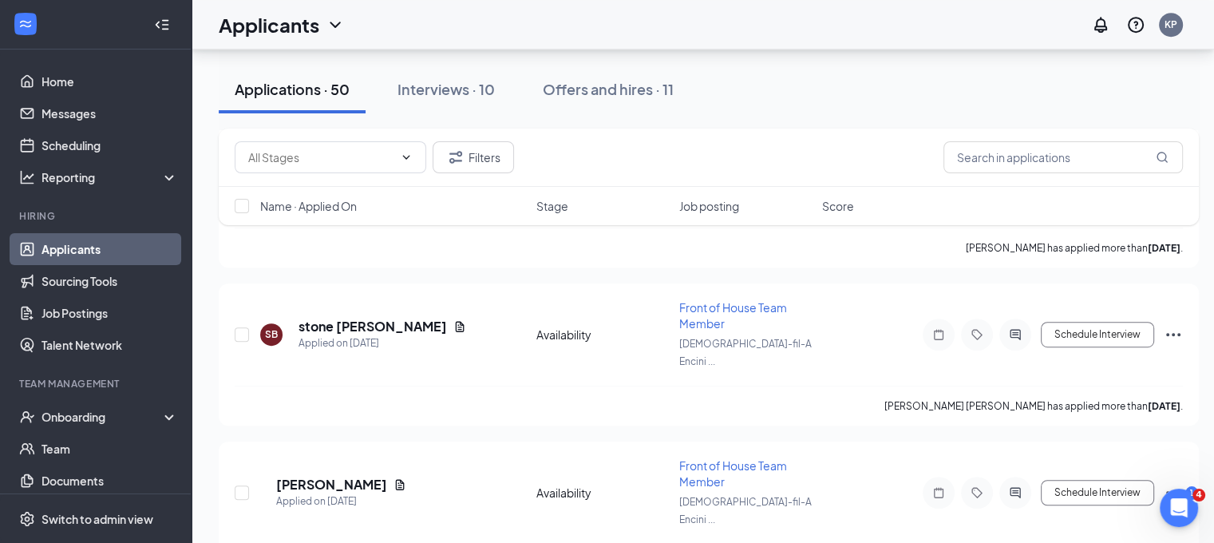
click at [101, 235] on link "Applicants" at bounding box center [109, 249] width 136 height 32
click at [449, 92] on div "Interviews · 10" at bounding box center [445, 89] width 97 height 20
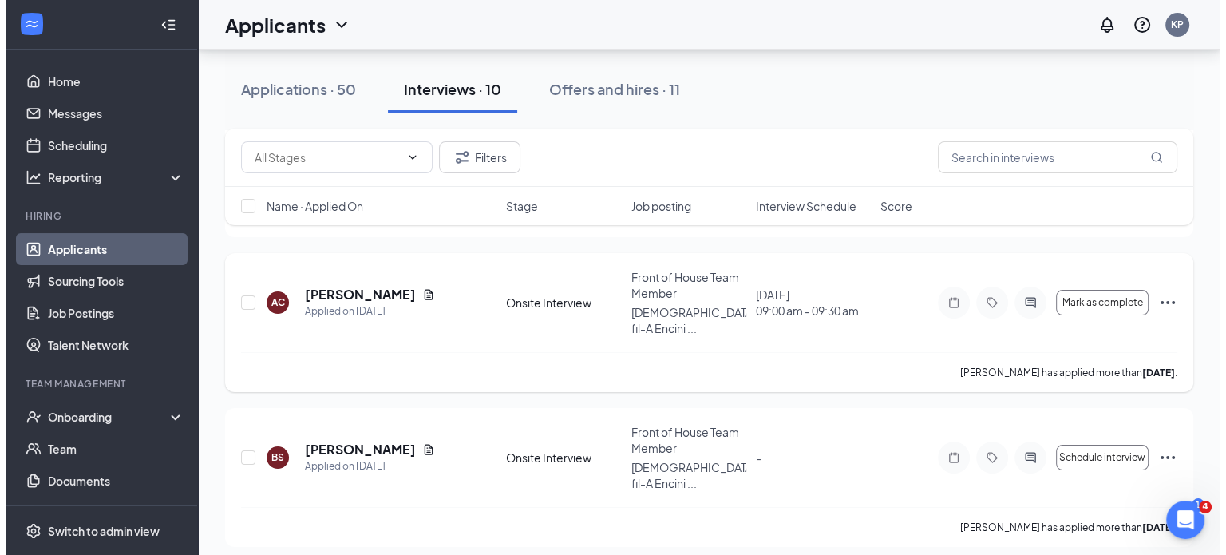
scroll to position [239, 0]
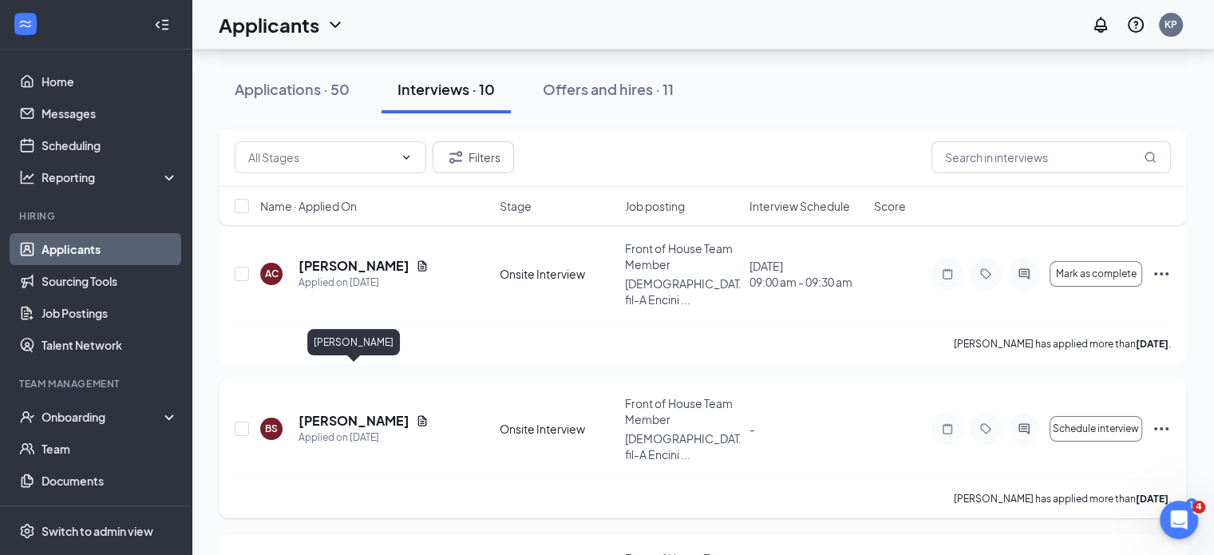
click at [360, 412] on h5 "[PERSON_NAME]" at bounding box center [353, 421] width 111 height 18
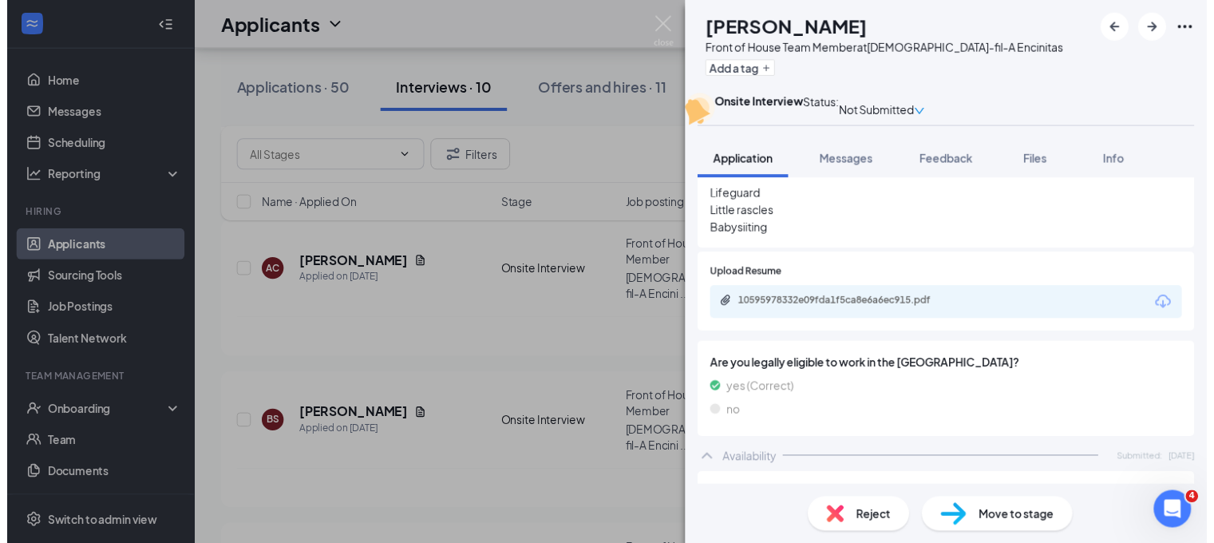
scroll to position [559, 0]
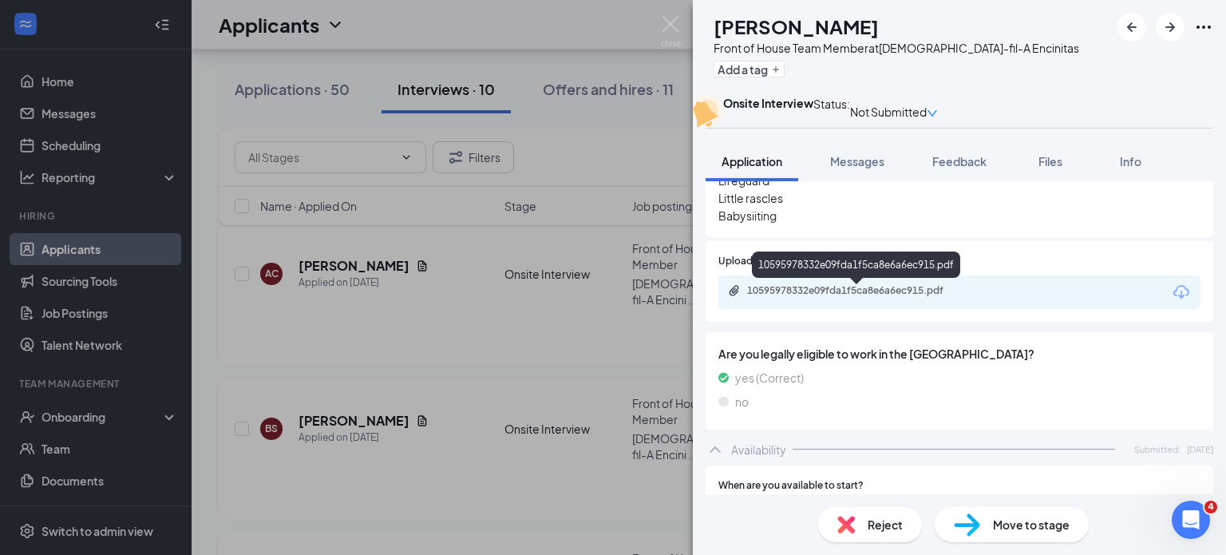
click at [905, 292] on div "10595978332e09fda1f5ca8e6a6ec915.pdf" at bounding box center [858, 290] width 223 height 13
click at [498, 41] on div "BS [PERSON_NAME] Front of House Team Member at [DEMOGRAPHIC_DATA]-fil-A Encinit…" at bounding box center [613, 277] width 1226 height 555
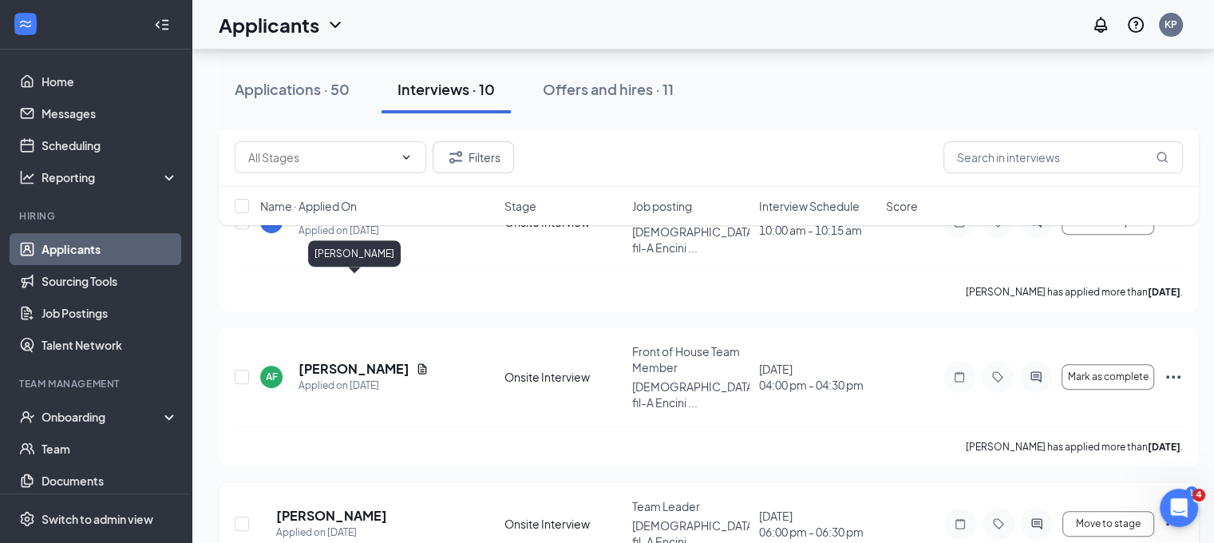
scroll to position [638, 0]
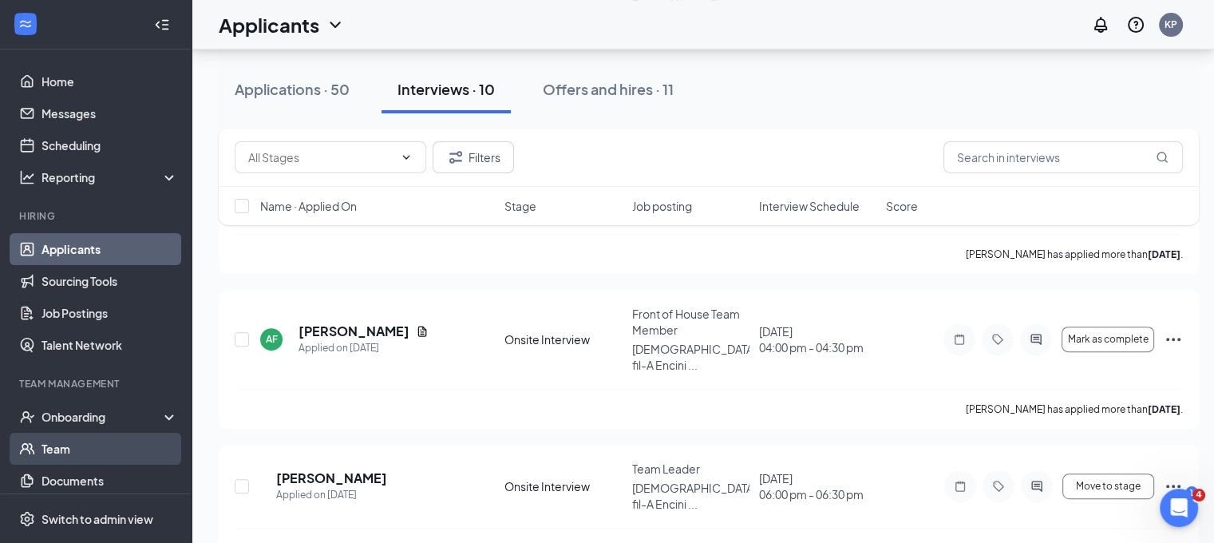
click at [93, 444] on link "Team" at bounding box center [109, 448] width 136 height 32
